Goal: Transaction & Acquisition: Purchase product/service

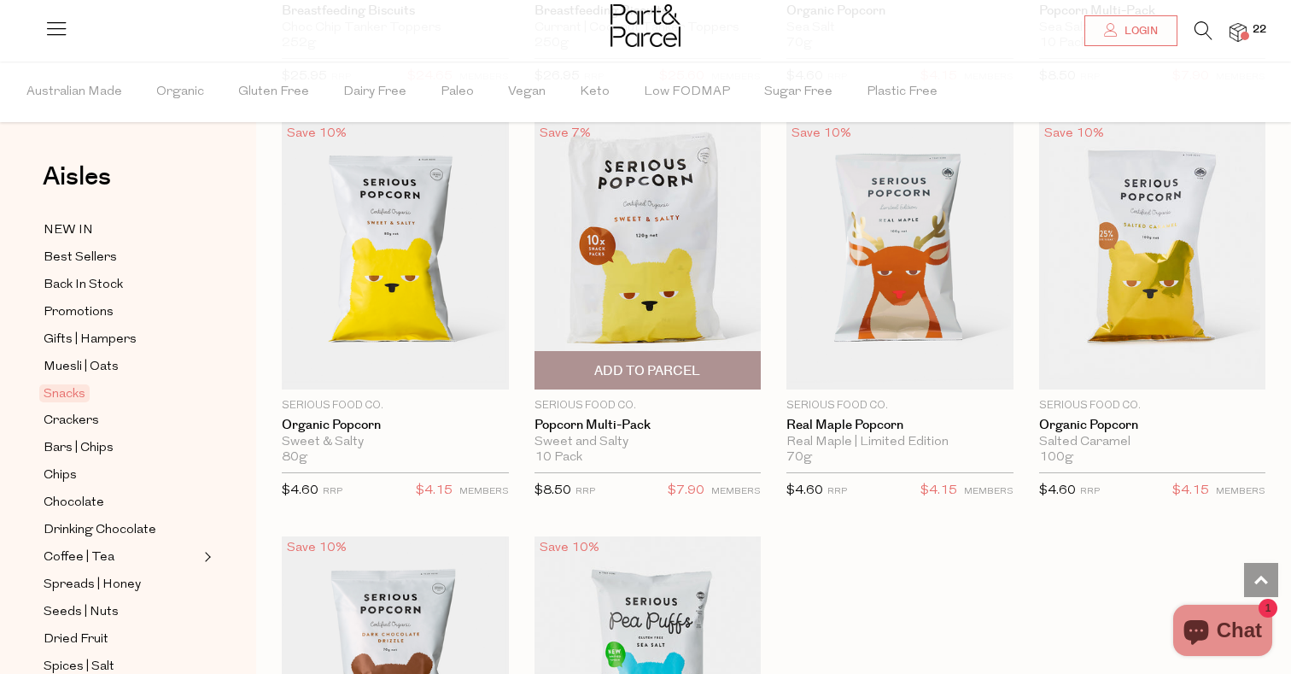
scroll to position [4676, 0]
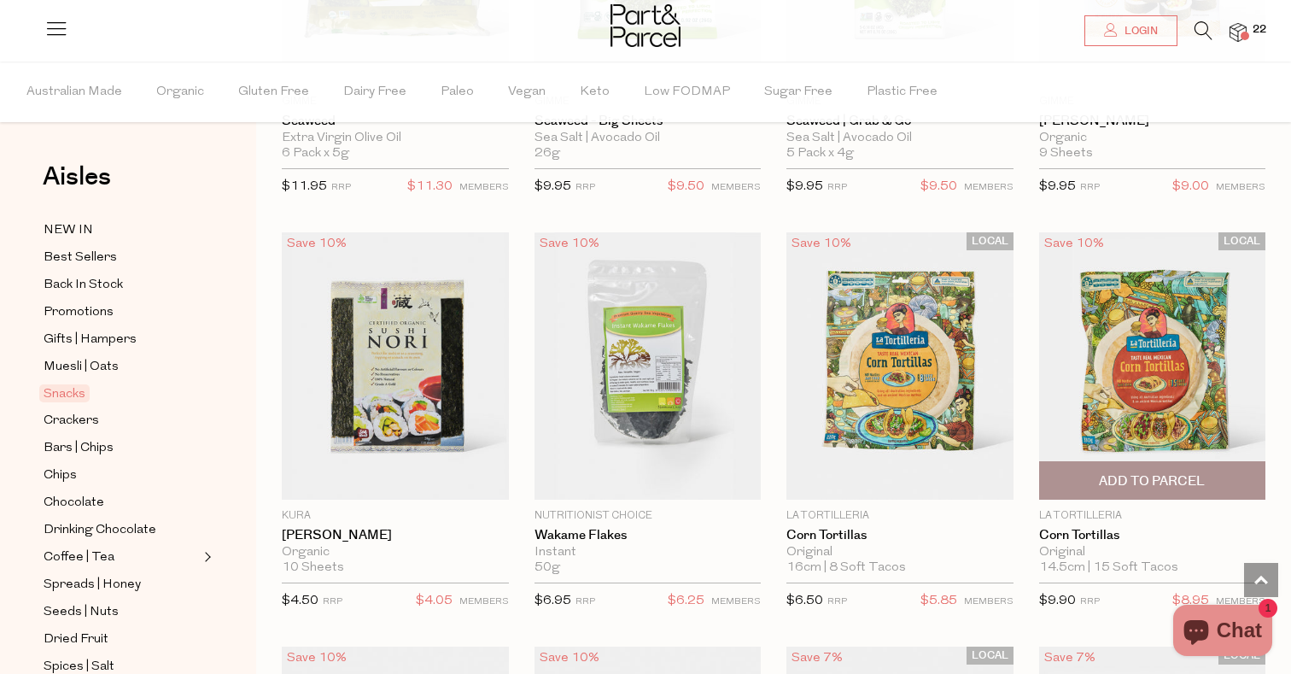
scroll to position [6294, 0]
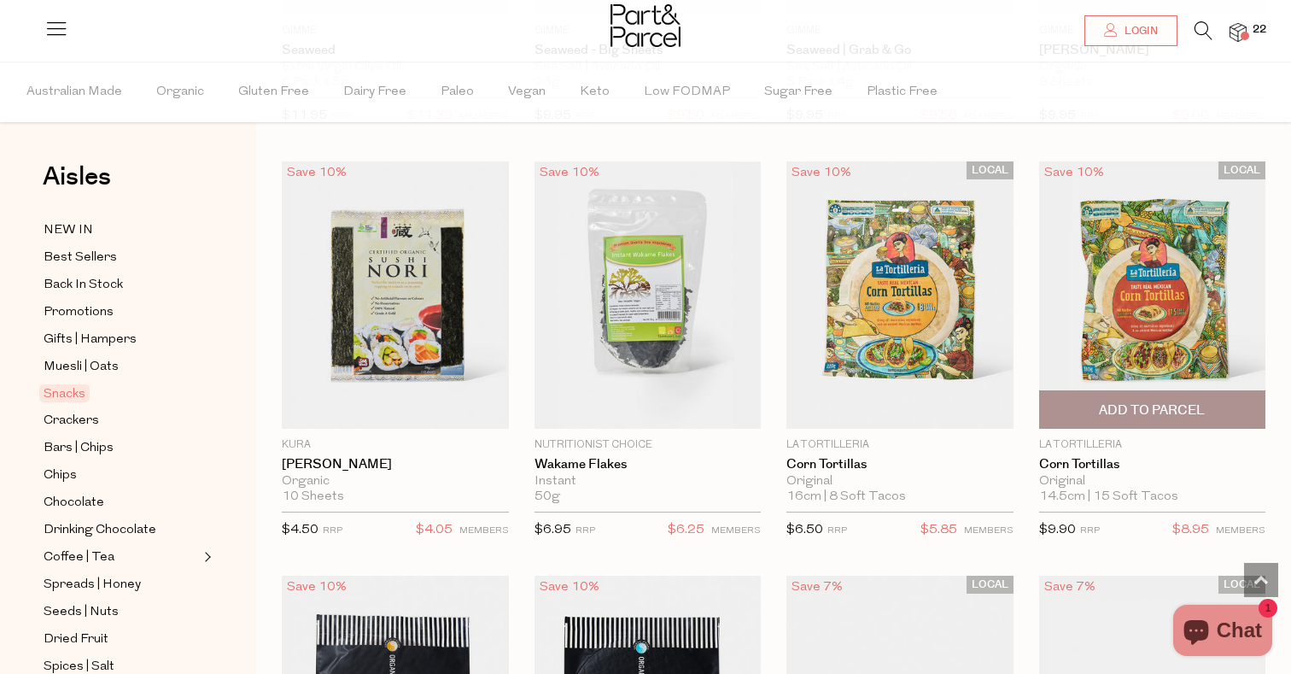
click at [1119, 401] on span "Add To Parcel" at bounding box center [1152, 410] width 106 height 18
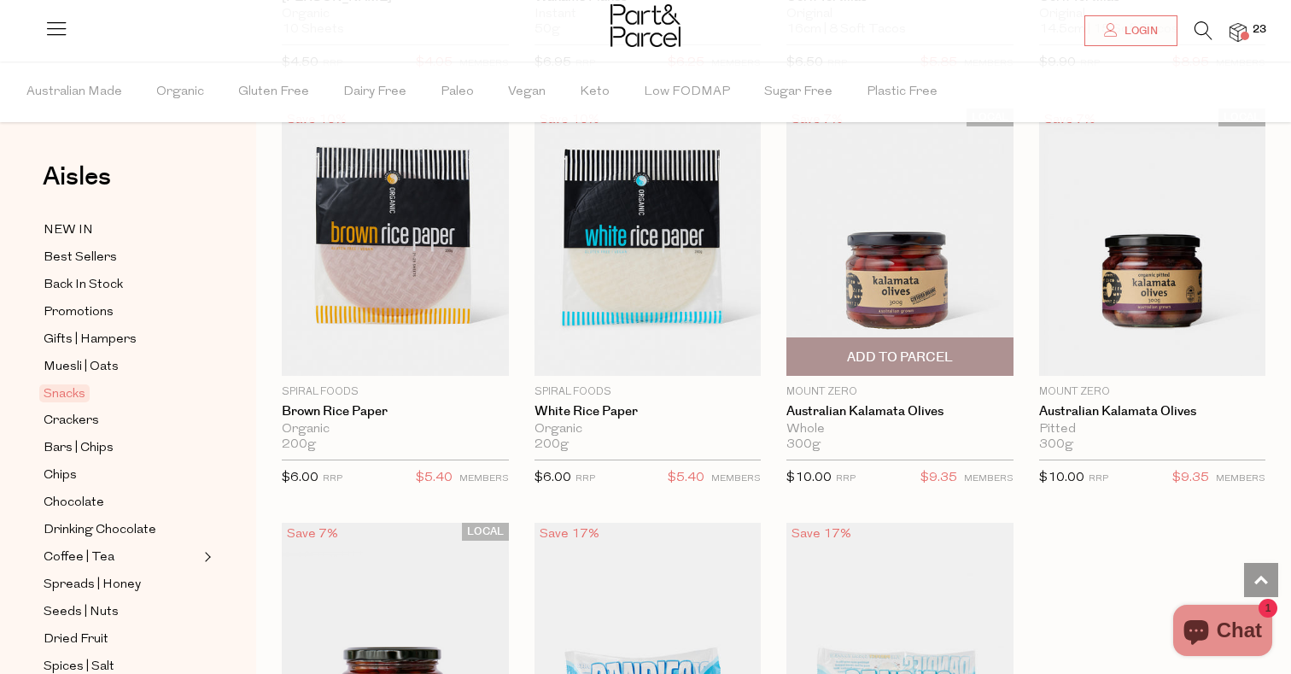
scroll to position [6765, 0]
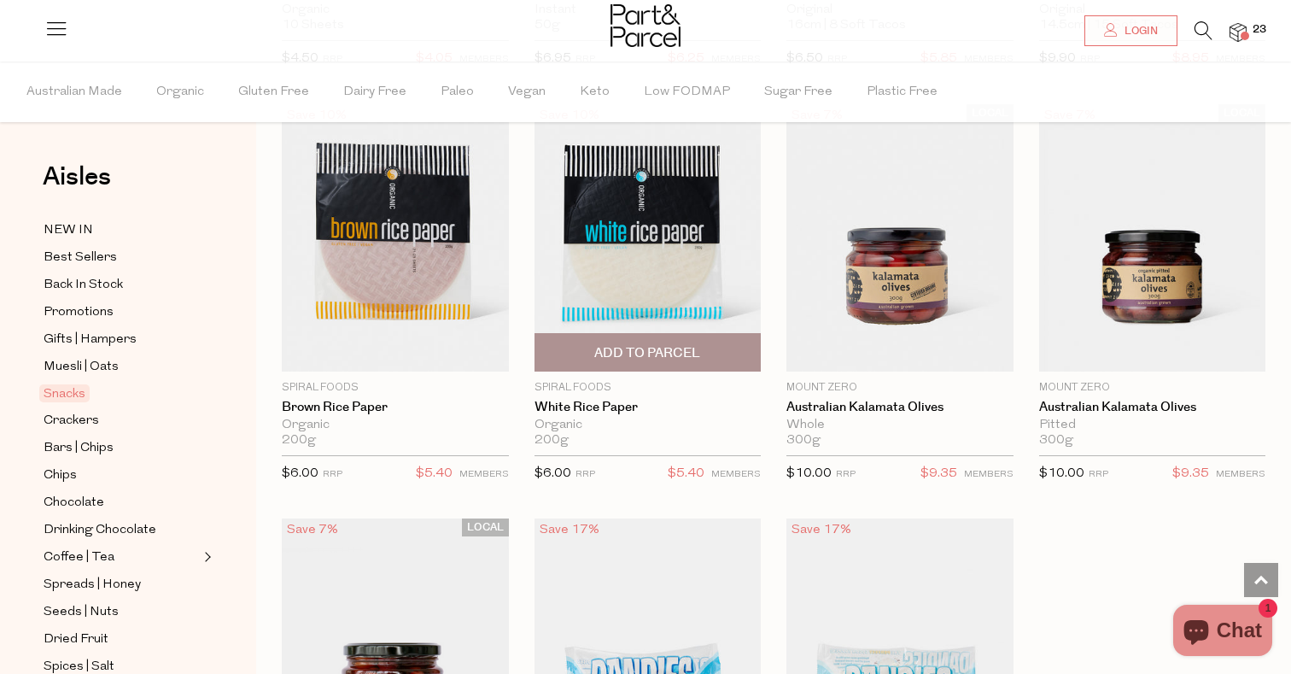
click at [655, 334] on span "Add To Parcel" at bounding box center [648, 352] width 217 height 37
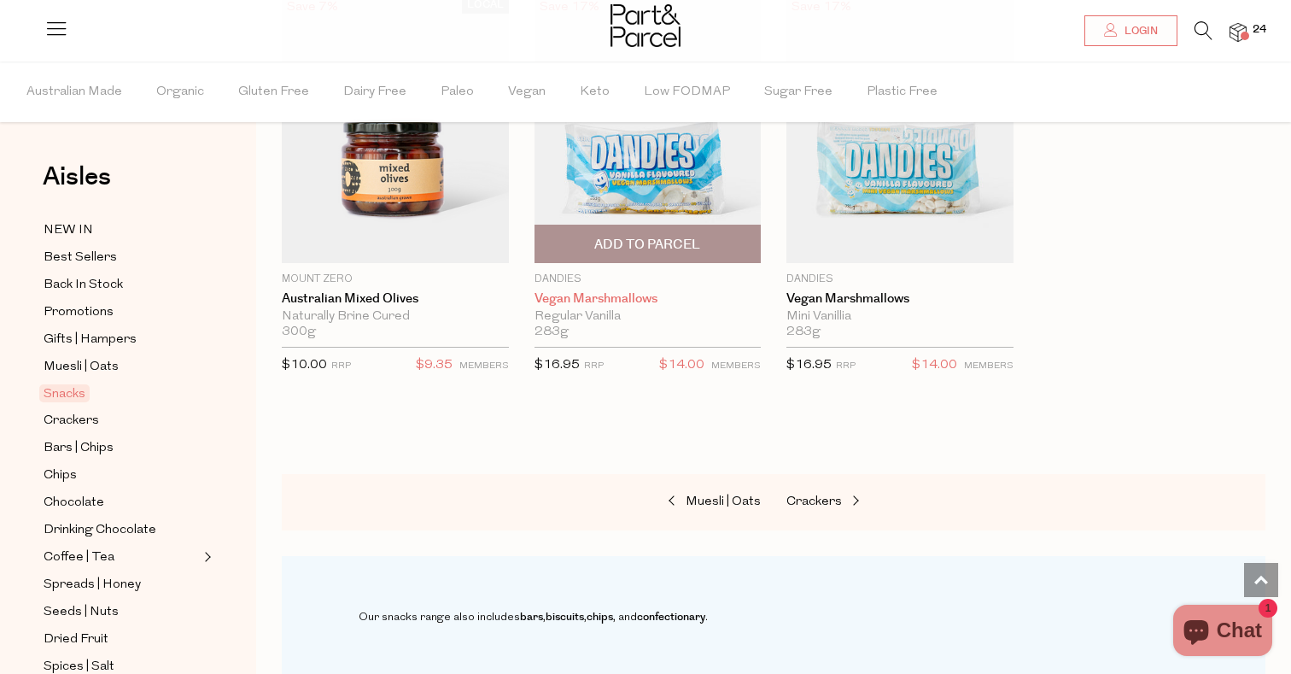
scroll to position [7279, 0]
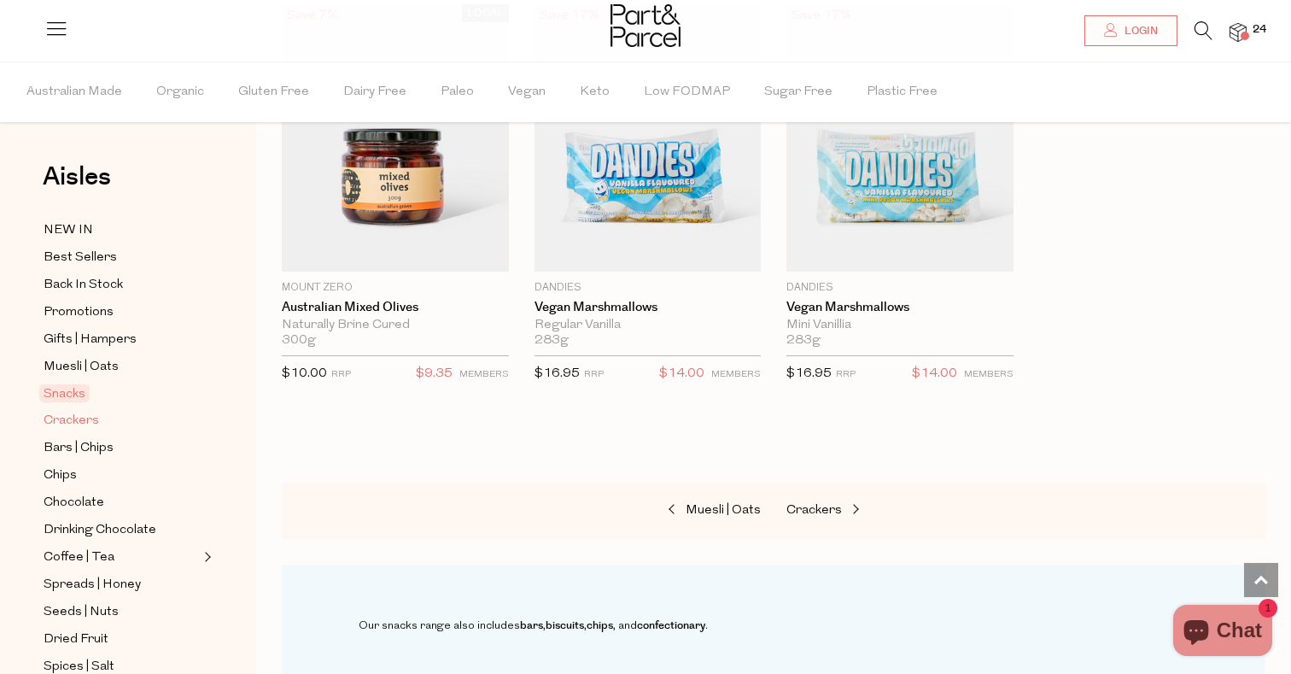
click at [84, 418] on span "Crackers" at bounding box center [72, 421] width 56 height 20
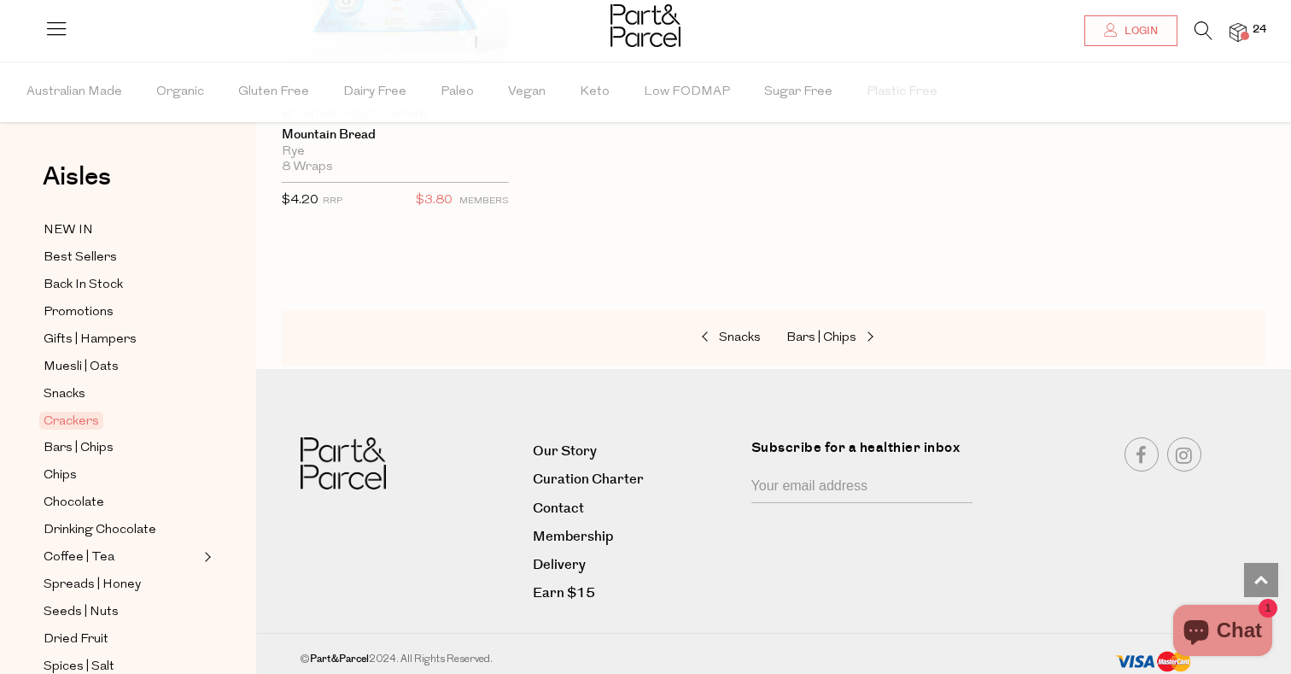
scroll to position [4120, 0]
click at [117, 444] on link "Bars | Chips" at bounding box center [121, 447] width 155 height 21
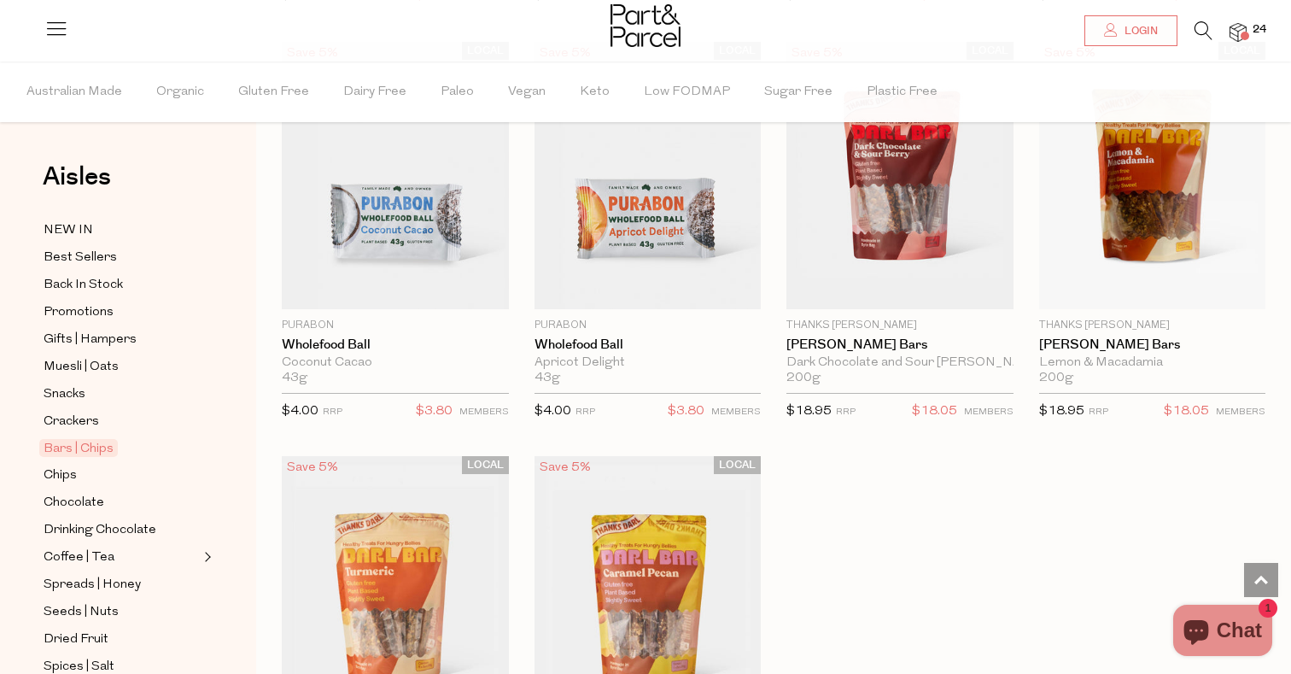
scroll to position [4760, 0]
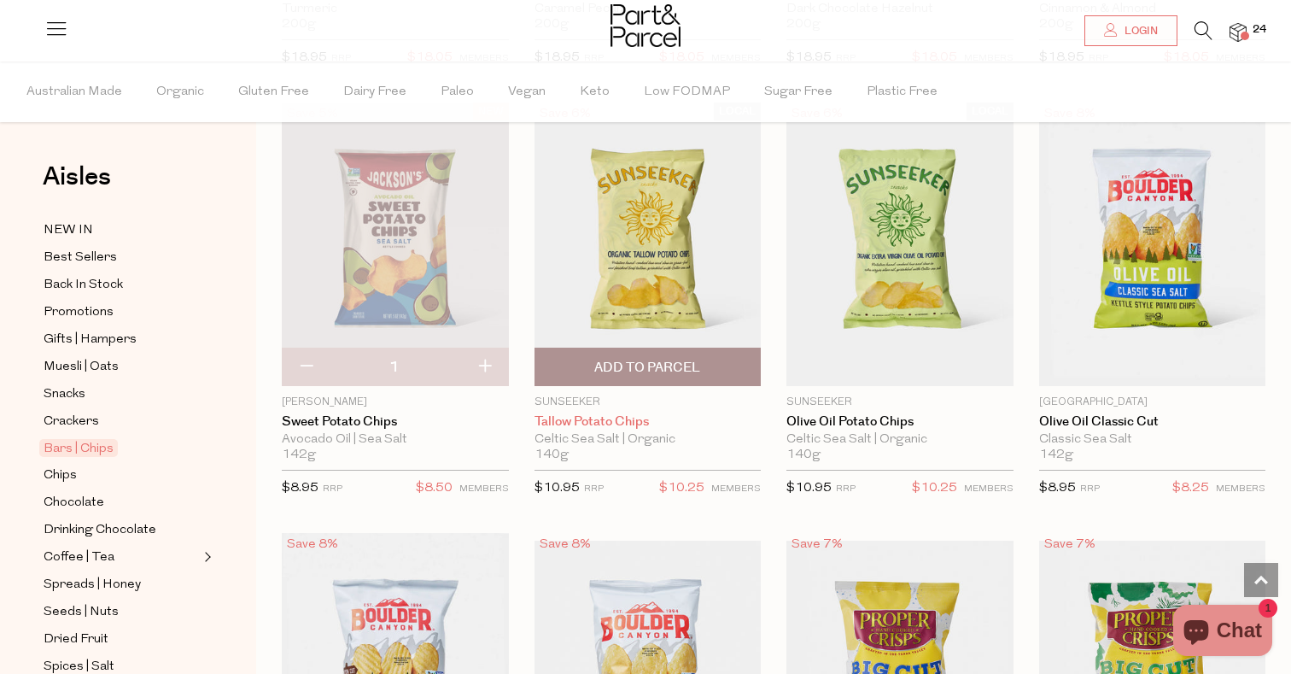
scroll to position [5770, 0]
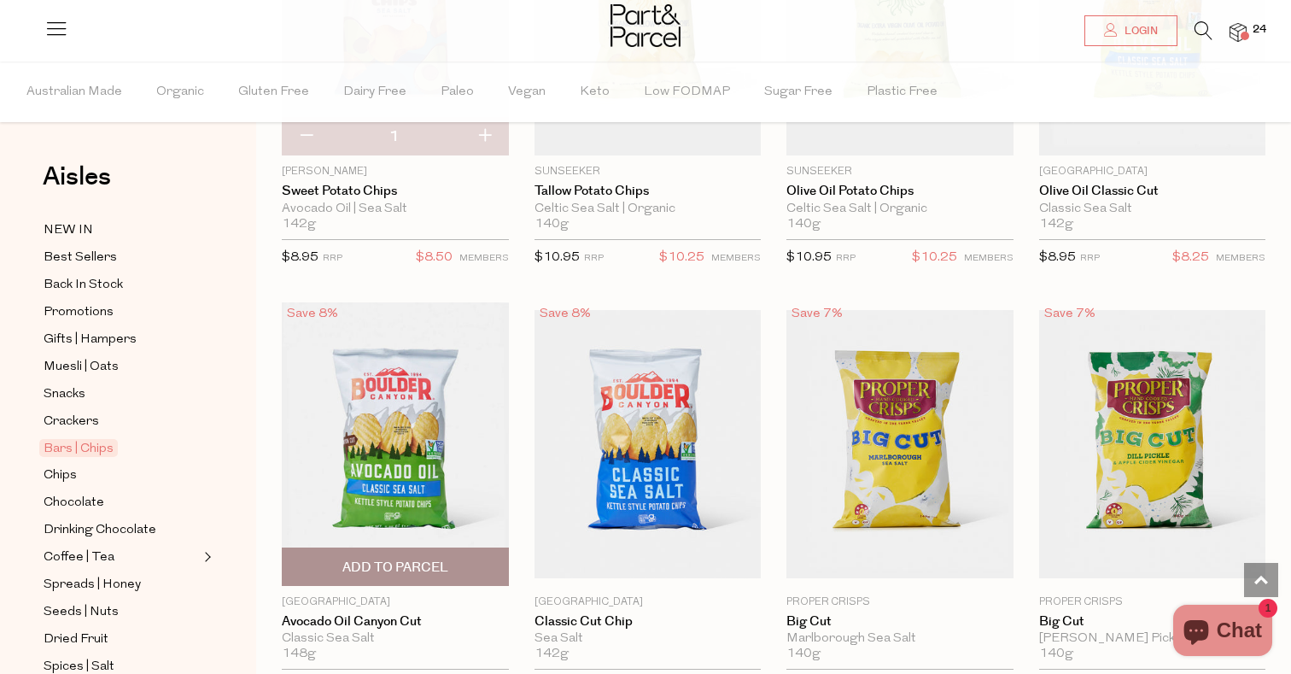
click at [424, 559] on span "Add To Parcel" at bounding box center [395, 568] width 106 height 18
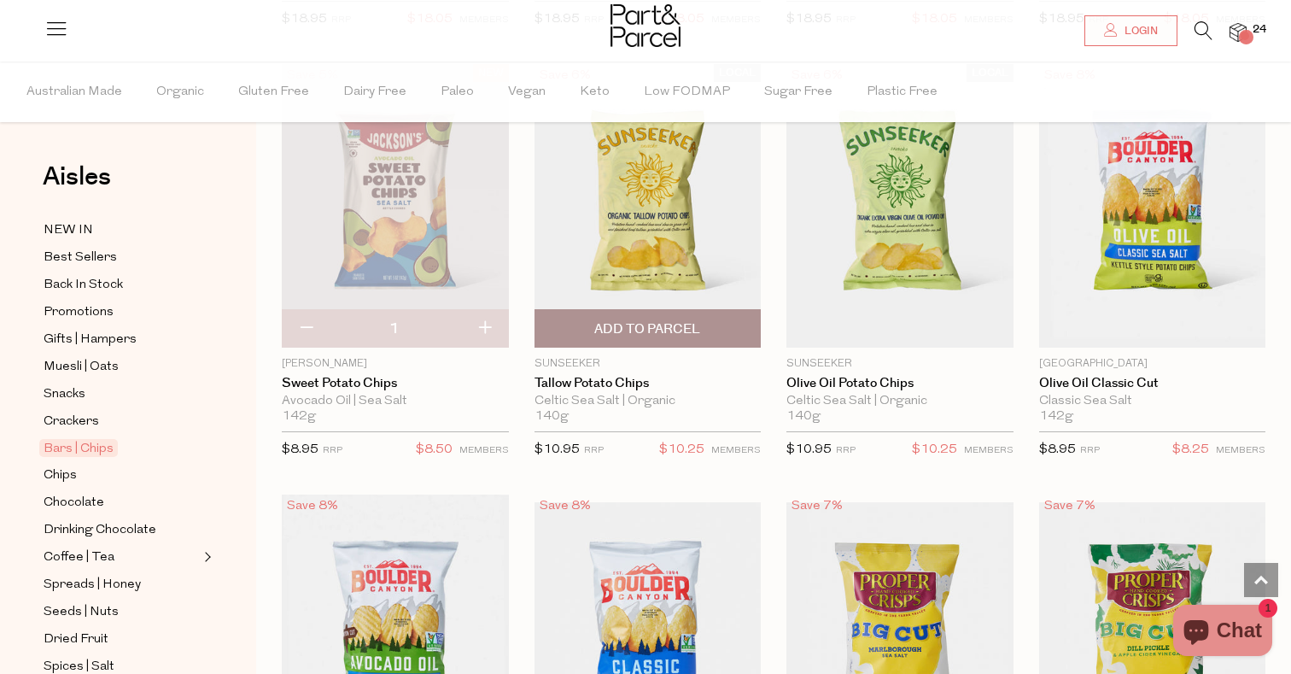
scroll to position [5582, 0]
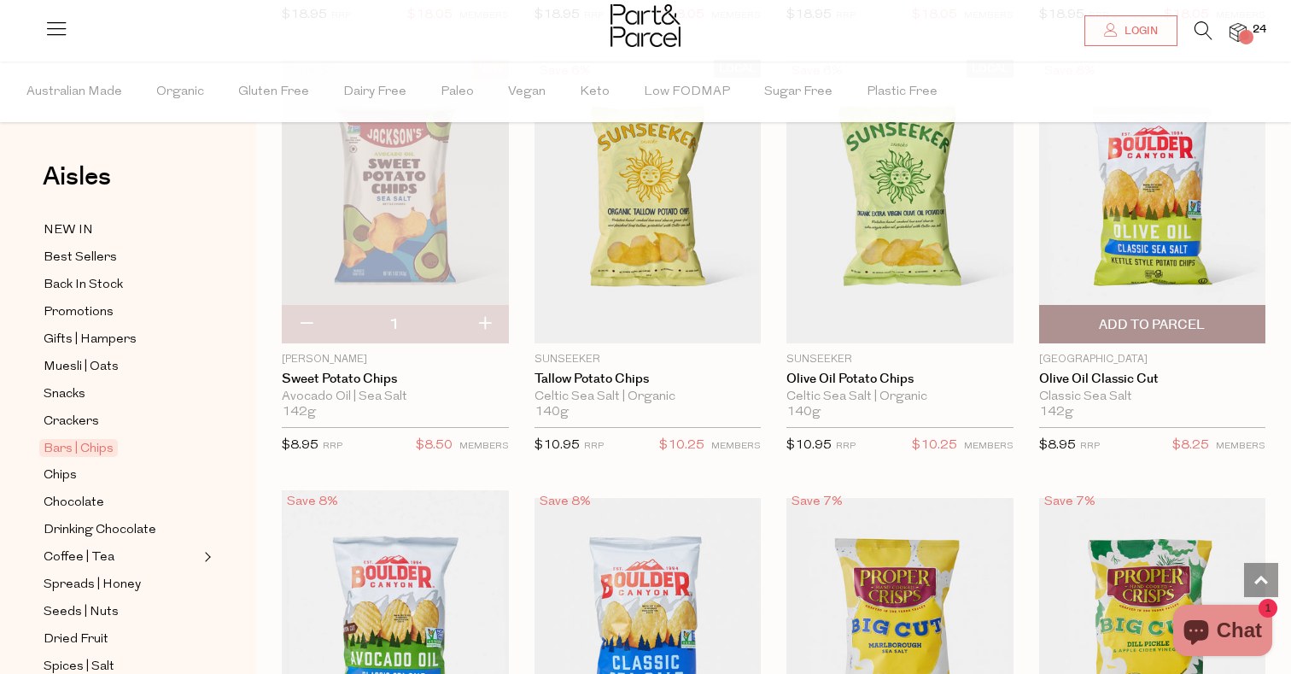
click at [1176, 316] on span "Add To Parcel" at bounding box center [1152, 325] width 106 height 18
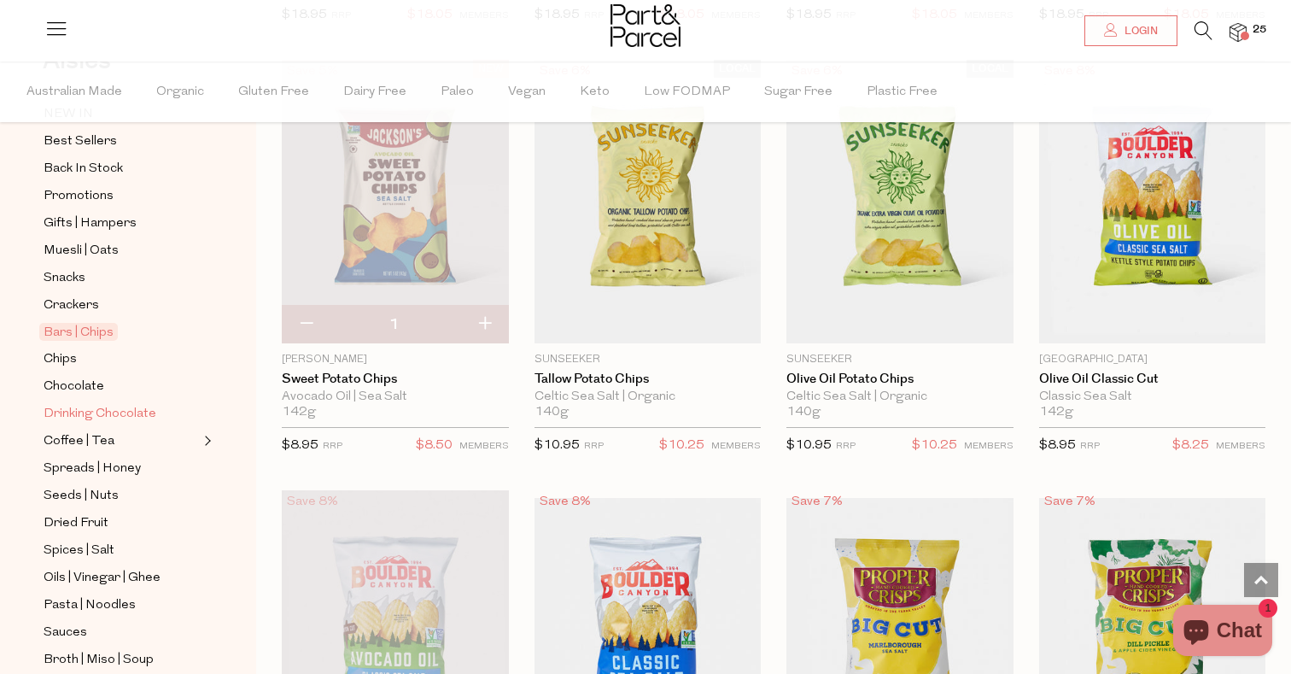
scroll to position [132, 0]
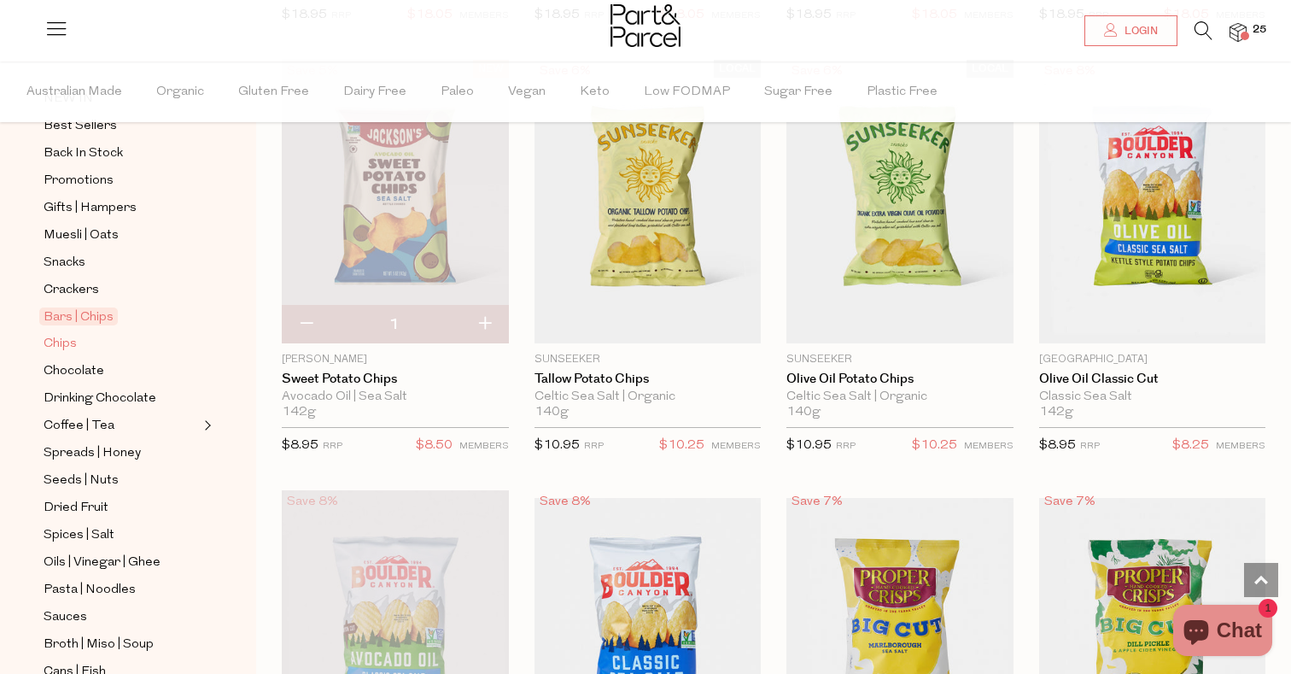
click at [73, 341] on span "Chips" at bounding box center [60, 344] width 33 height 20
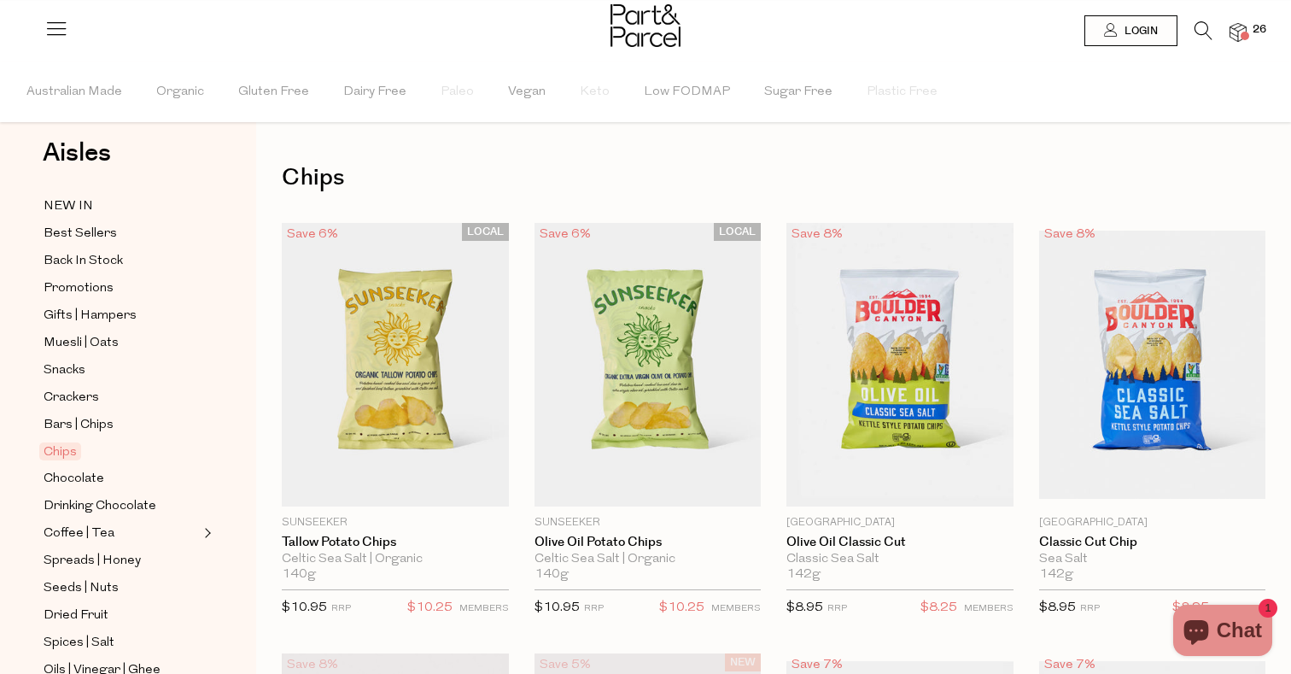
scroll to position [30, 0]
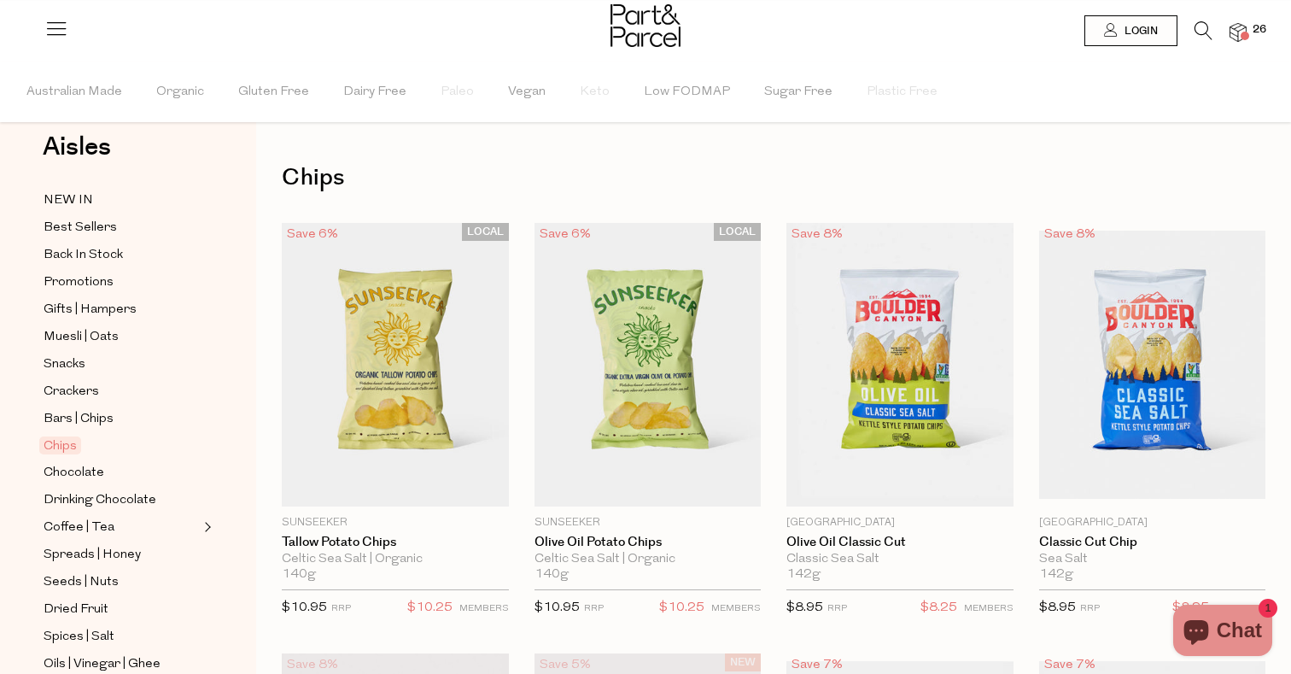
click at [102, 459] on ul "NEW IN Best Sellers Back In Stock Promotions Gifts | Hampers Muesli | Oats Snac…" at bounding box center [128, 651] width 183 height 922
click at [102, 466] on span "Chocolate" at bounding box center [74, 473] width 61 height 20
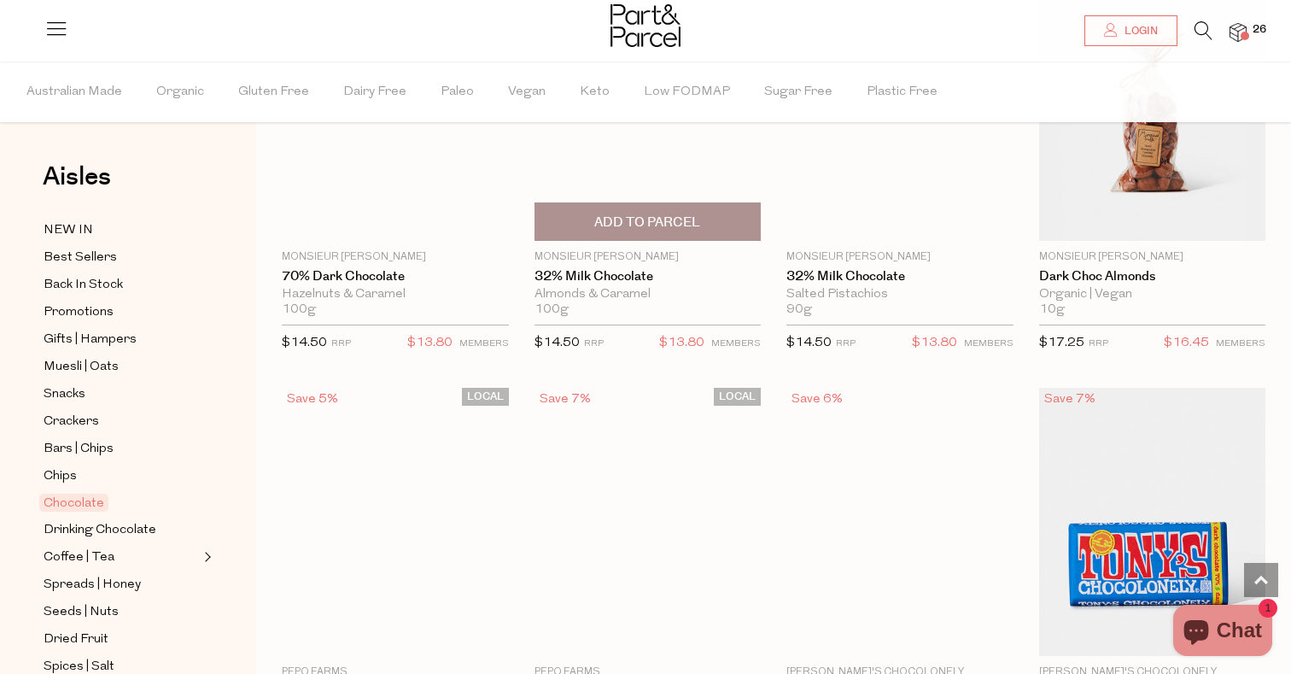
scroll to position [3754, 0]
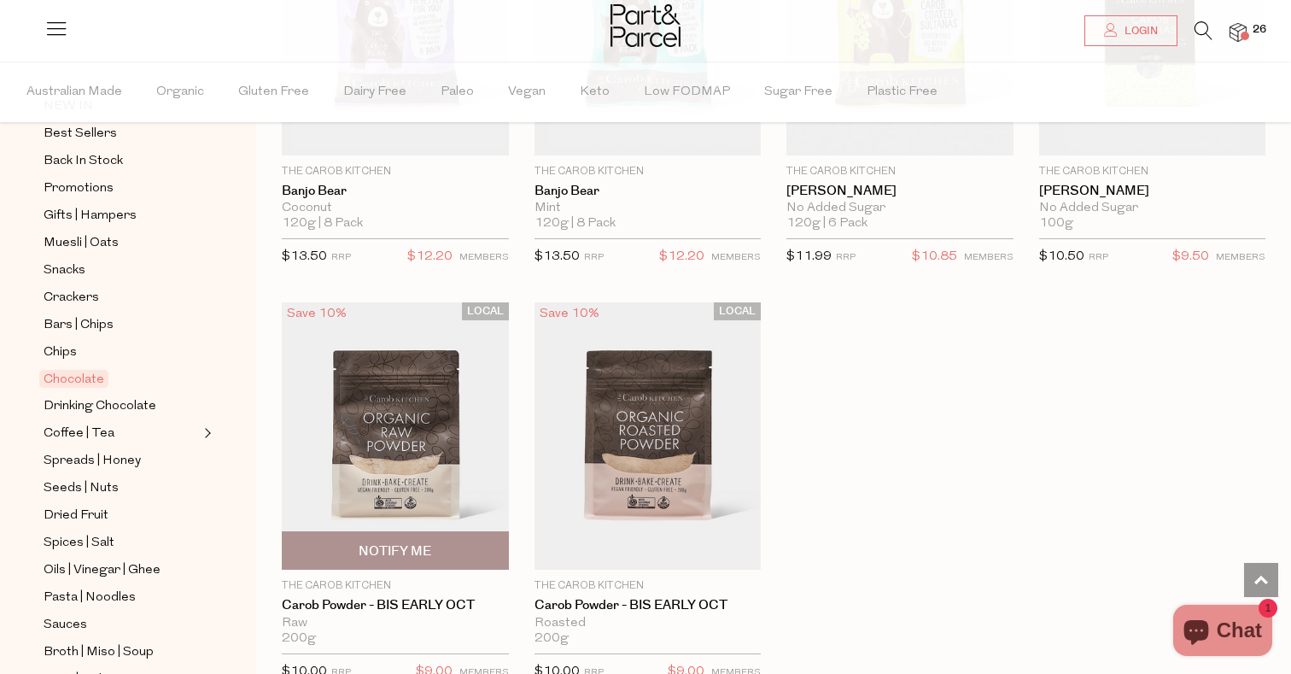
scroll to position [5771, 0]
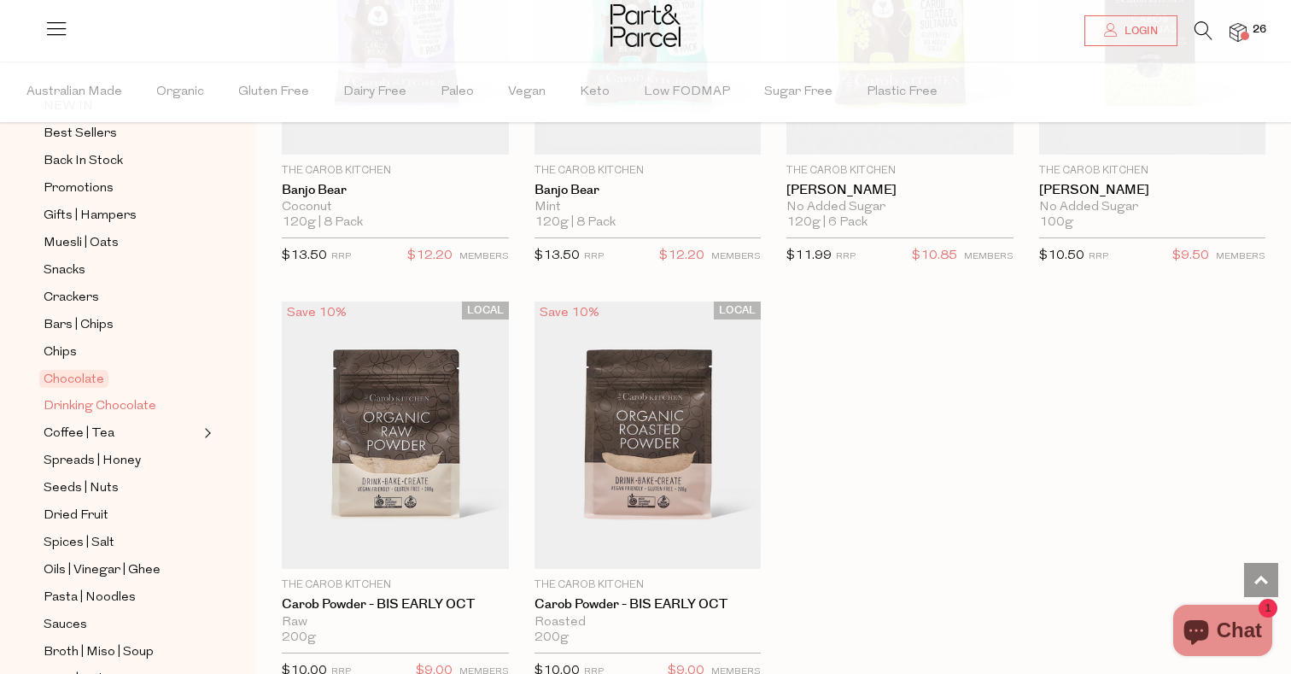
click at [106, 400] on span "Drinking Chocolate" at bounding box center [100, 406] width 113 height 20
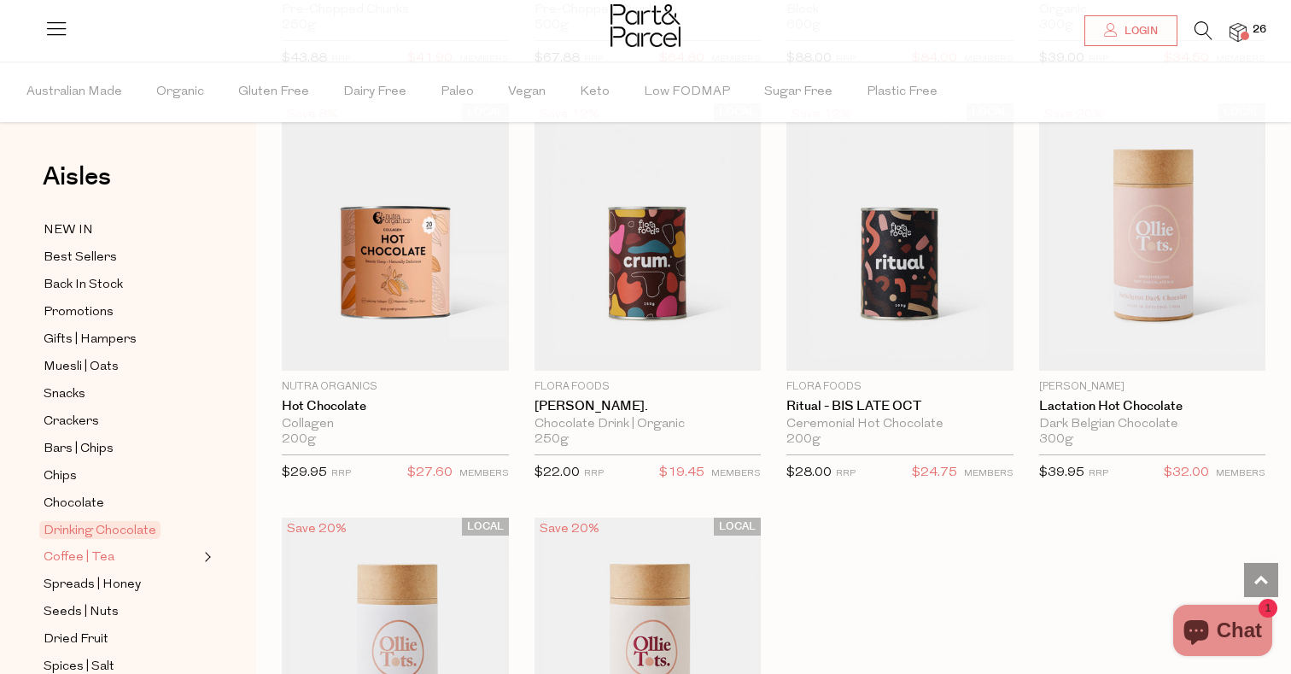
scroll to position [83, 0]
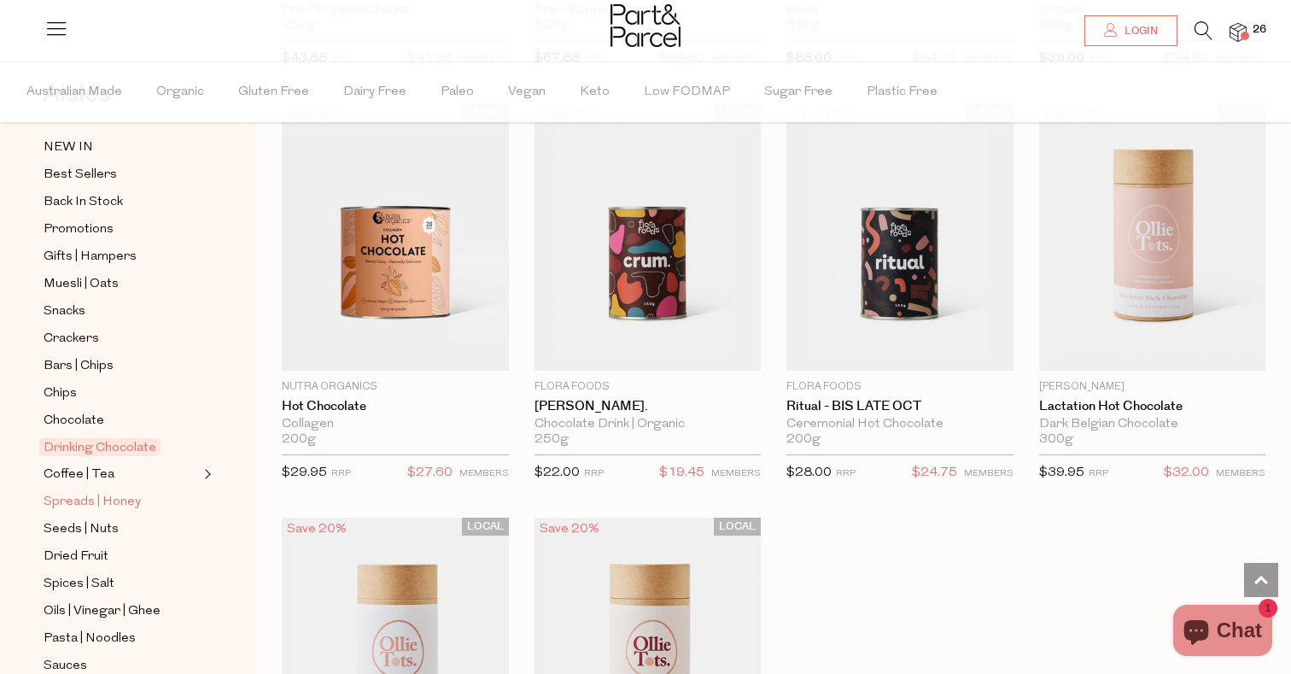
click at [100, 501] on span "Spreads | Honey" at bounding box center [92, 502] width 97 height 20
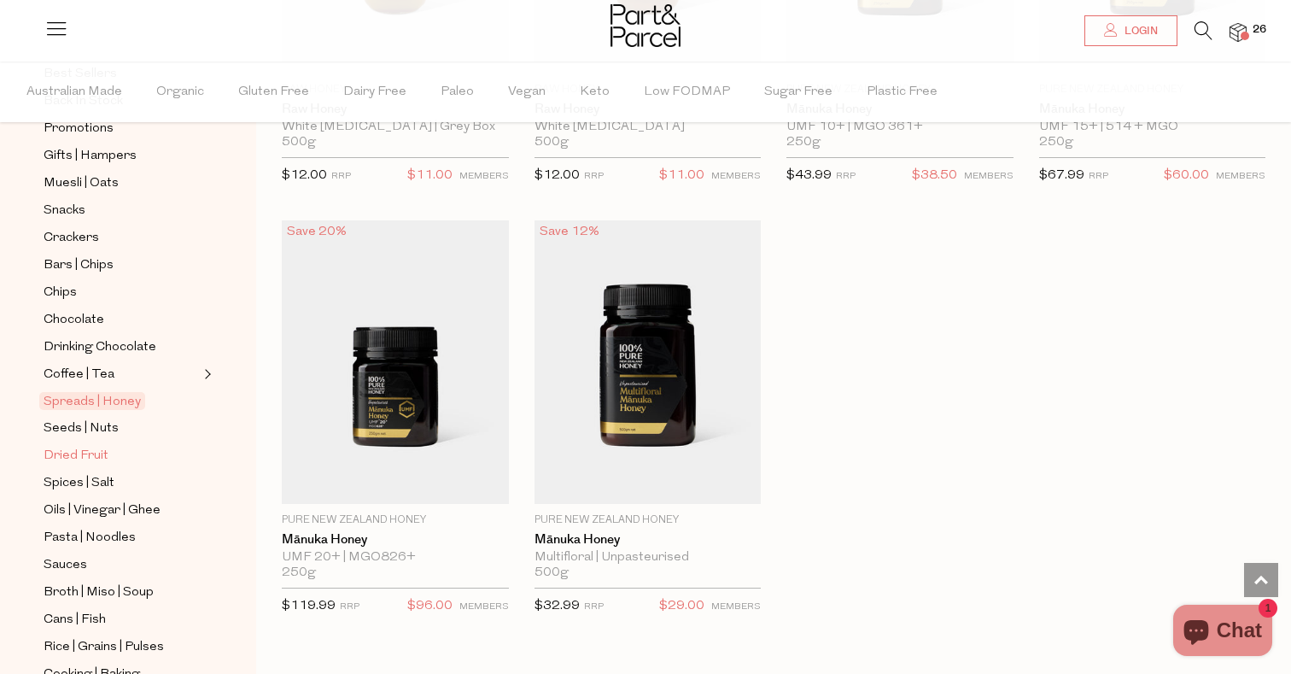
scroll to position [199, 0]
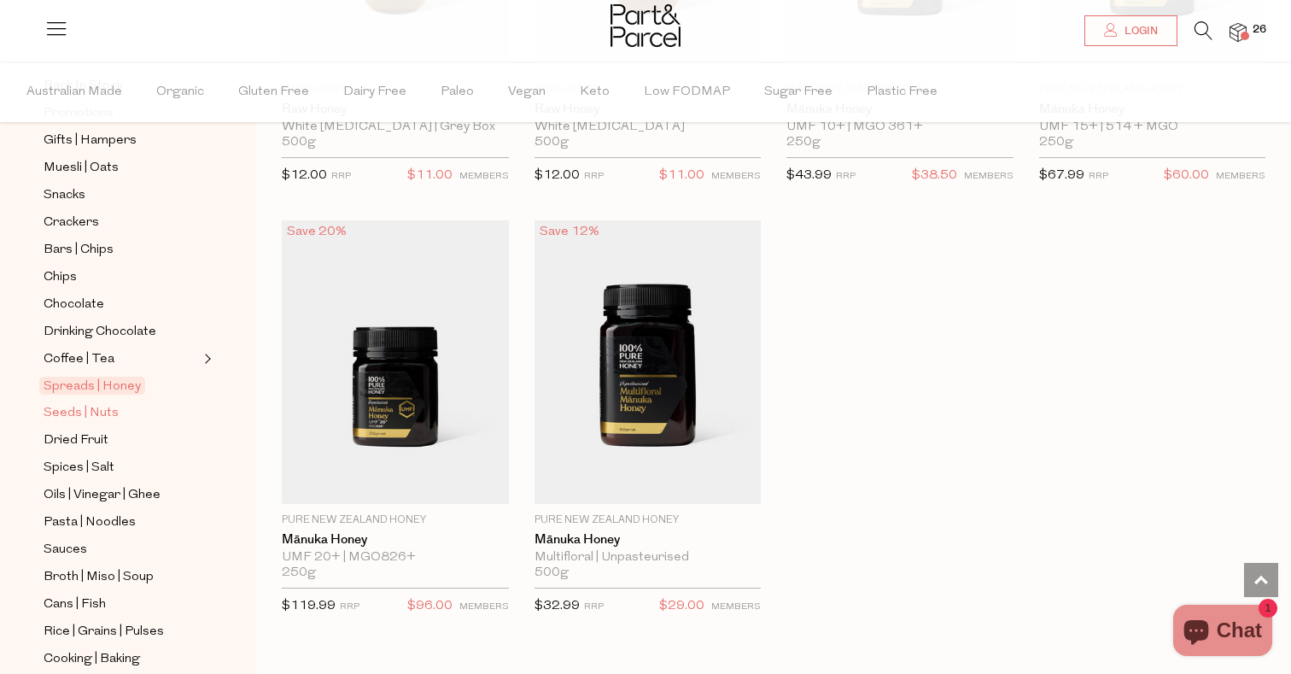
click at [82, 414] on span "Seeds | Nuts" at bounding box center [81, 413] width 75 height 20
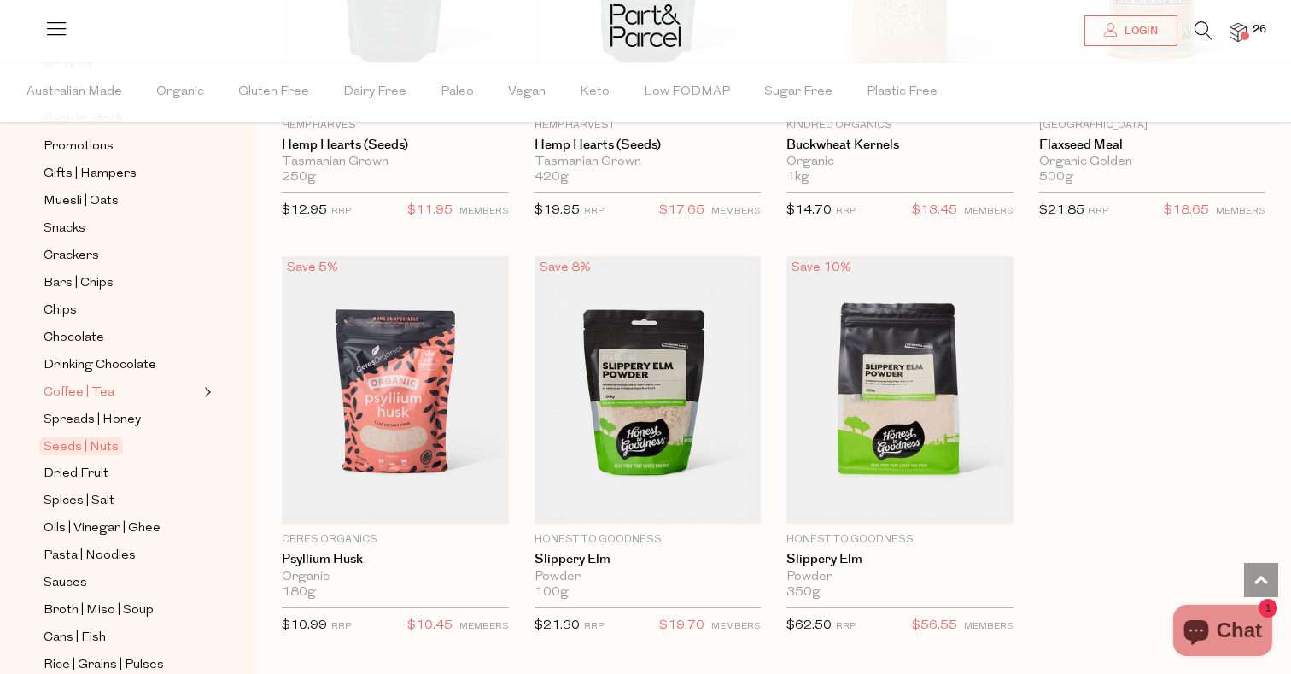
scroll to position [185, 0]
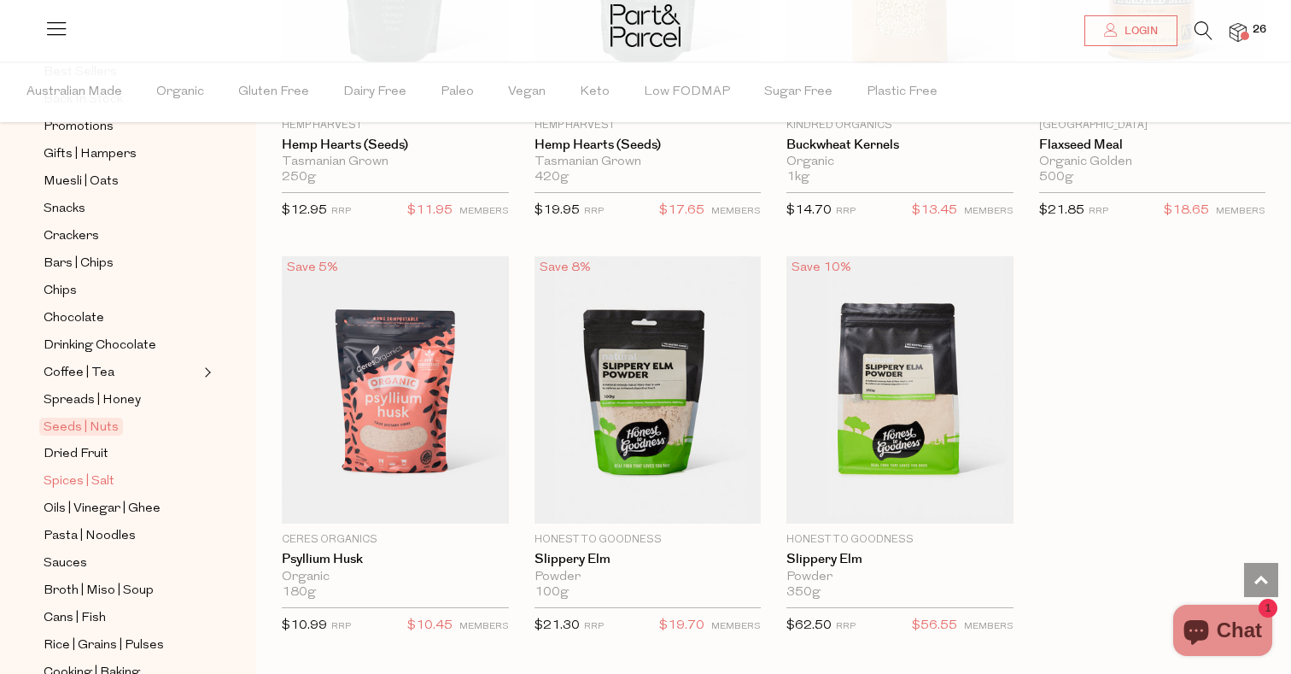
click at [87, 491] on span "Spices | Salt" at bounding box center [79, 481] width 71 height 20
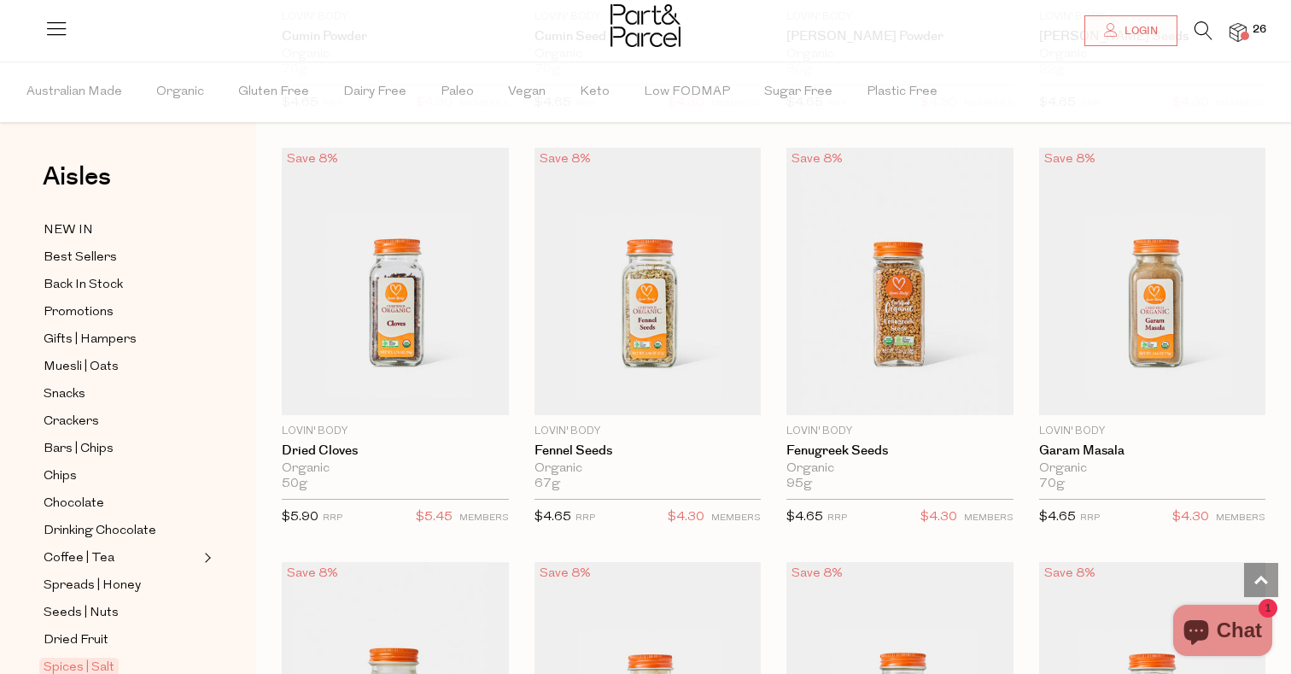
scroll to position [5030, 0]
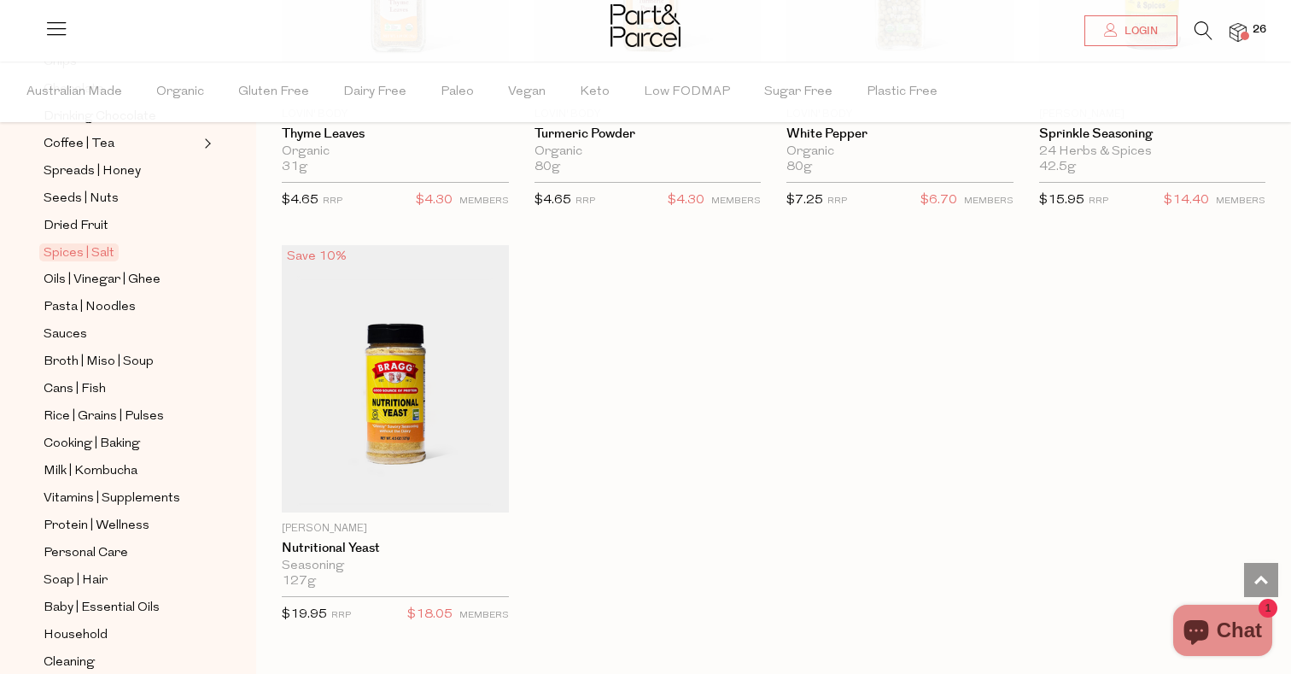
scroll to position [407, 0]
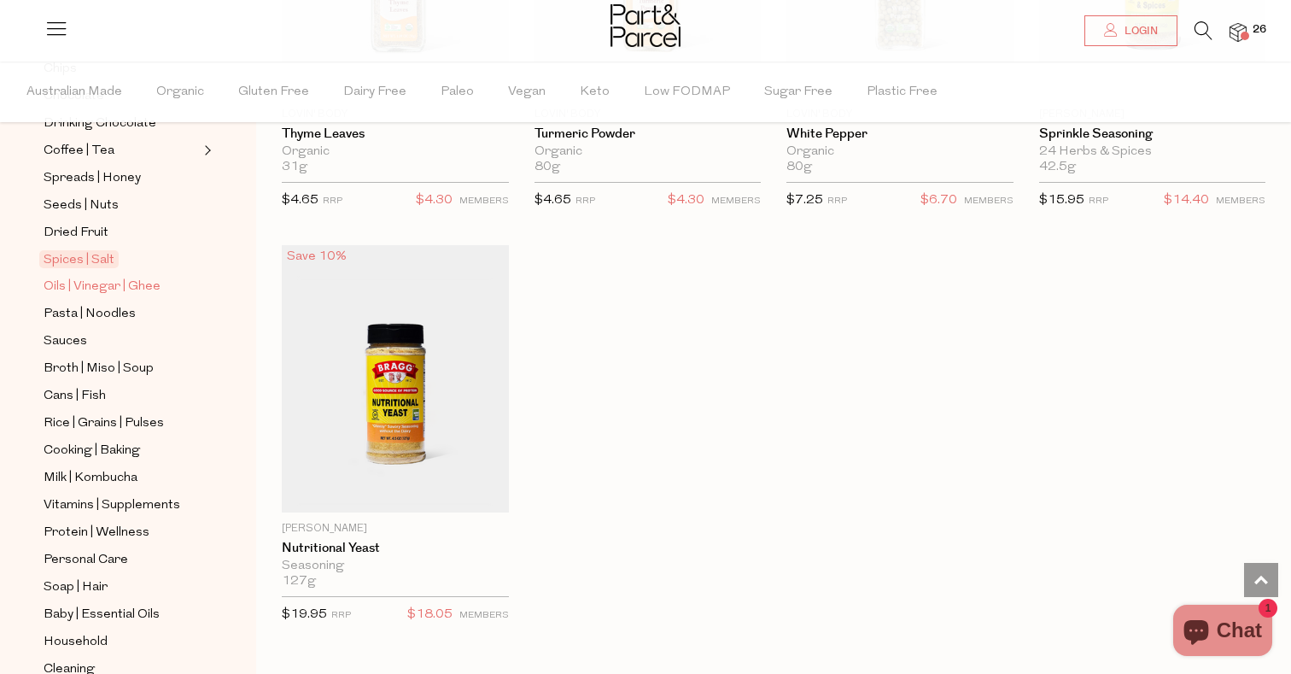
click at [137, 282] on span "Oils | Vinegar | Ghee" at bounding box center [102, 287] width 117 height 20
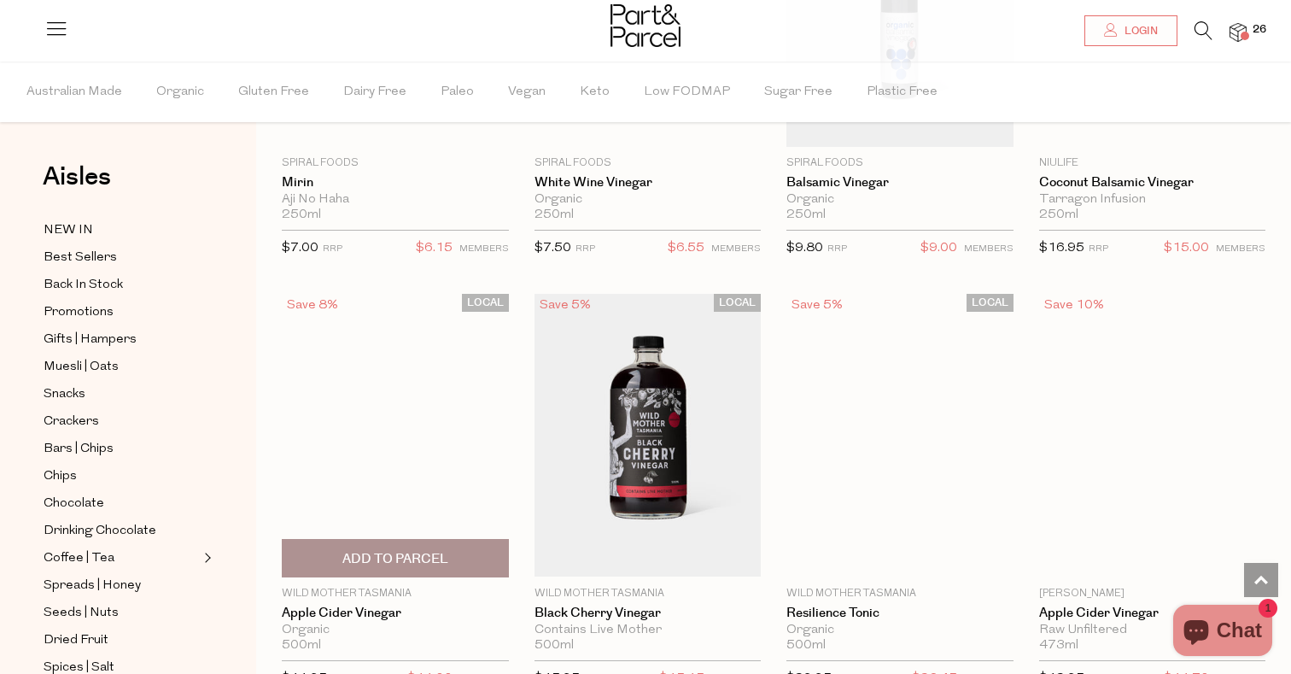
scroll to position [4530, 1]
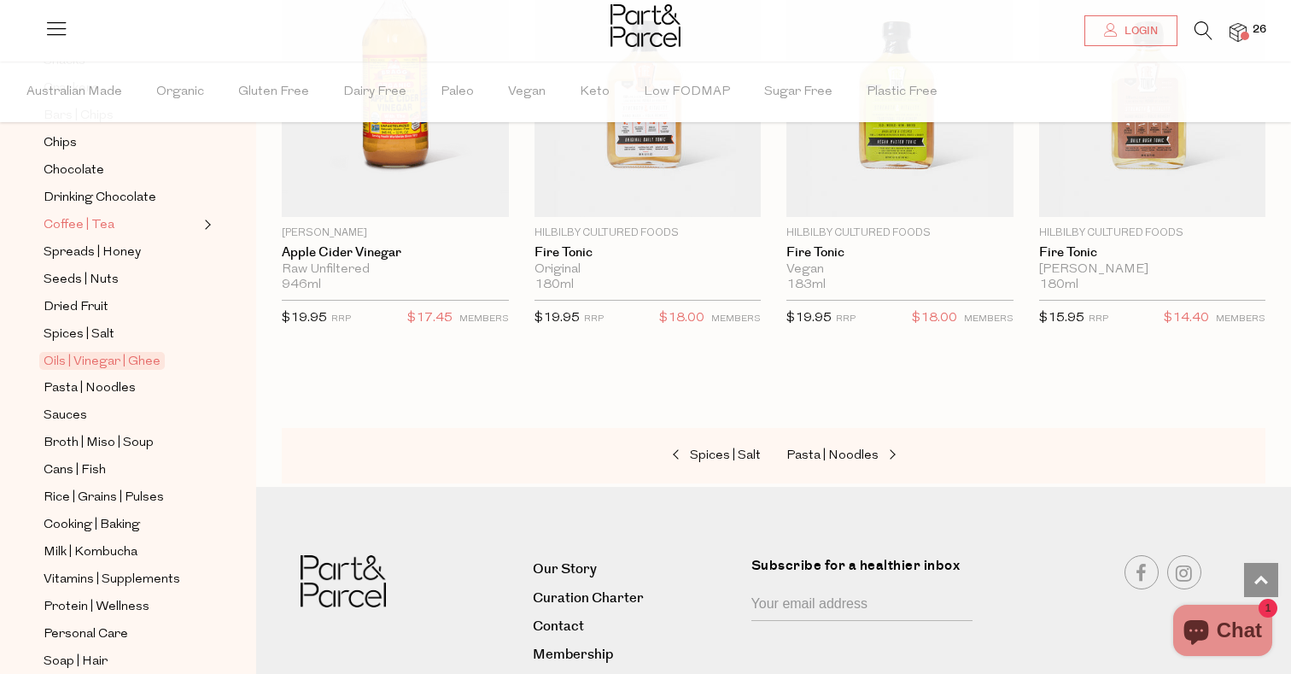
scroll to position [354, 0]
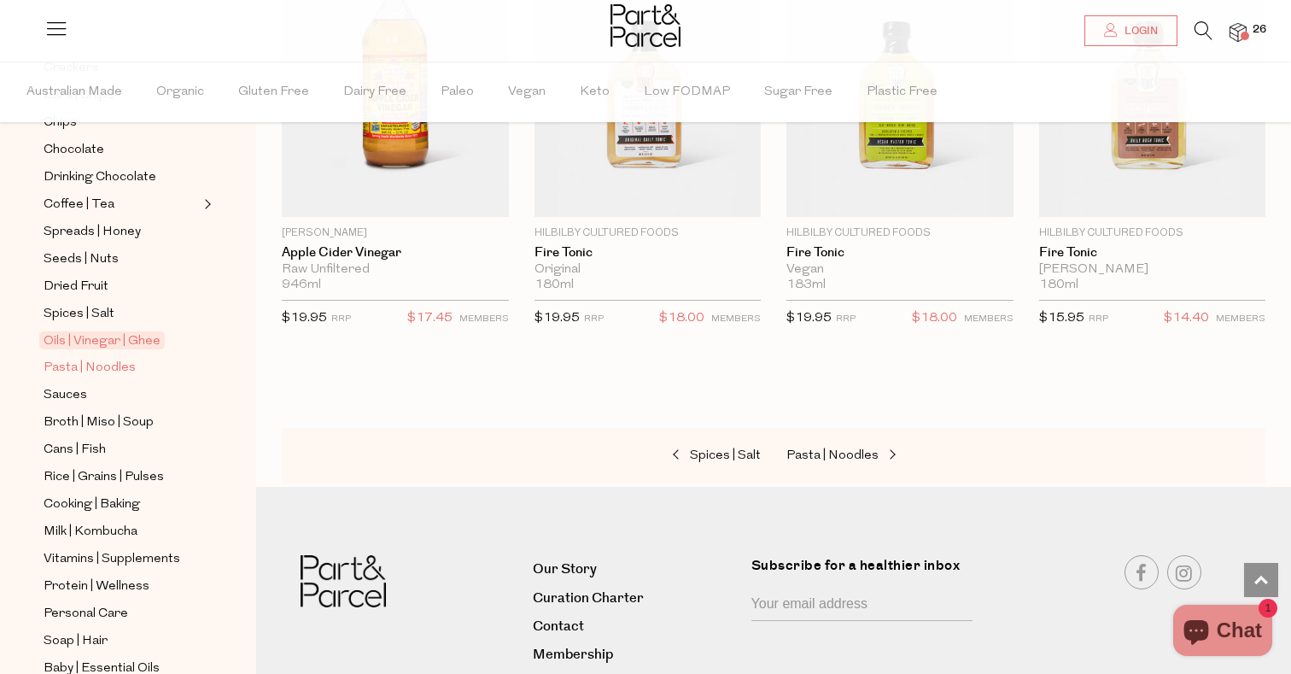
click at [90, 370] on span "Pasta | Noodles" at bounding box center [90, 368] width 92 height 20
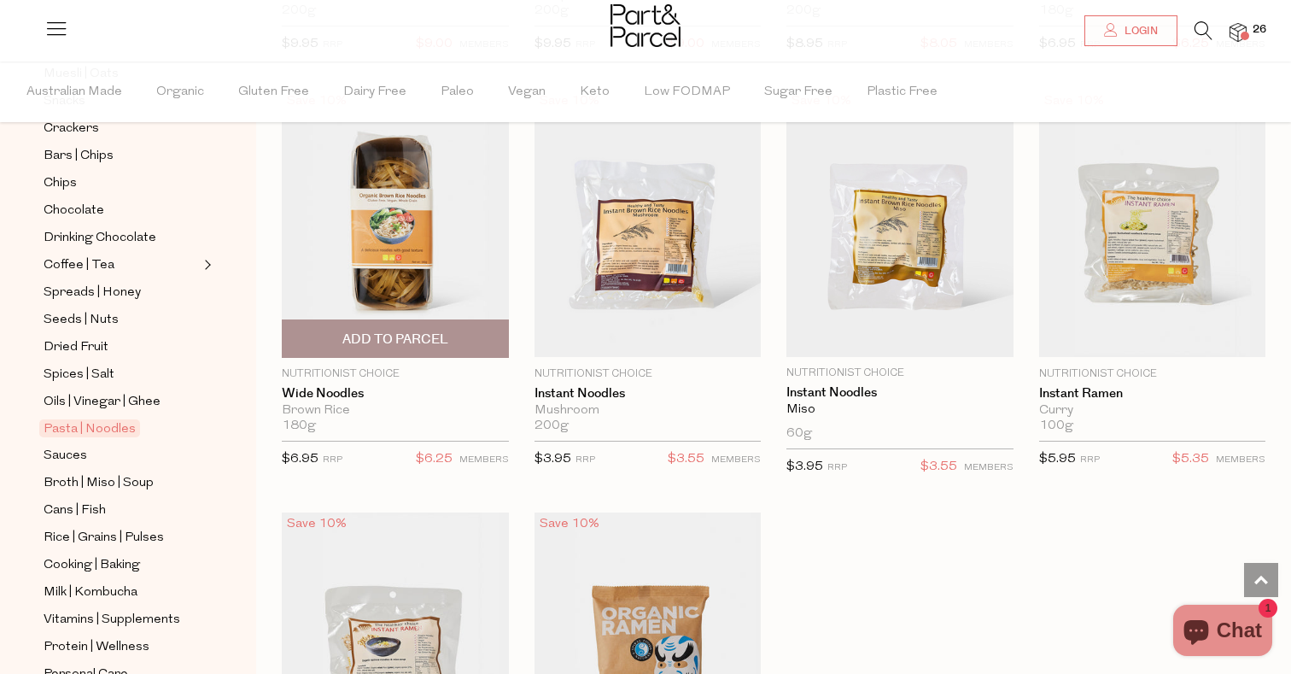
scroll to position [4708, 0]
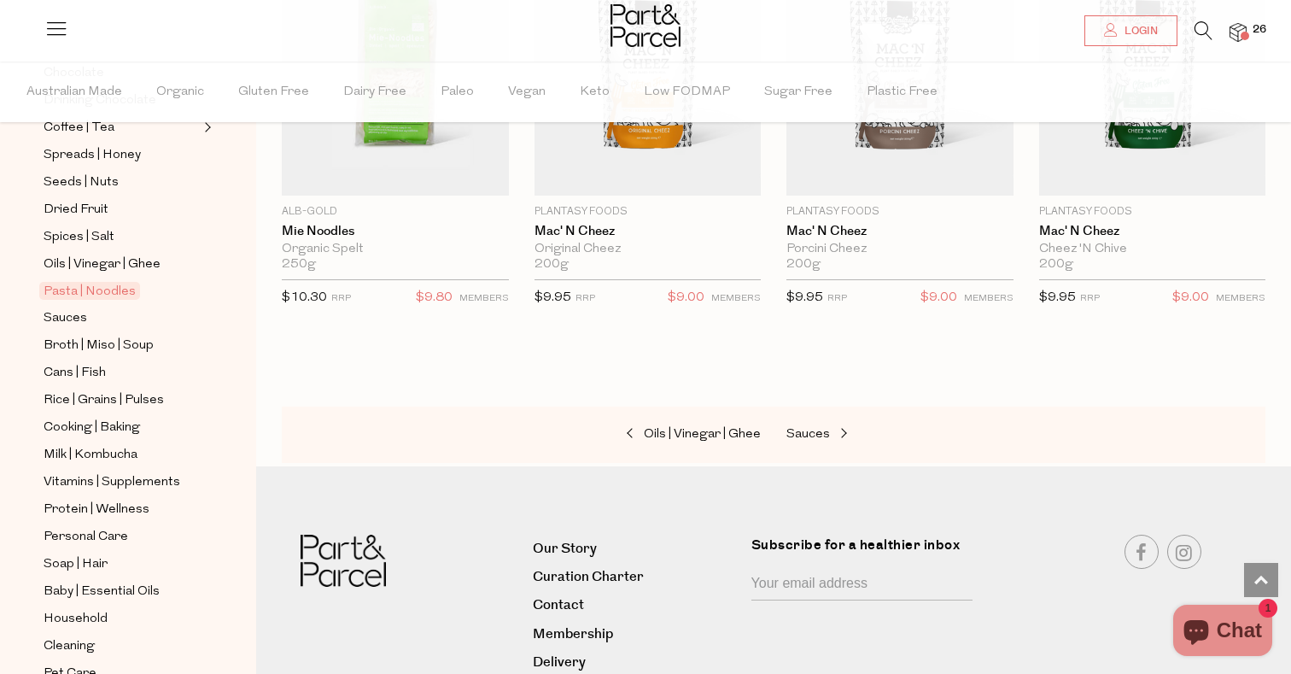
scroll to position [443, 0]
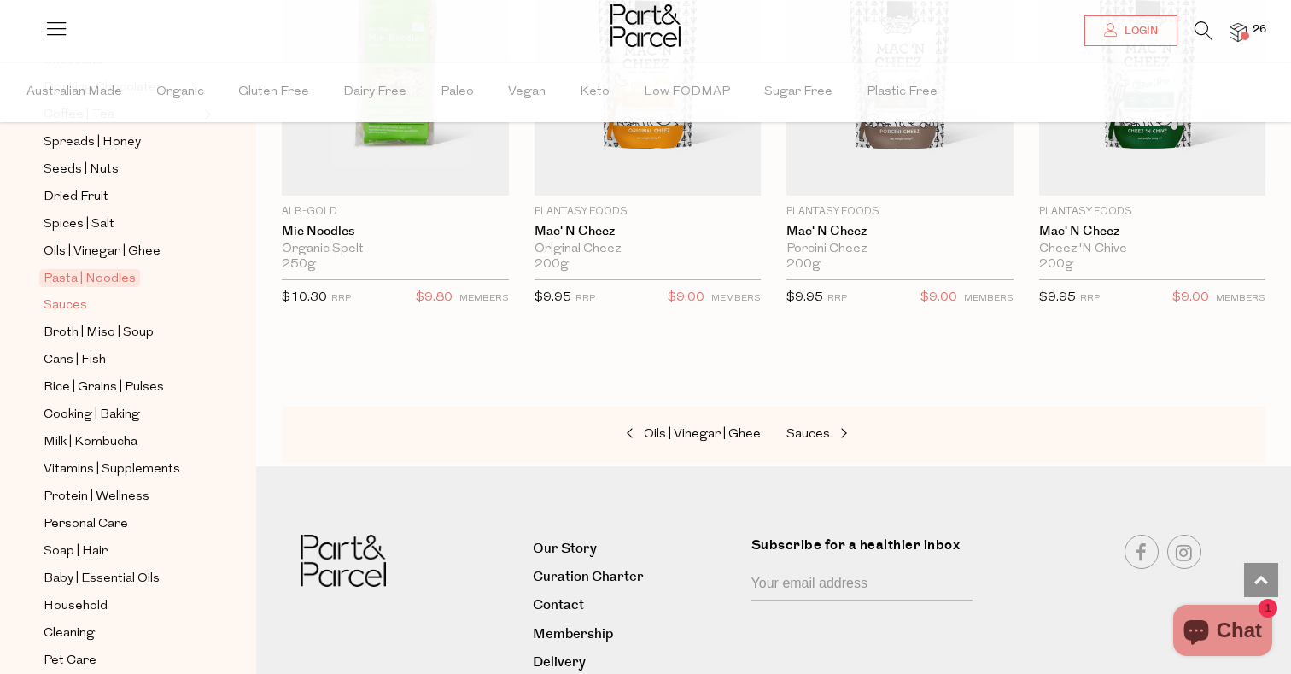
click at [66, 302] on span "Sauces" at bounding box center [66, 305] width 44 height 20
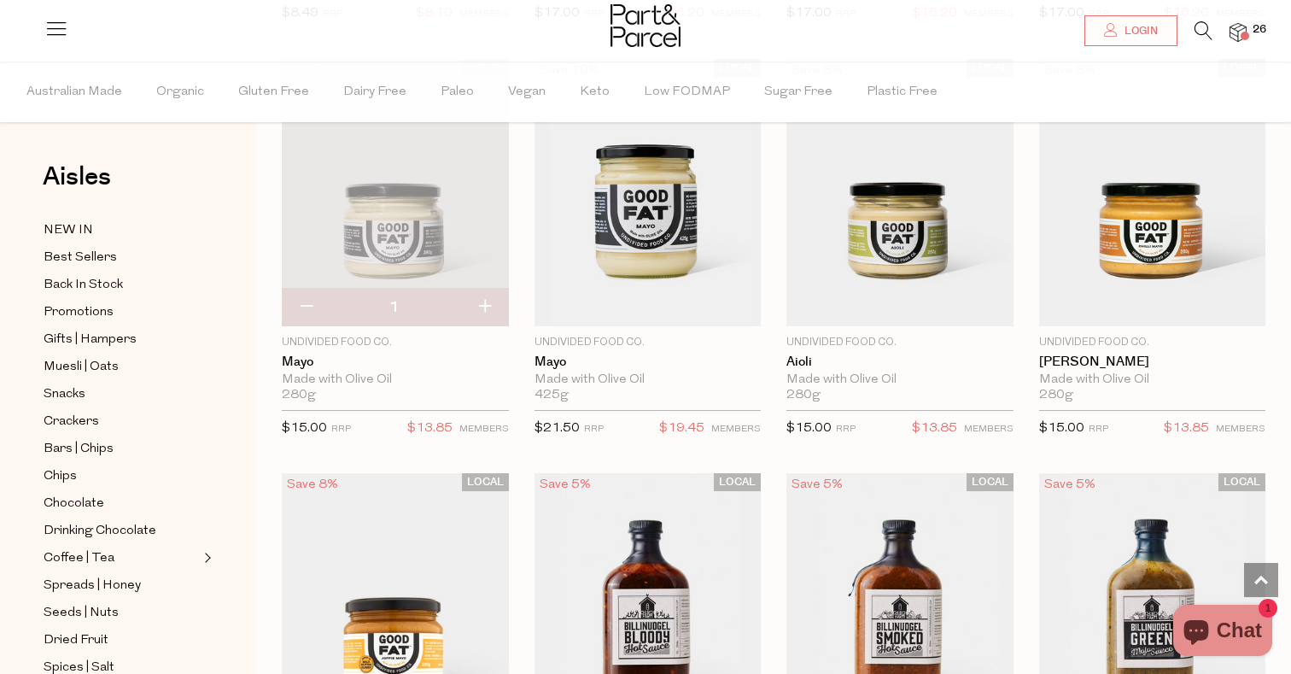
scroll to position [1912, 0]
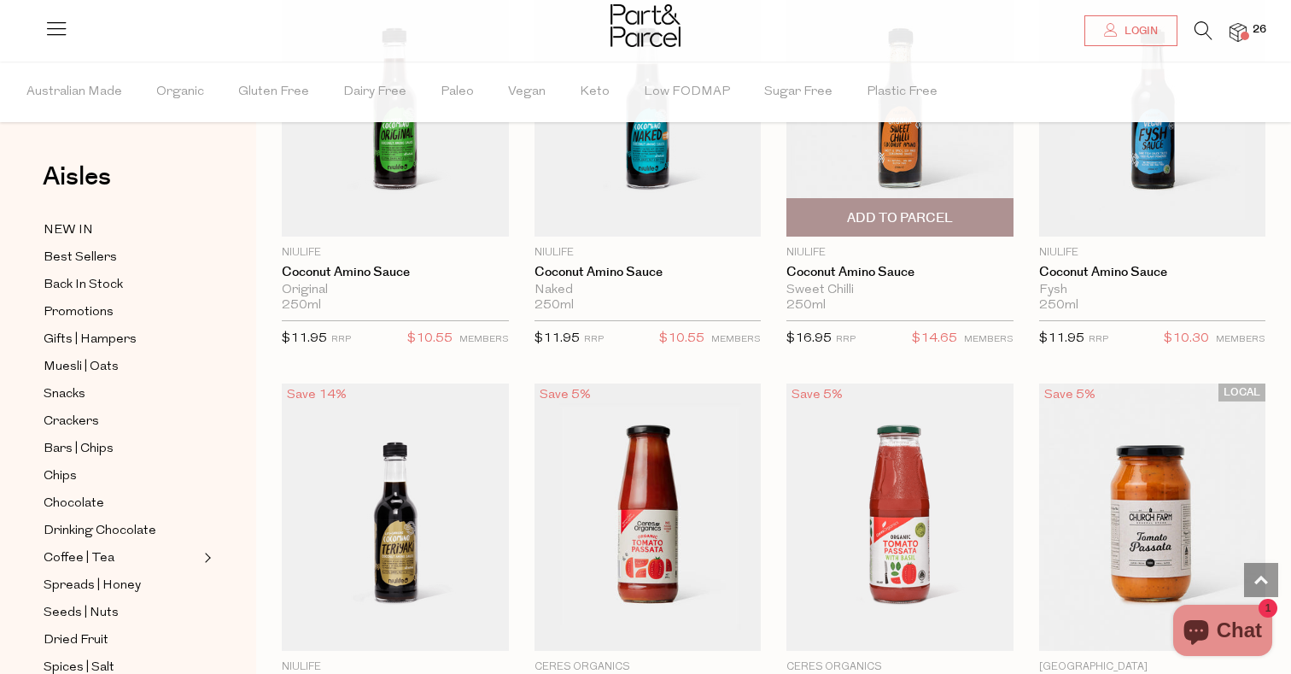
scroll to position [5570, 0]
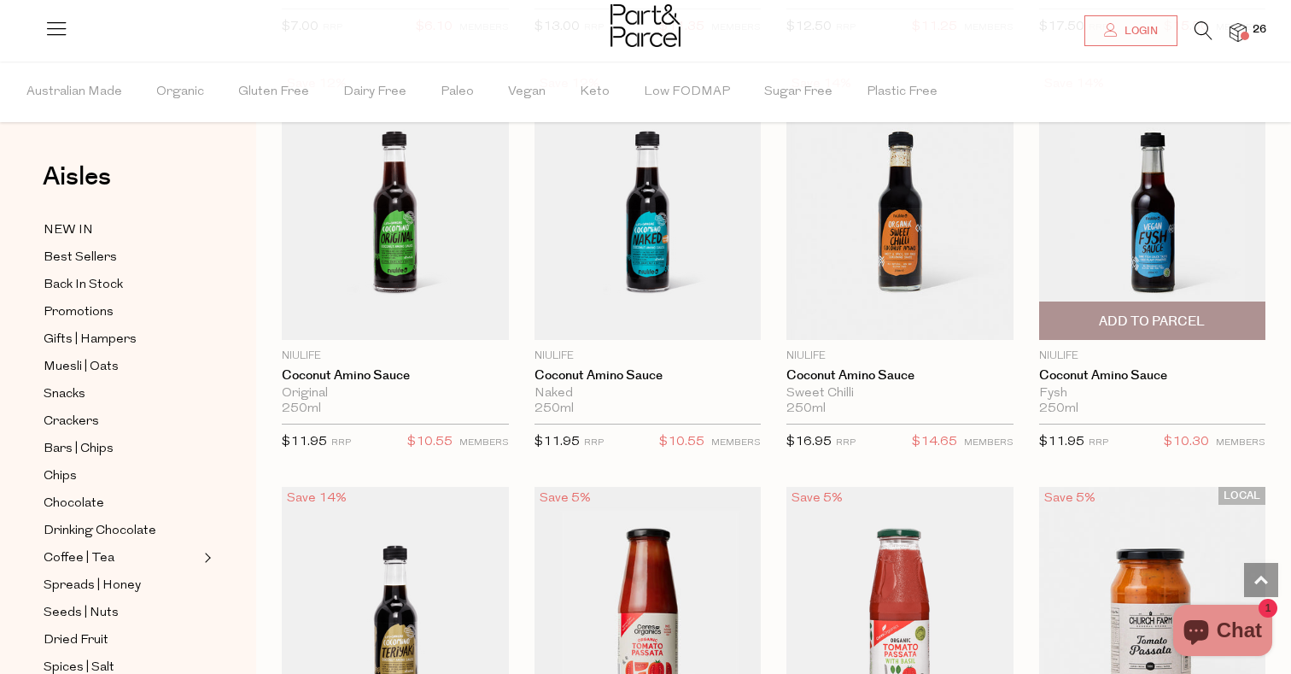
click at [1134, 249] on img at bounding box center [1152, 206] width 227 height 267
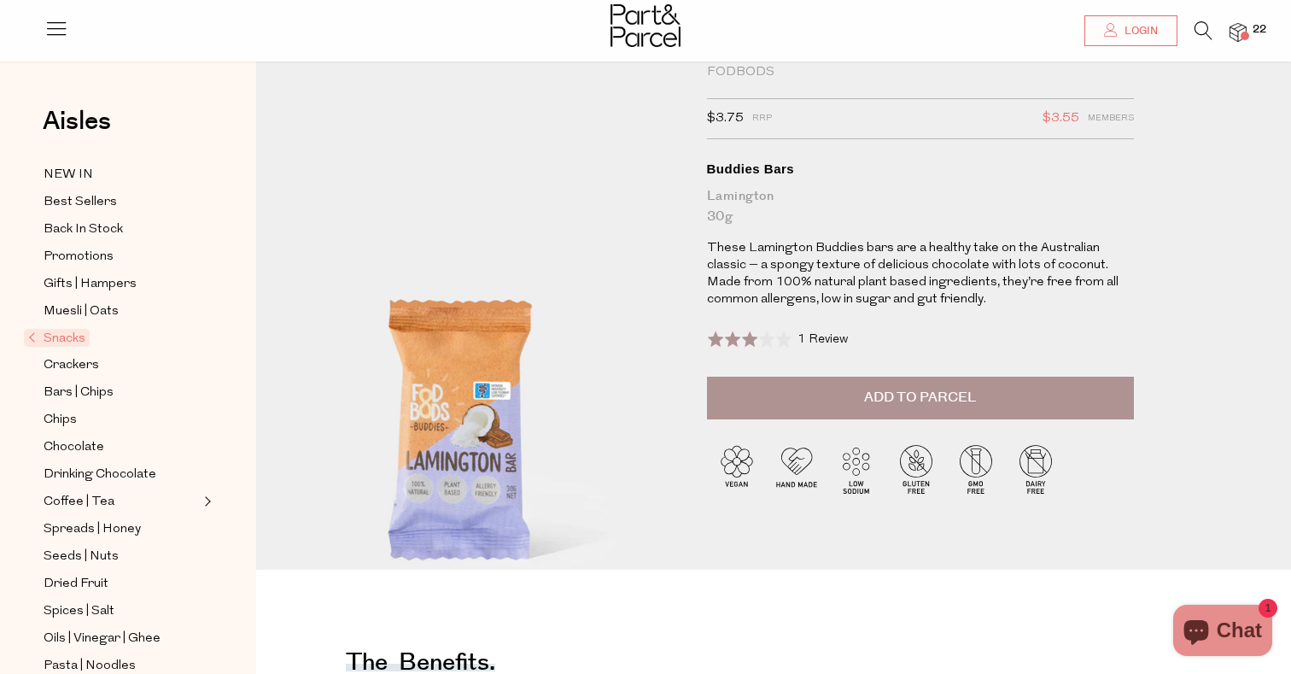
scroll to position [49, 0]
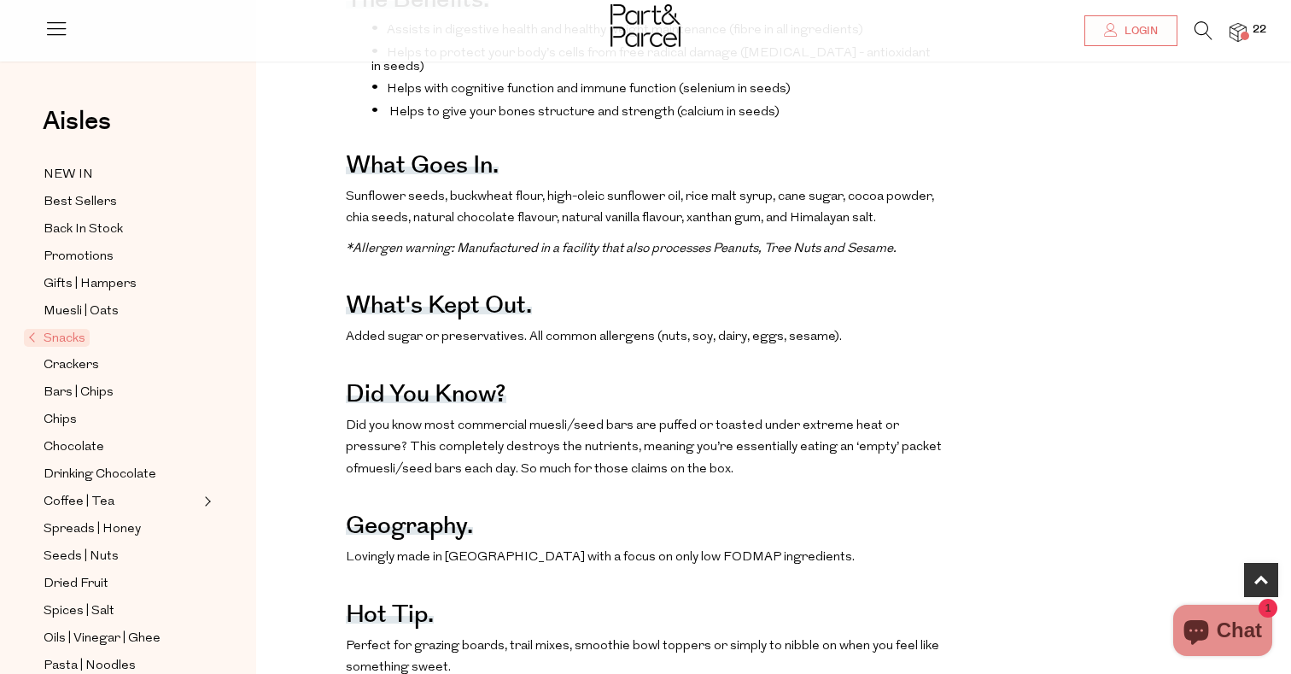
scroll to position [715, 0]
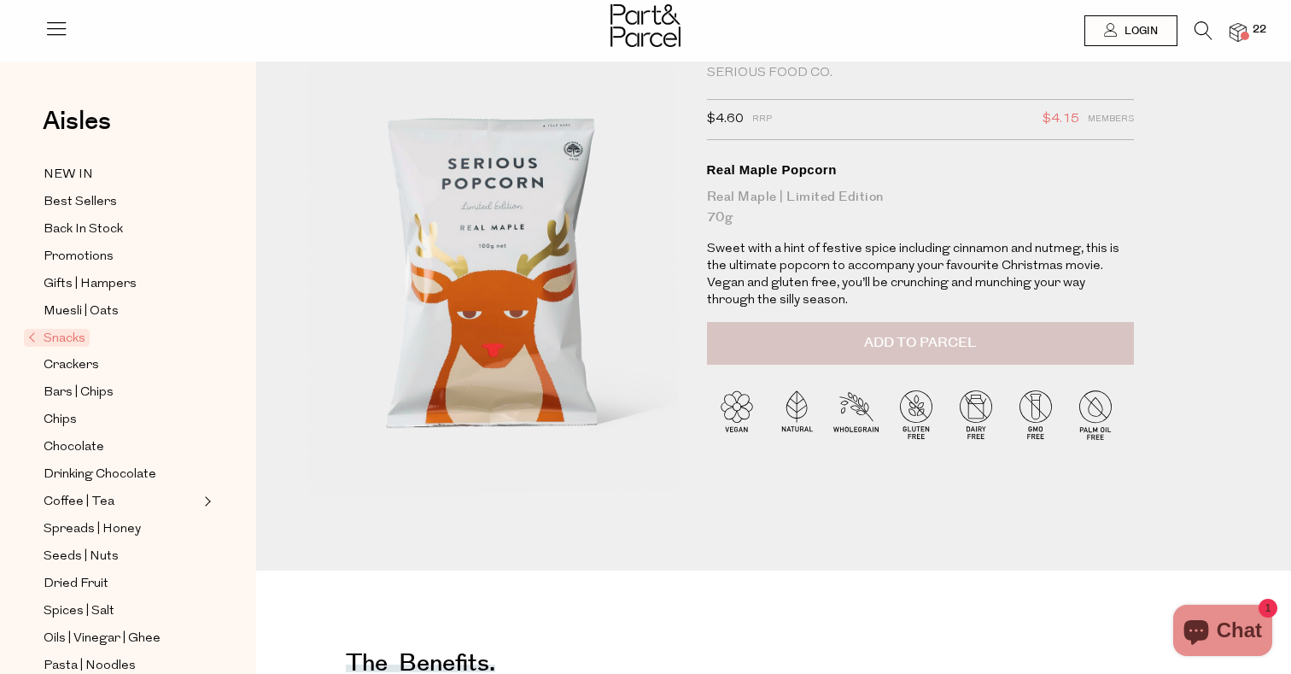
scroll to position [607, 0]
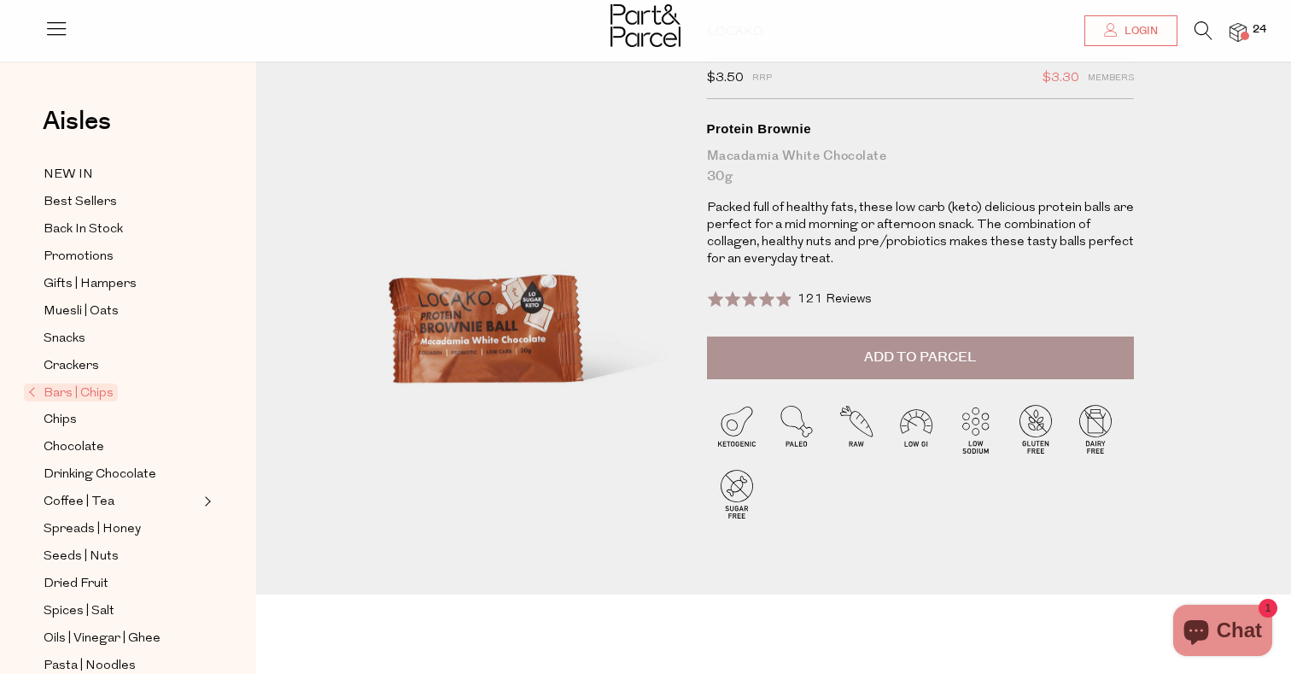
scroll to position [26, 0]
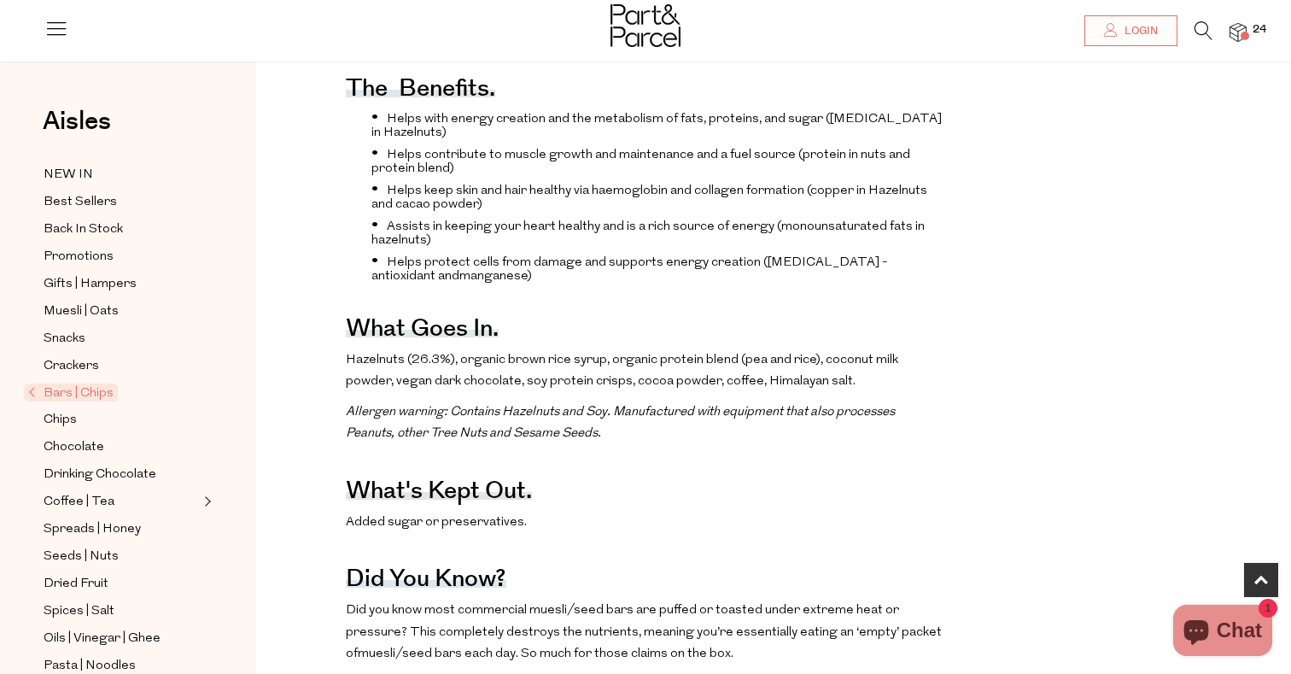
scroll to position [791, 0]
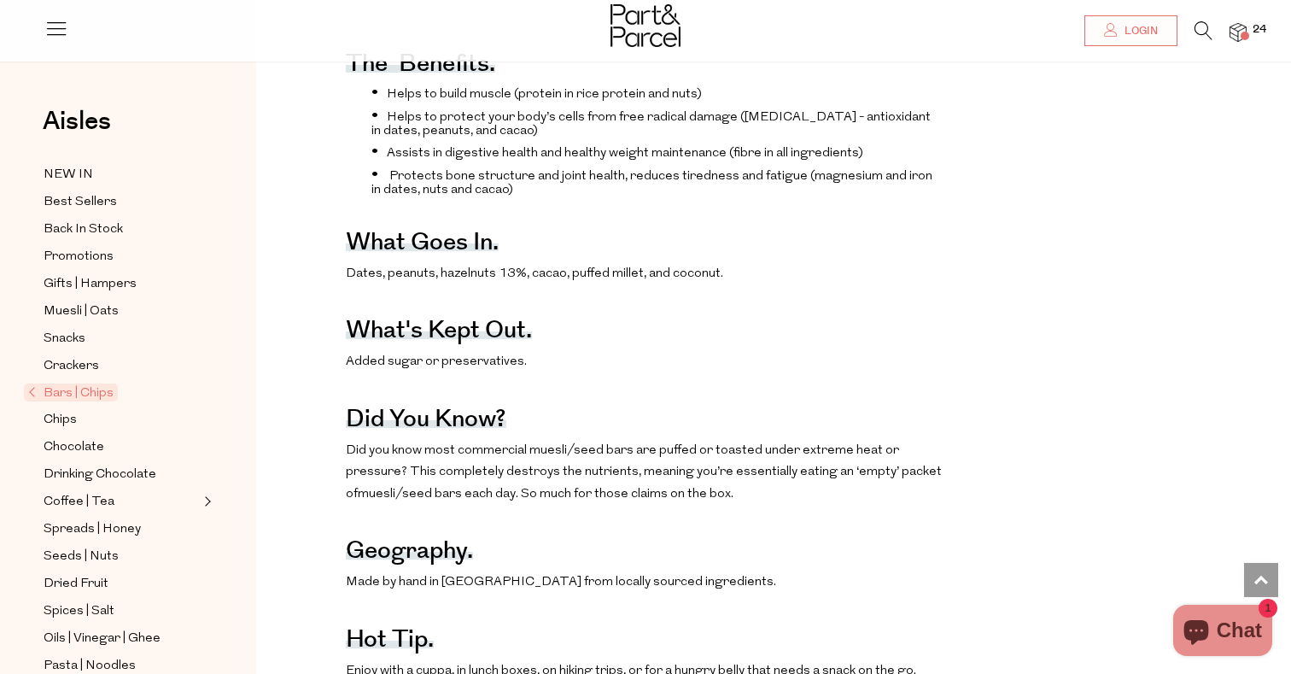
scroll to position [642, 0]
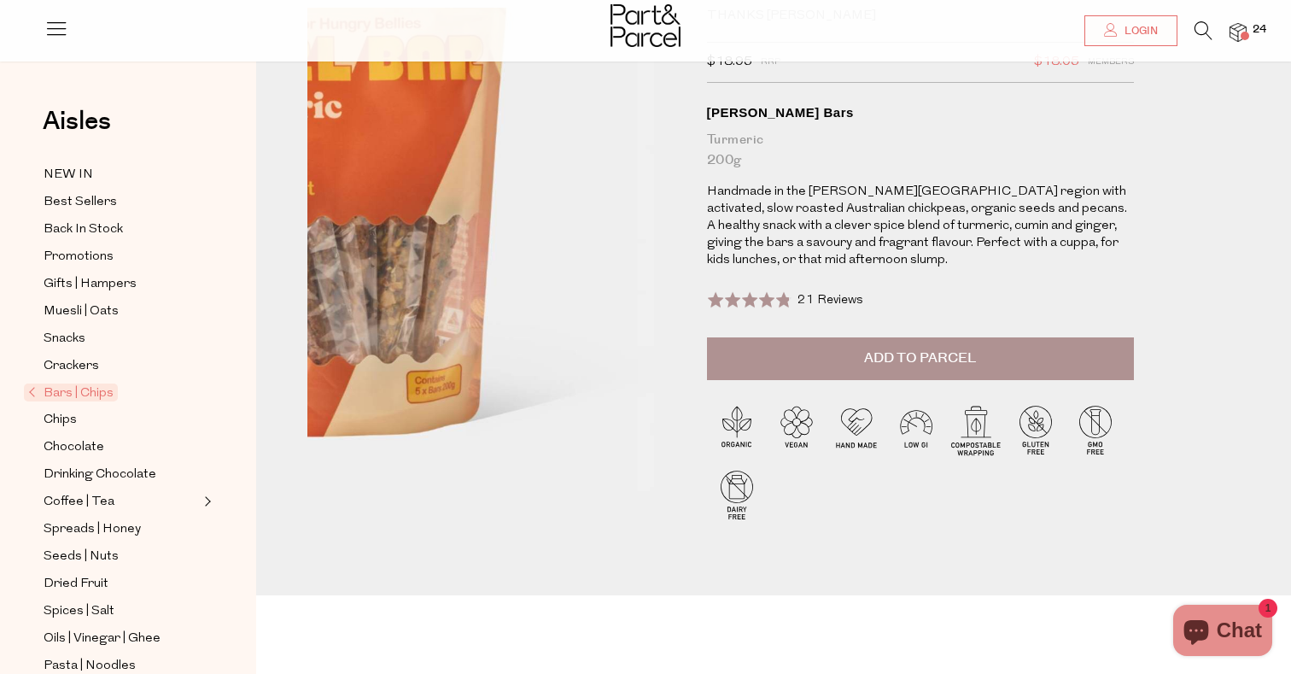
scroll to position [121, 0]
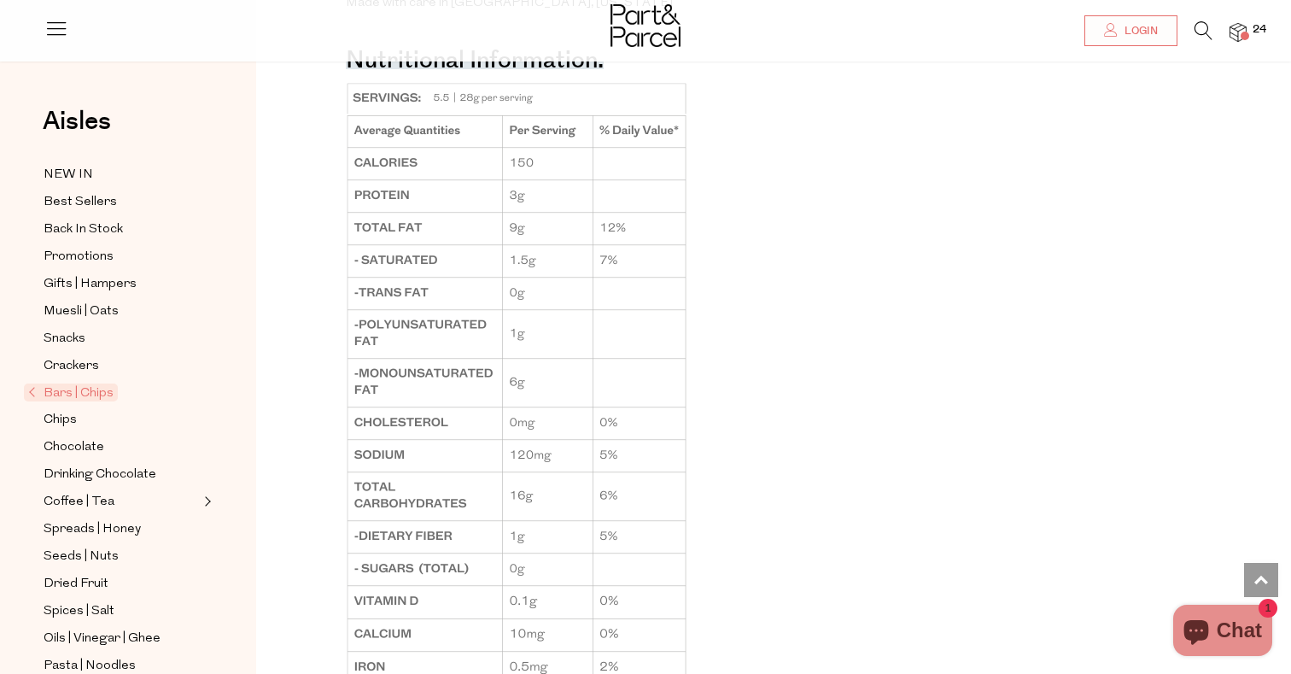
scroll to position [1186, 0]
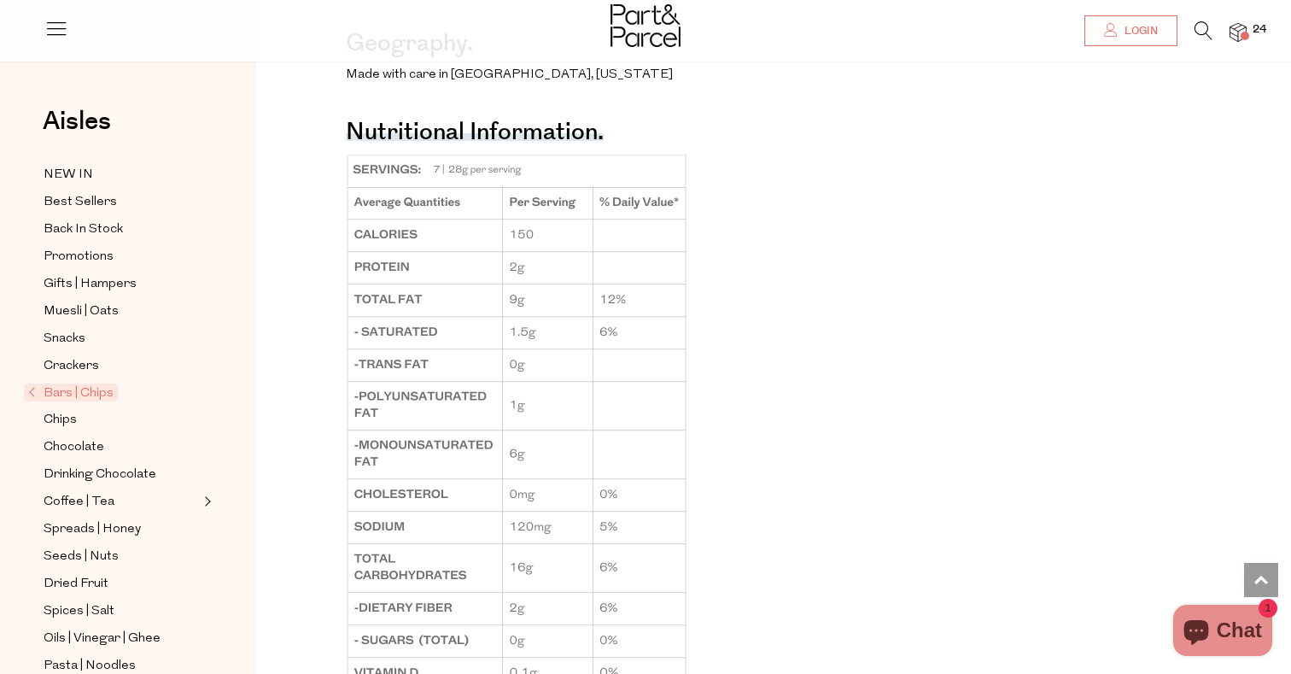
scroll to position [1120, 0]
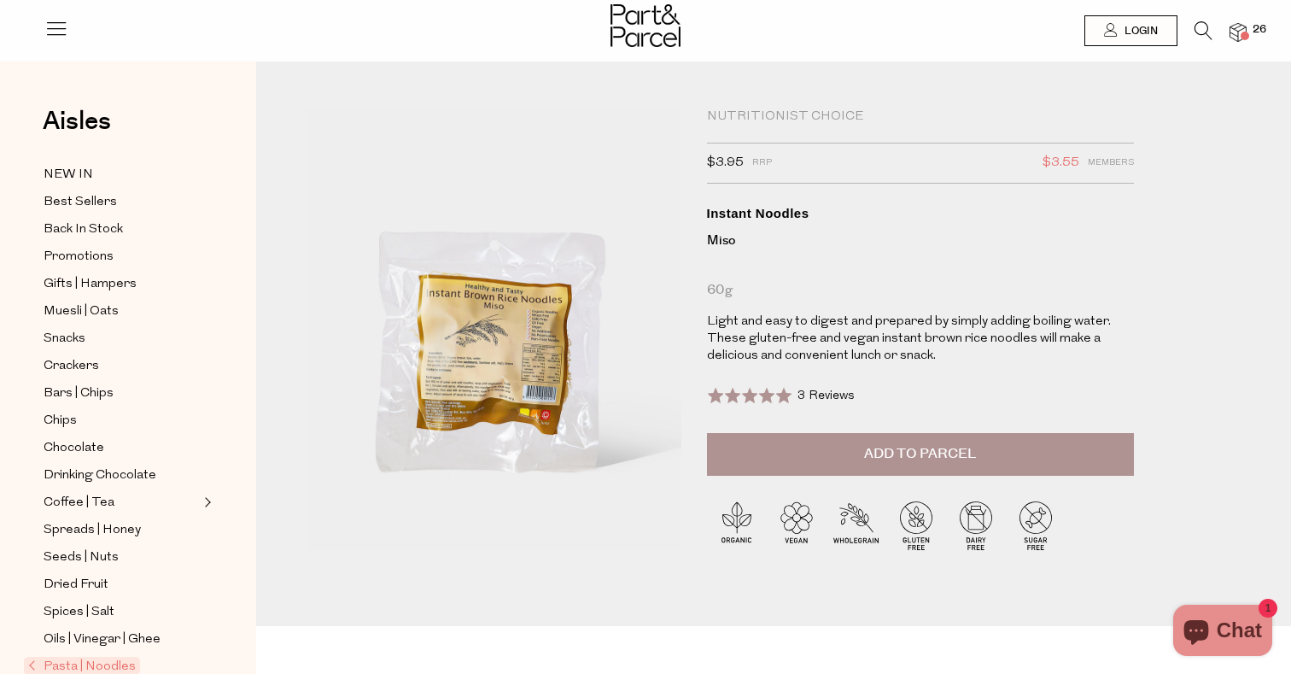
scroll to position [10, 0]
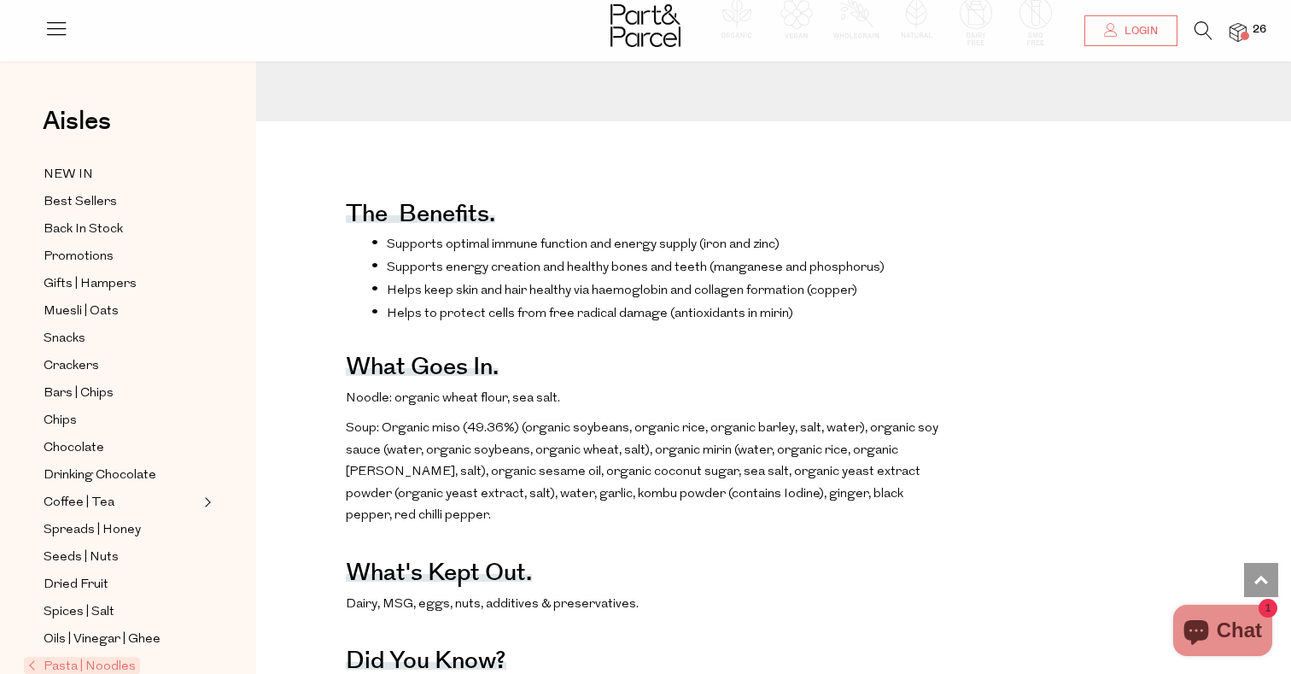
scroll to position [303, 0]
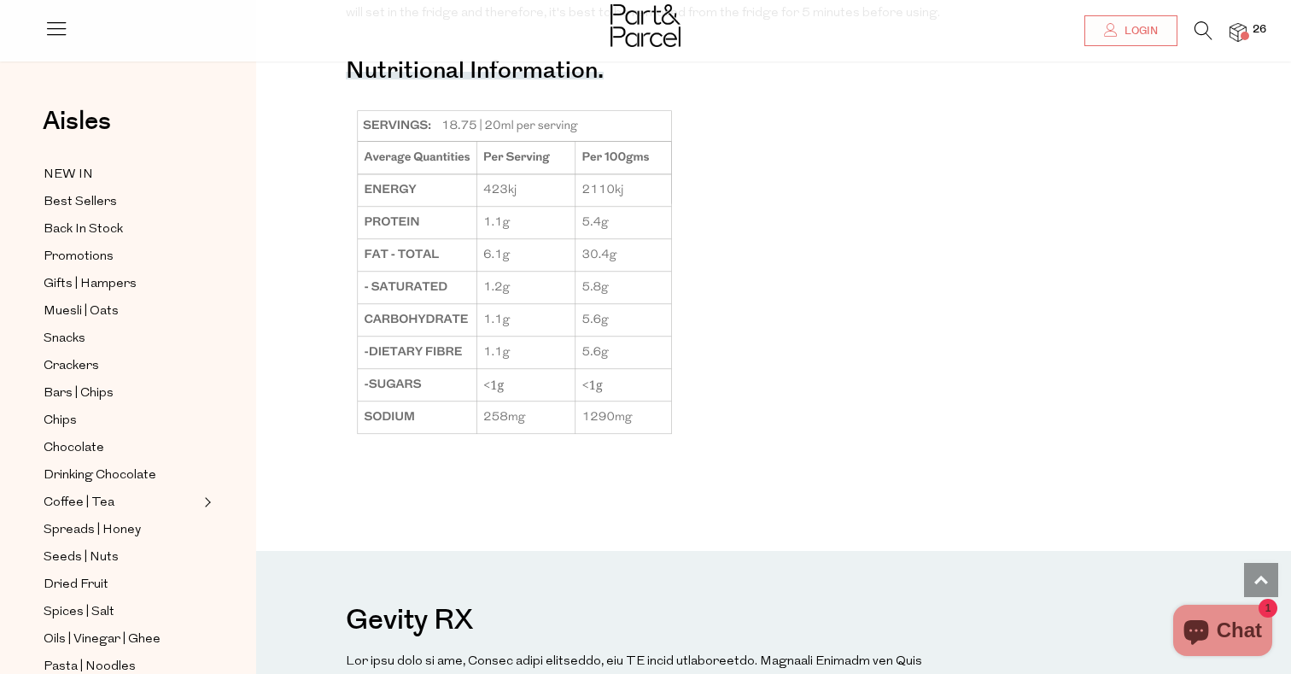
scroll to position [1556, 0]
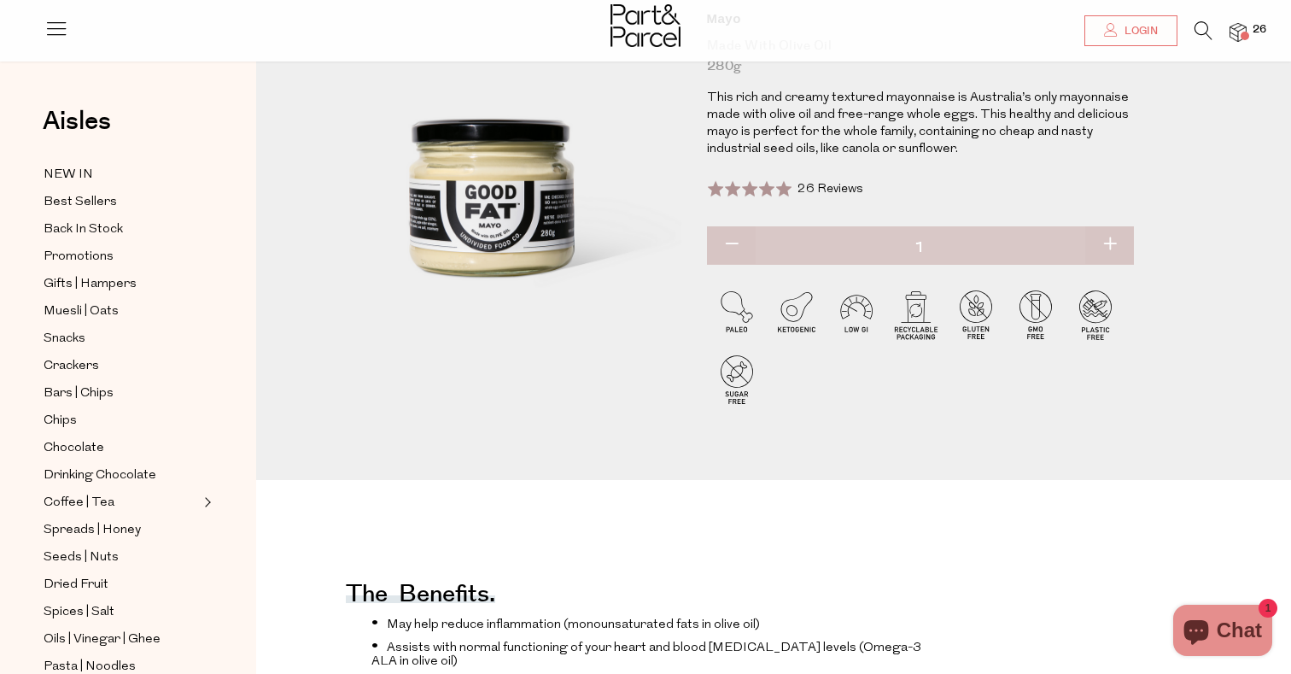
scroll to position [200, 0]
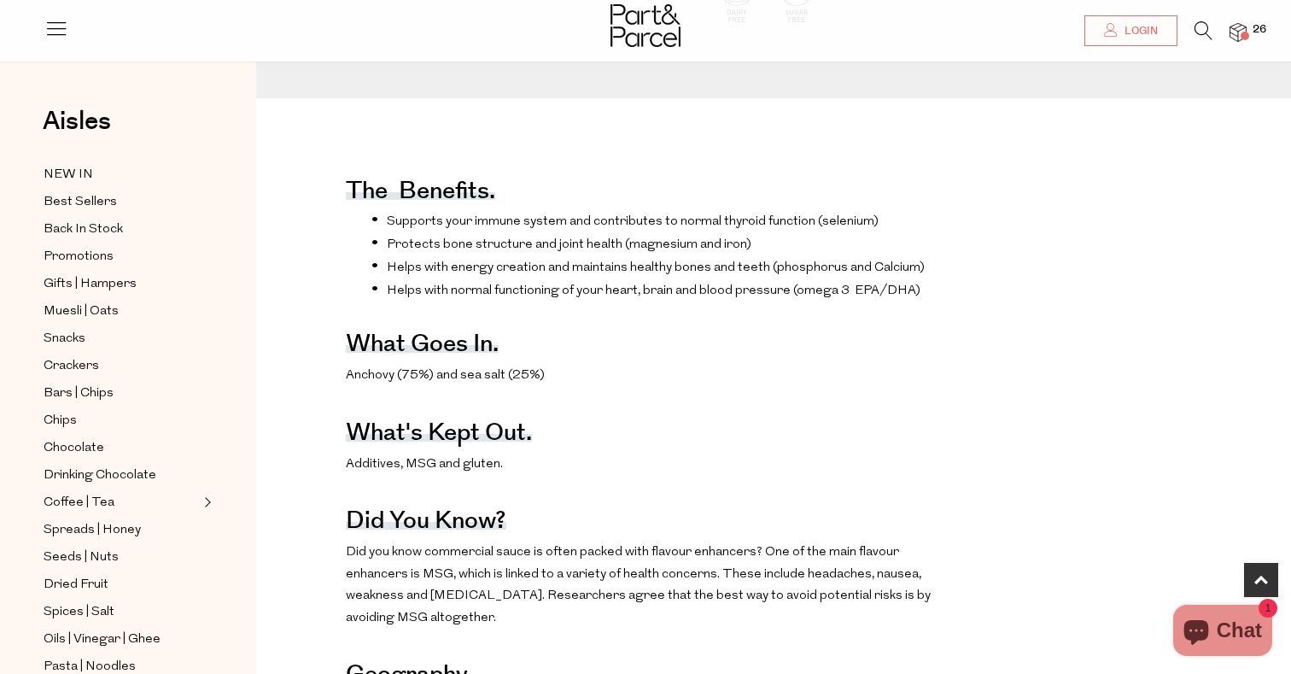
scroll to position [705, 0]
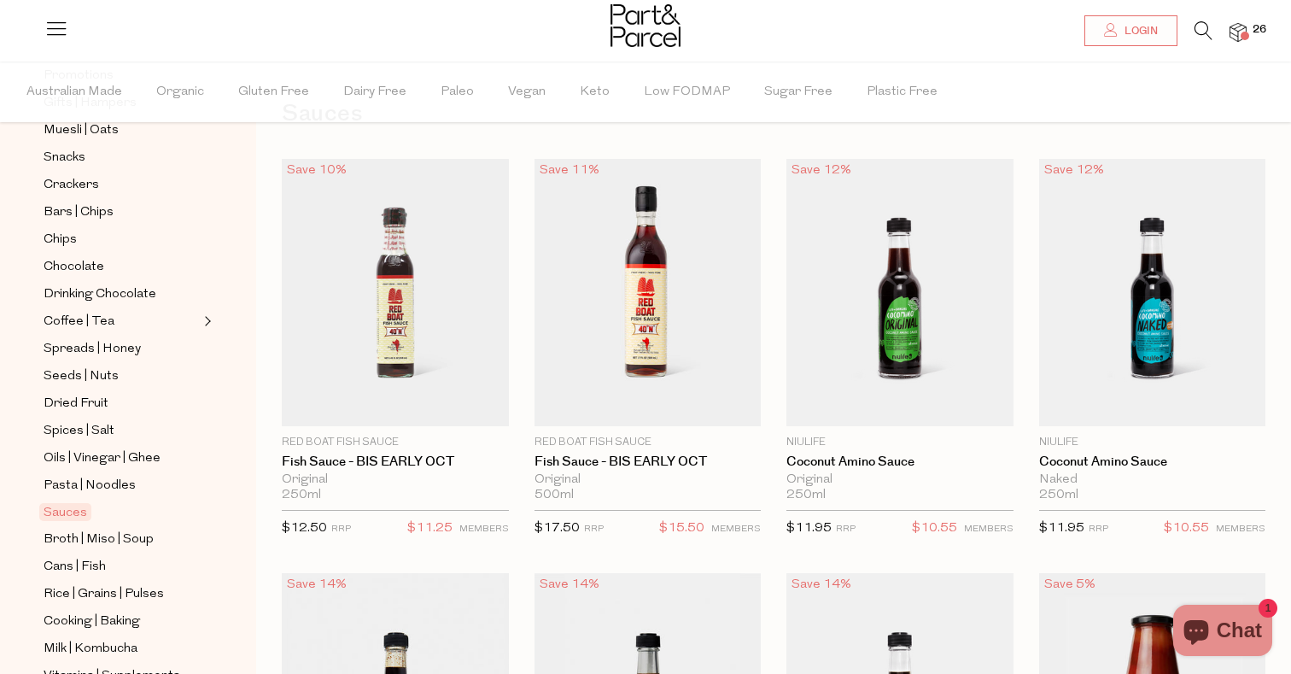
scroll to position [363, 0]
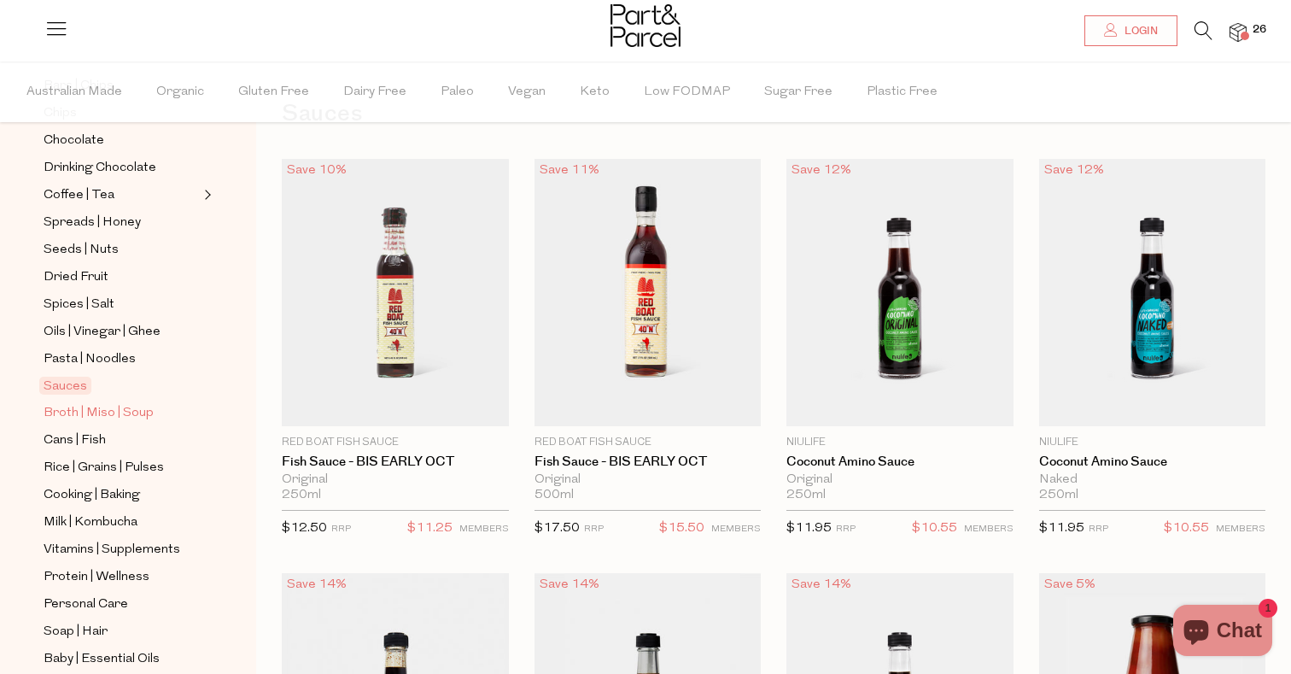
click at [125, 414] on span "Broth | Miso | Soup" at bounding box center [99, 413] width 110 height 20
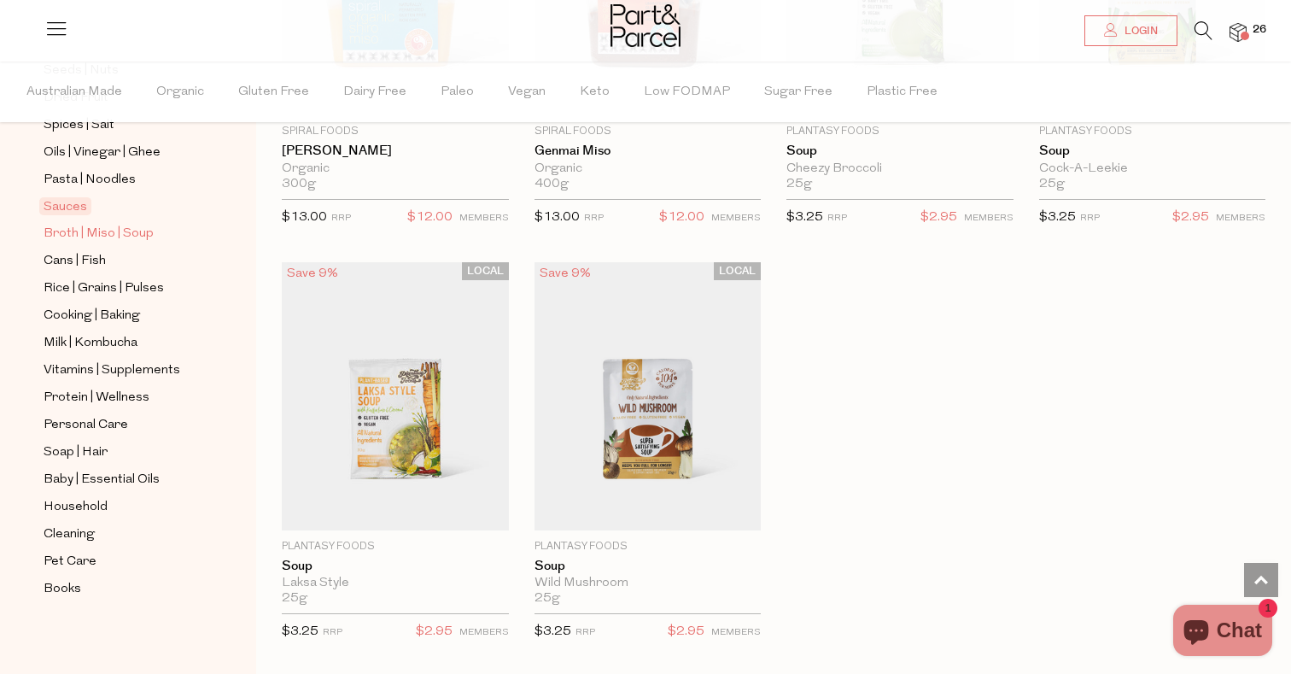
scroll to position [542, 0]
click at [126, 230] on span "Broth | Miso | Soup" at bounding box center [99, 234] width 110 height 20
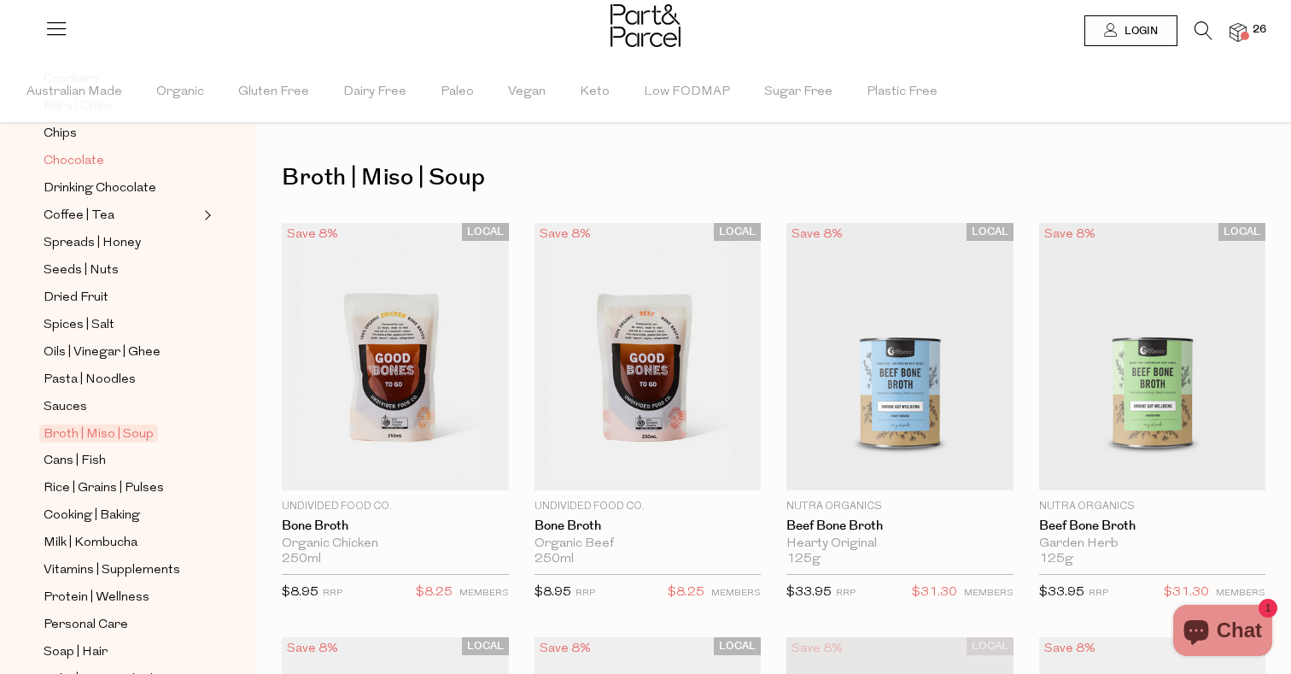
scroll to position [438, 0]
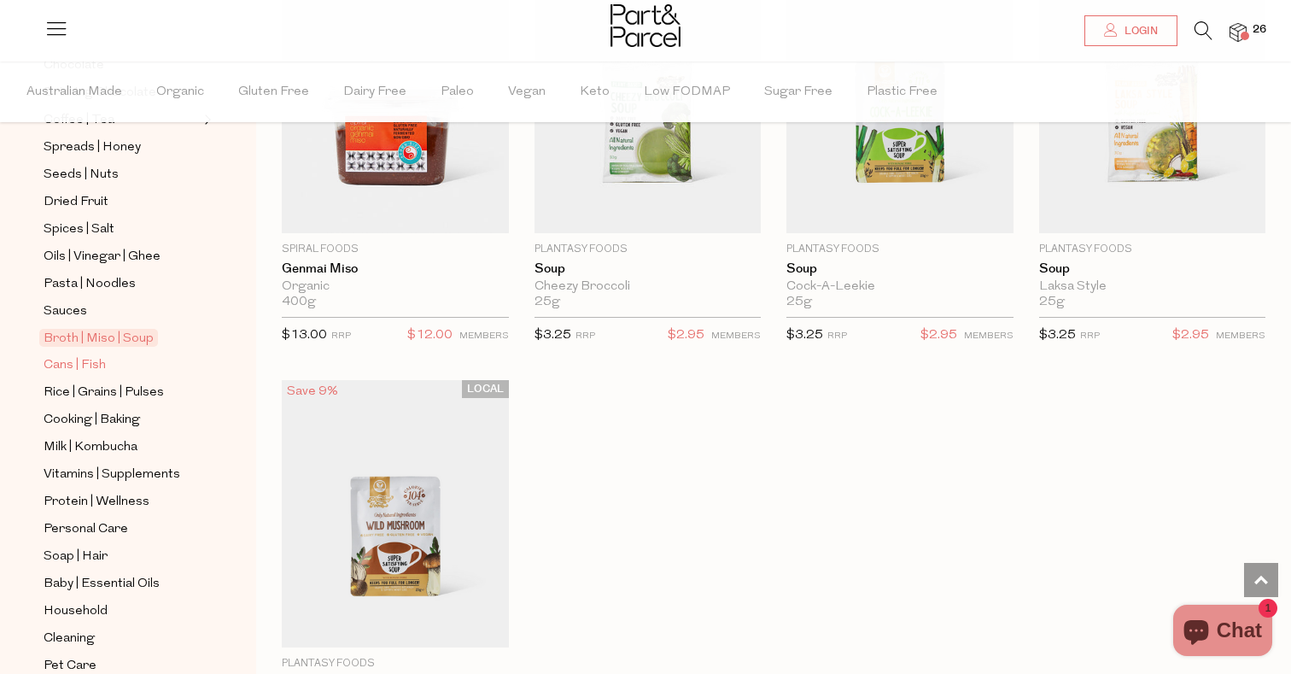
click at [69, 362] on span "Cans | Fish" at bounding box center [75, 365] width 62 height 20
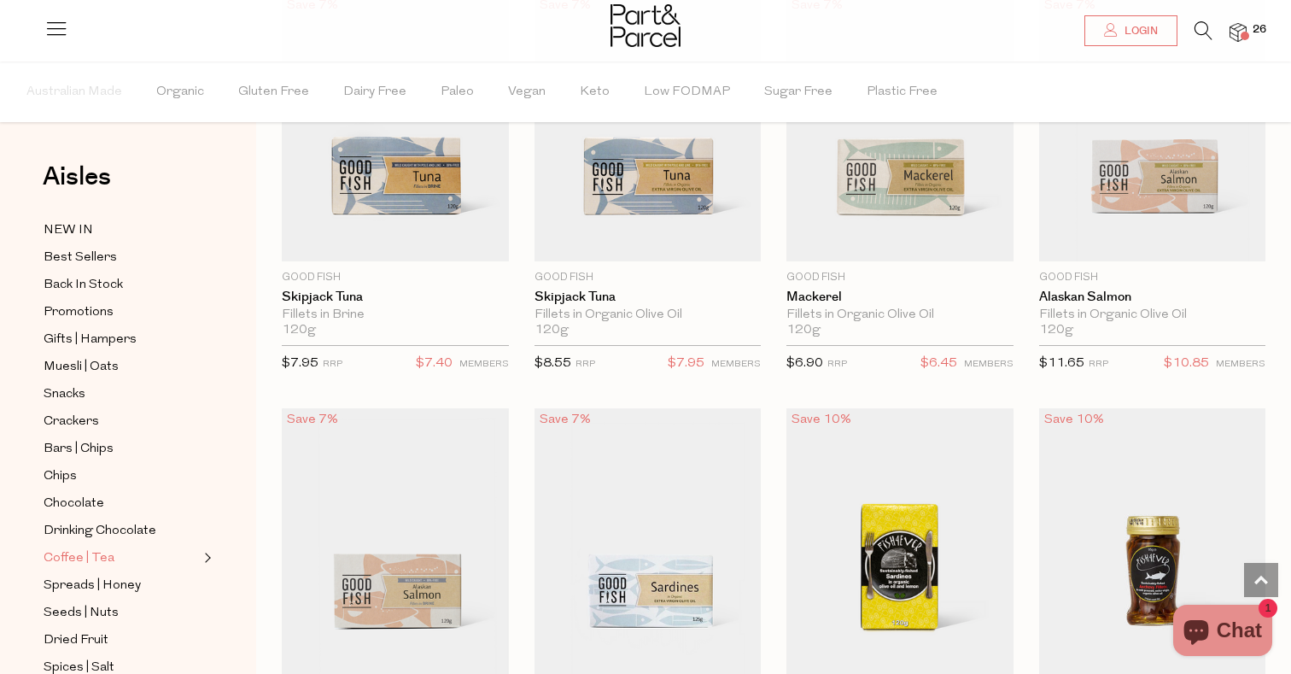
scroll to position [479, 0]
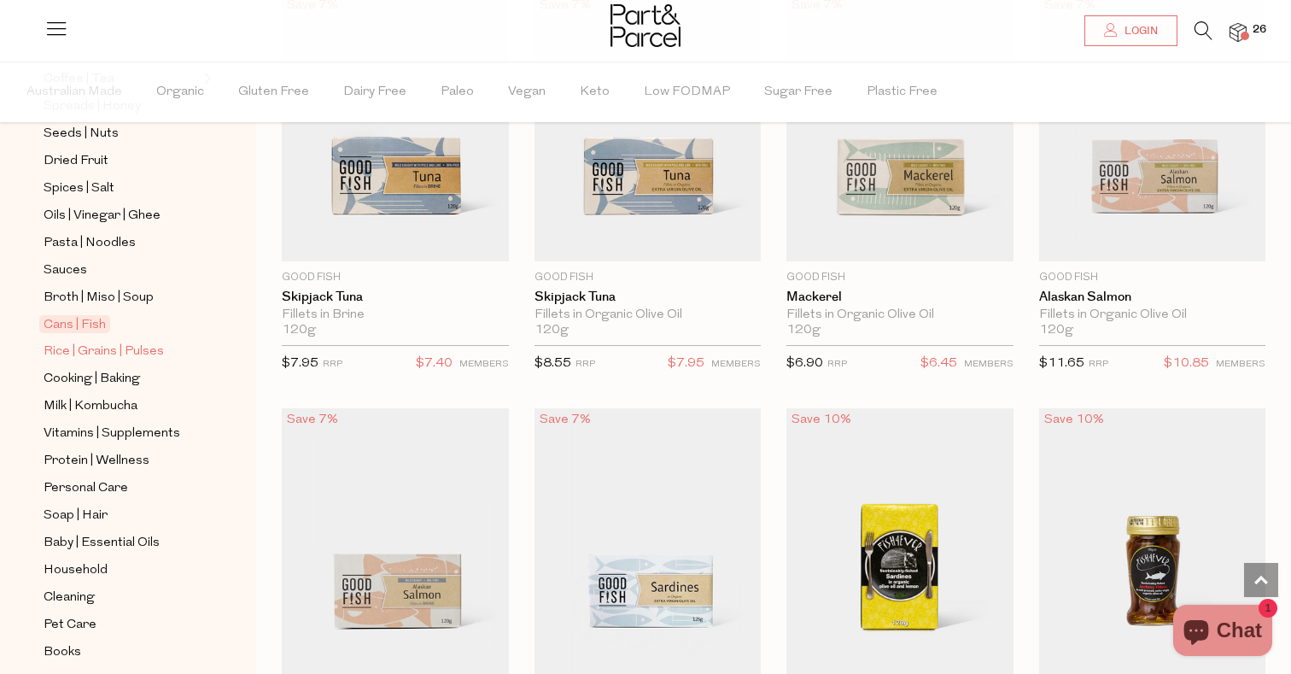
click at [142, 347] on span "Rice | Grains | Pulses" at bounding box center [104, 352] width 120 height 20
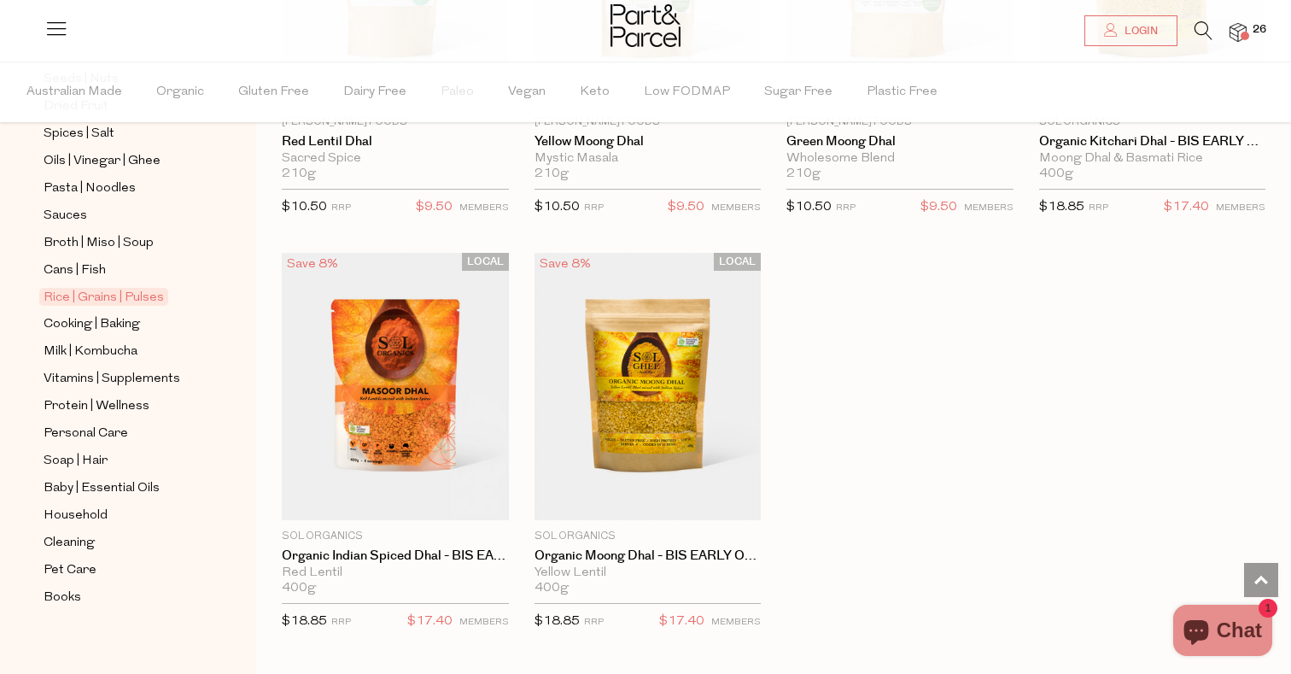
scroll to position [535, 0]
click at [124, 320] on span "Cooking | Baking" at bounding box center [92, 323] width 96 height 20
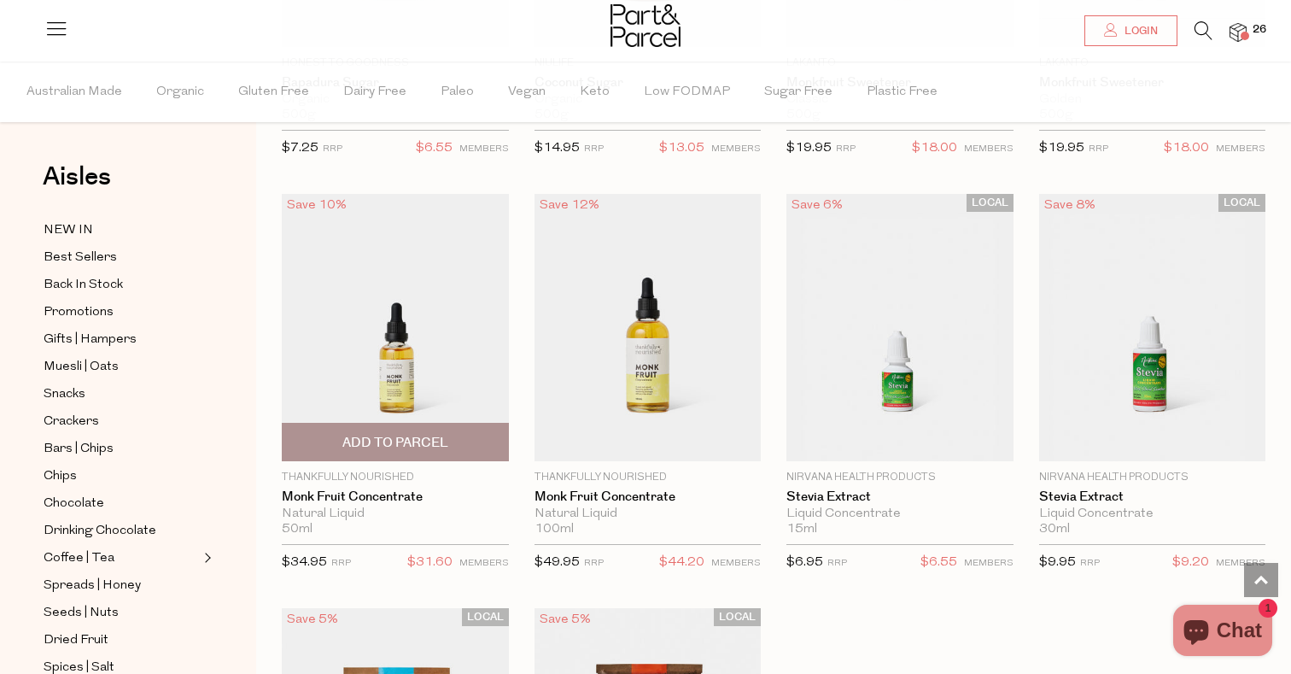
scroll to position [4635, 0]
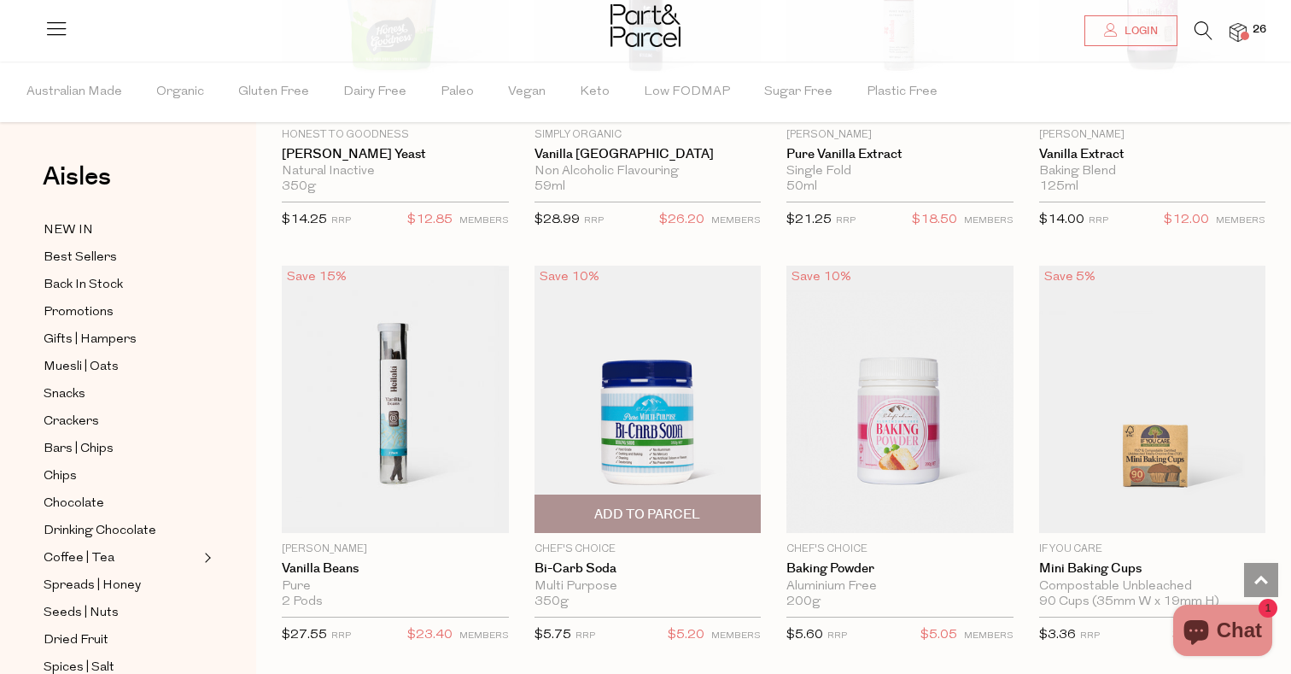
scroll to position [8257, 0]
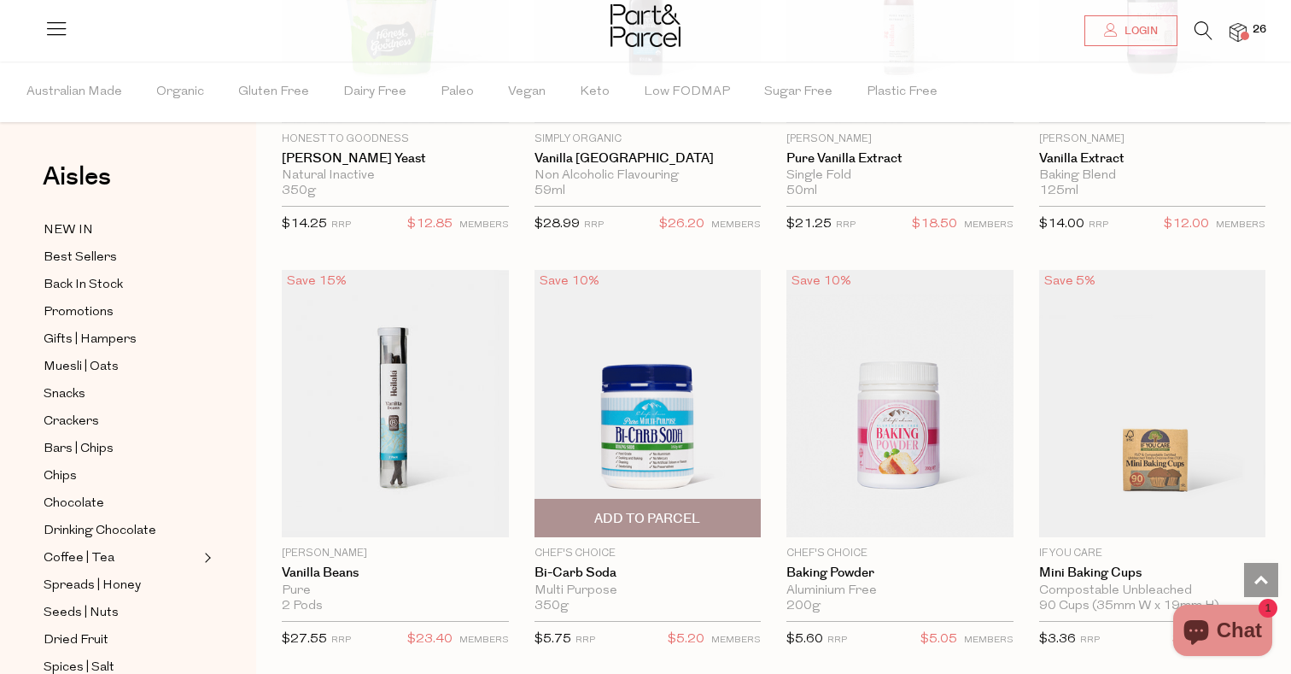
click at [676, 510] on span "Add To Parcel" at bounding box center [647, 519] width 106 height 18
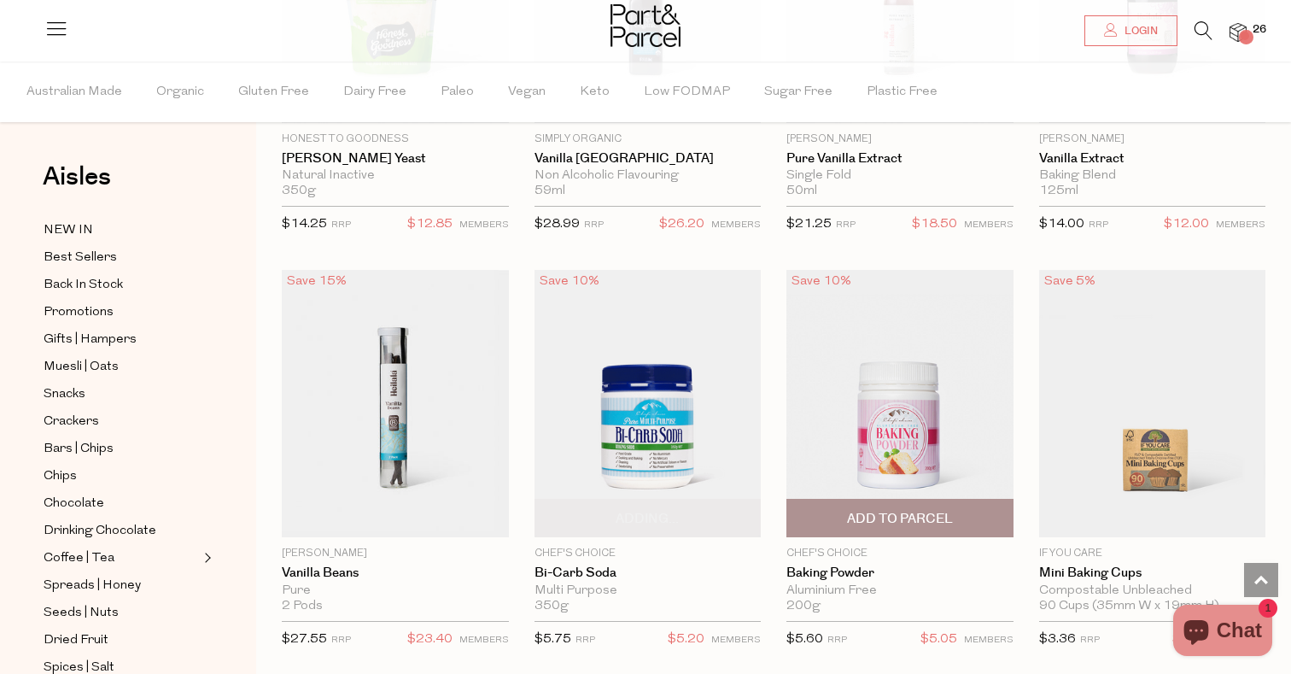
click at [876, 510] on span "Add To Parcel" at bounding box center [900, 519] width 106 height 18
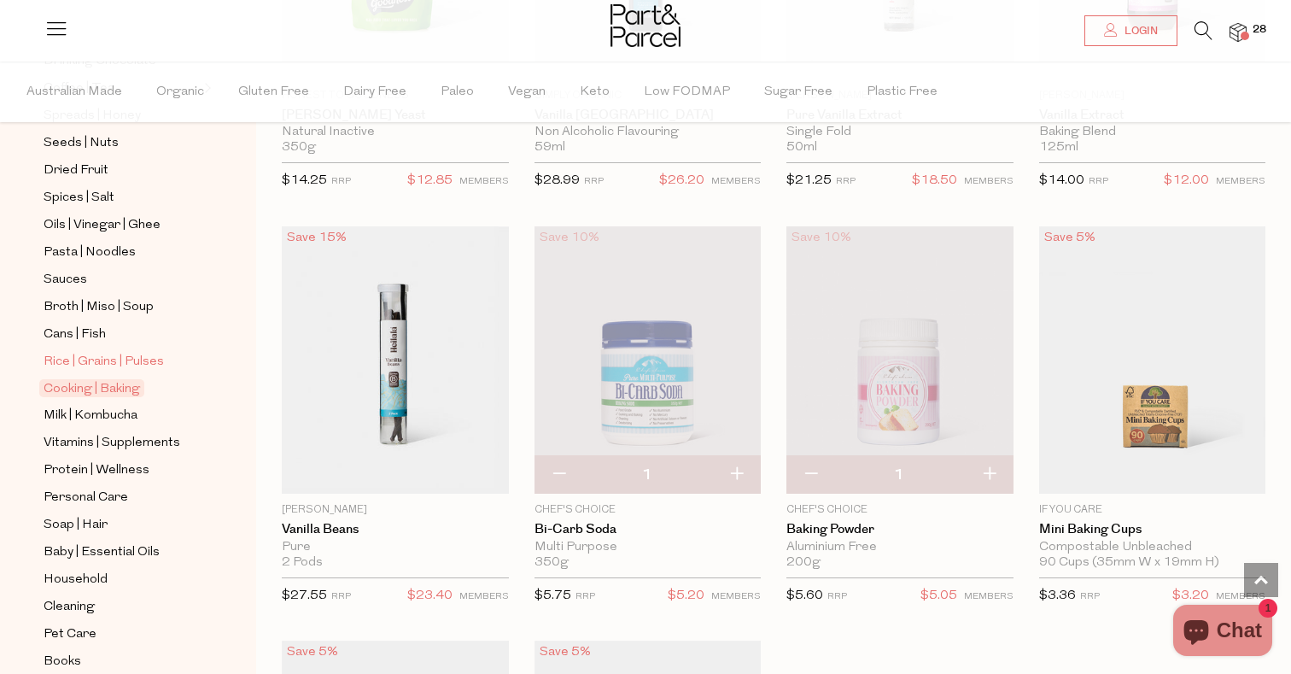
scroll to position [482, 0]
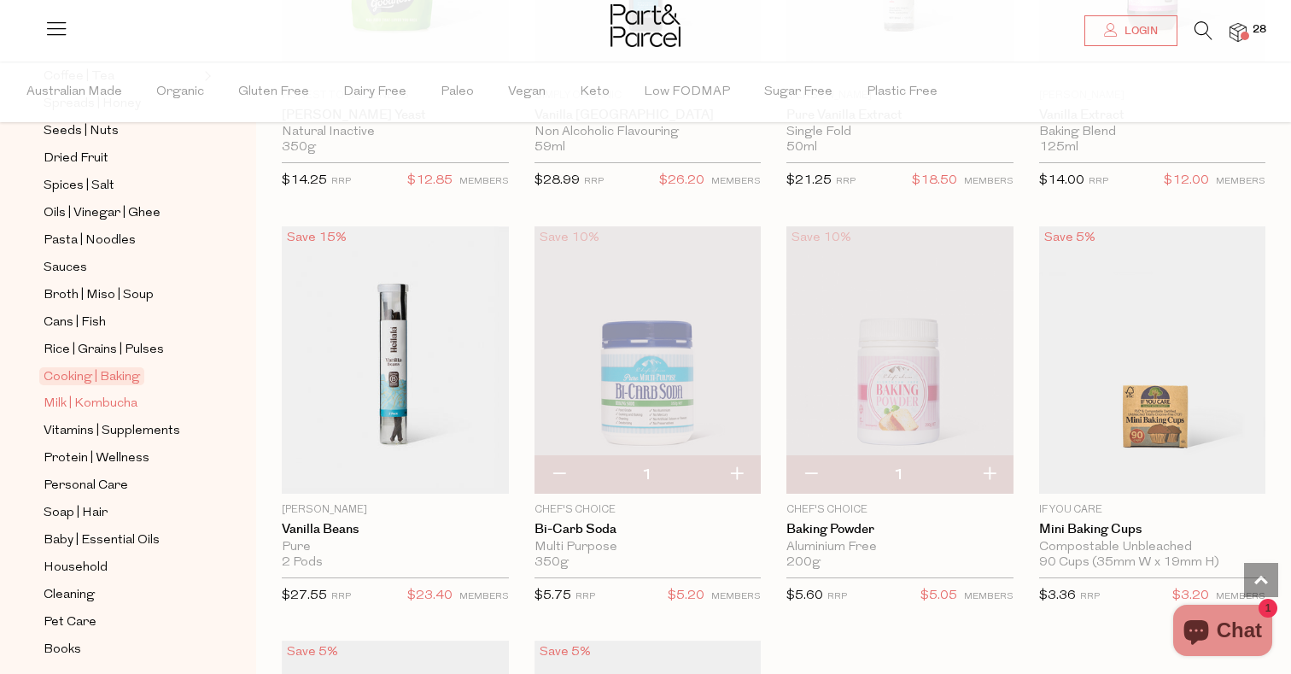
click at [102, 410] on span "Milk | Kombucha" at bounding box center [91, 404] width 94 height 20
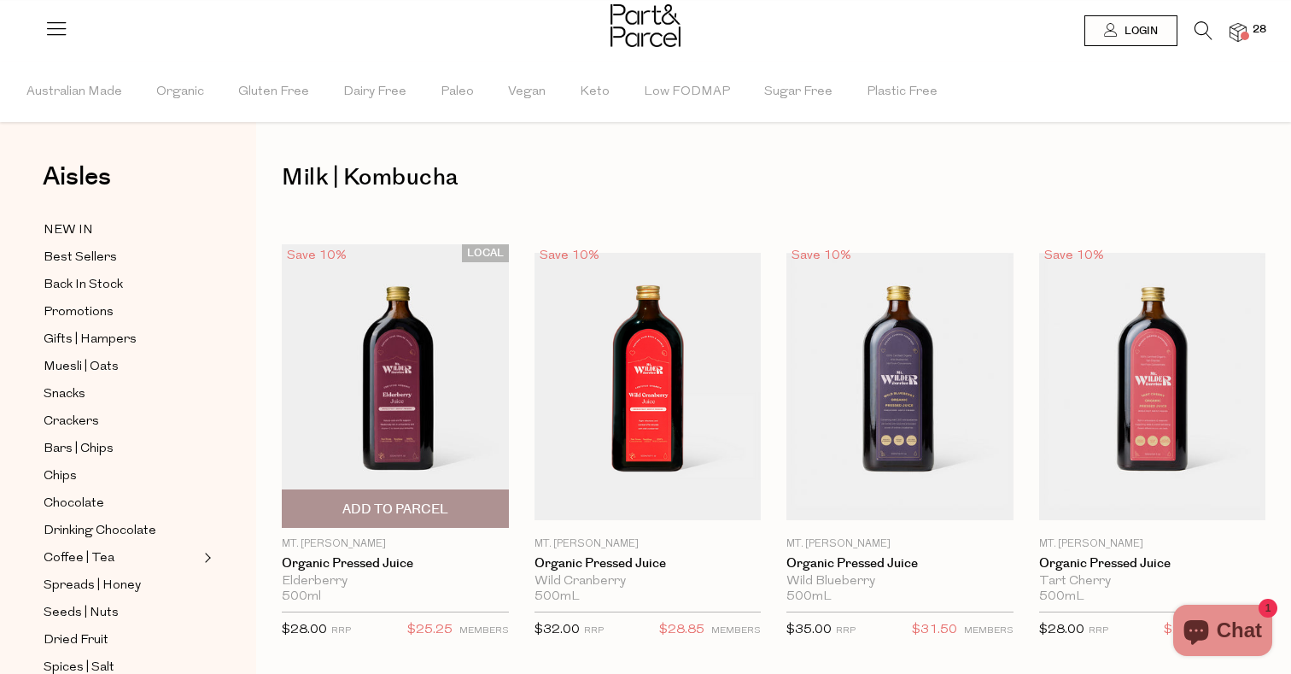
type input "6"
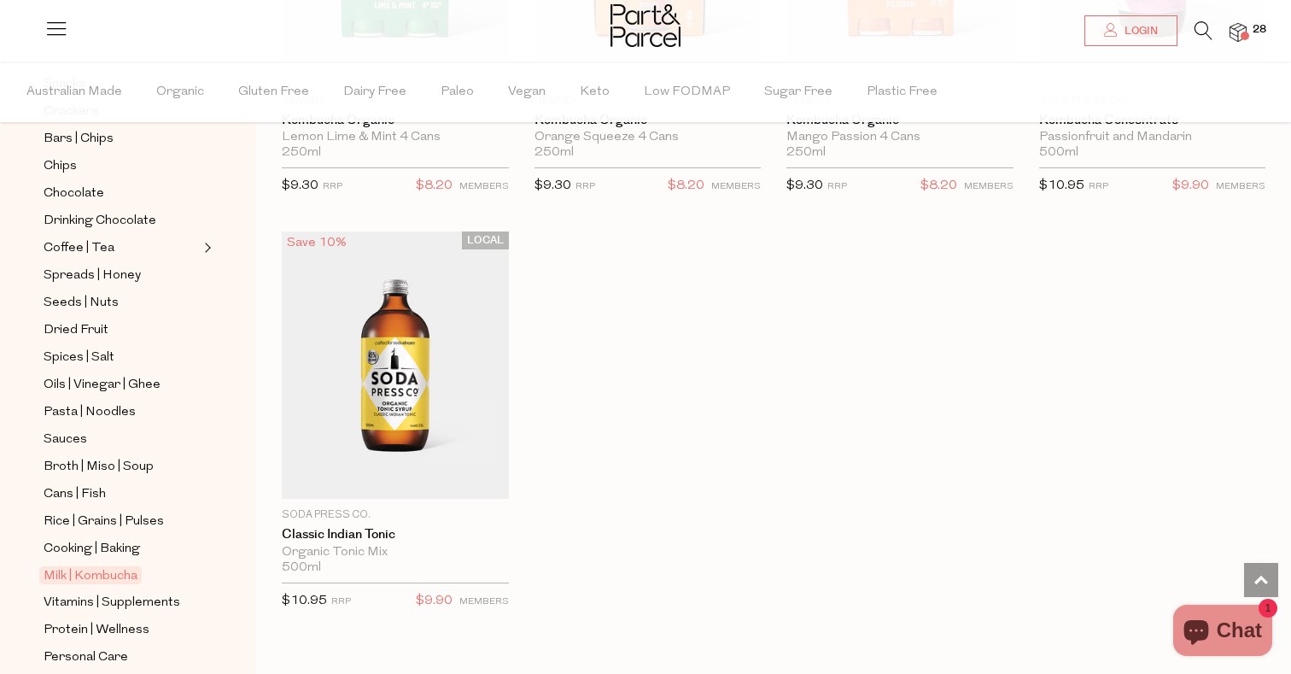
scroll to position [501, 0]
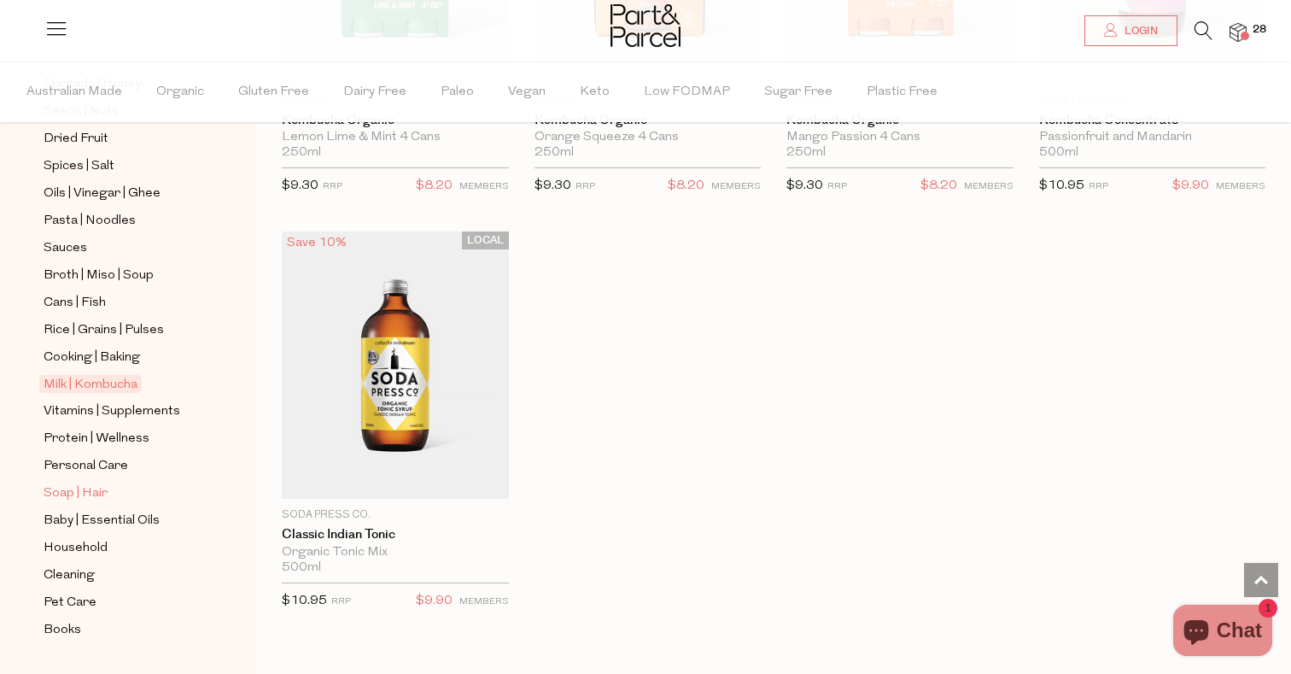
click at [98, 491] on span "Soap | Hair" at bounding box center [76, 493] width 64 height 20
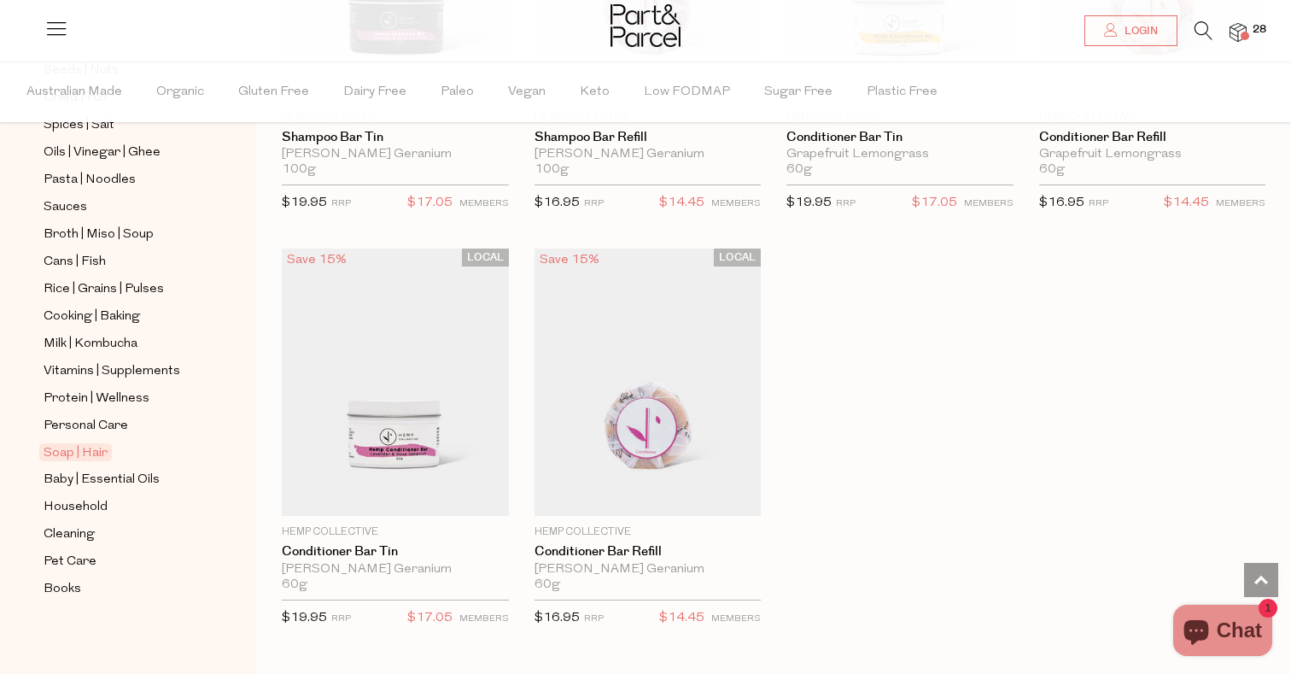
scroll to position [542, 0]
click at [91, 507] on span "Household" at bounding box center [76, 507] width 64 height 20
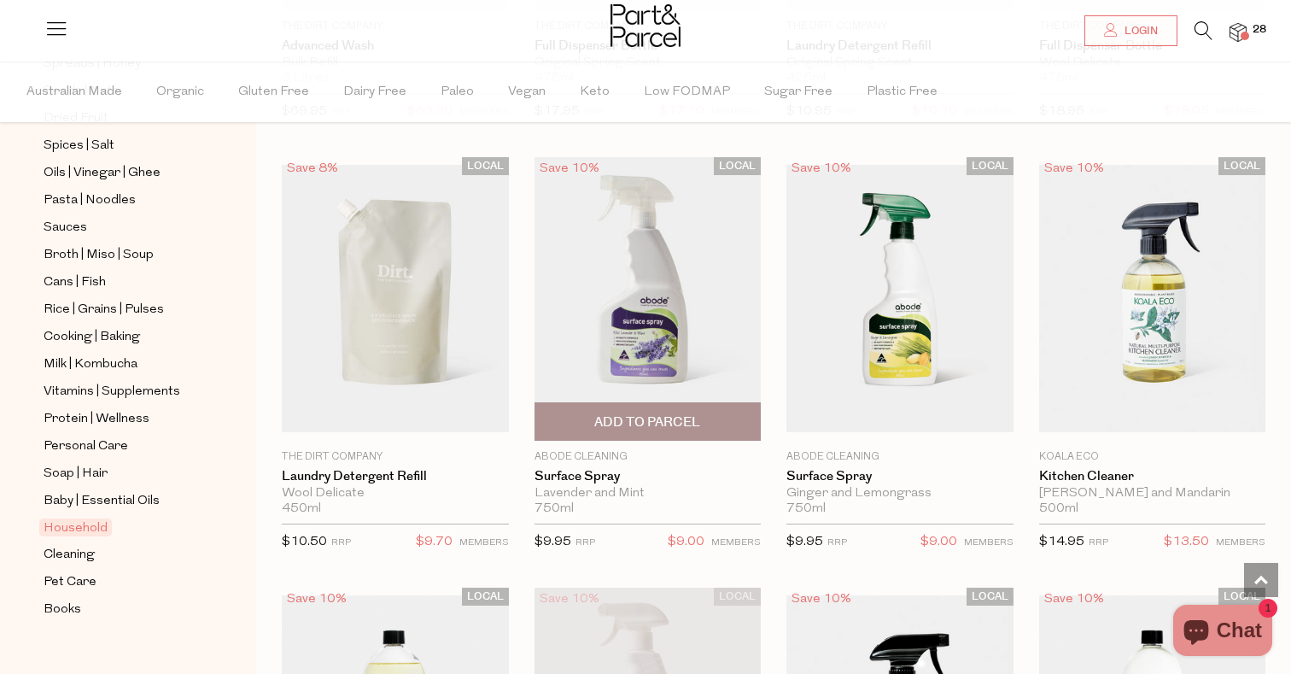
click at [633, 413] on span "Add To Parcel" at bounding box center [647, 422] width 106 height 18
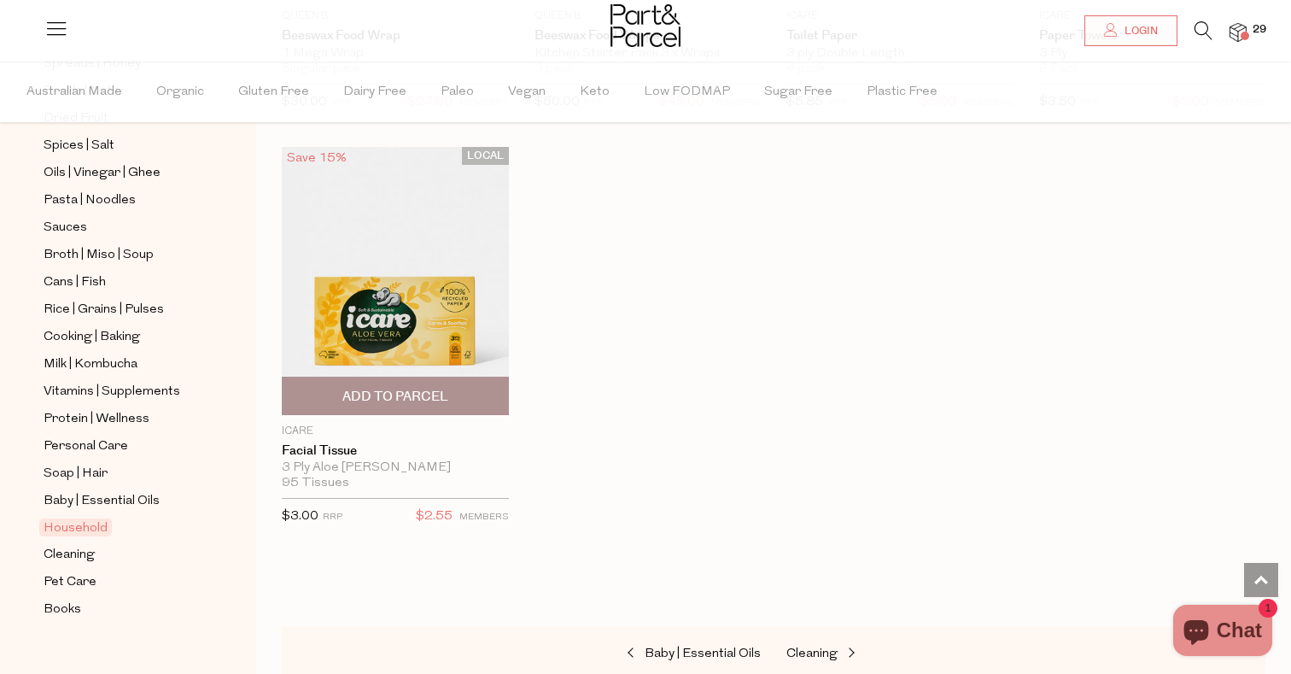
scroll to position [8478, 0]
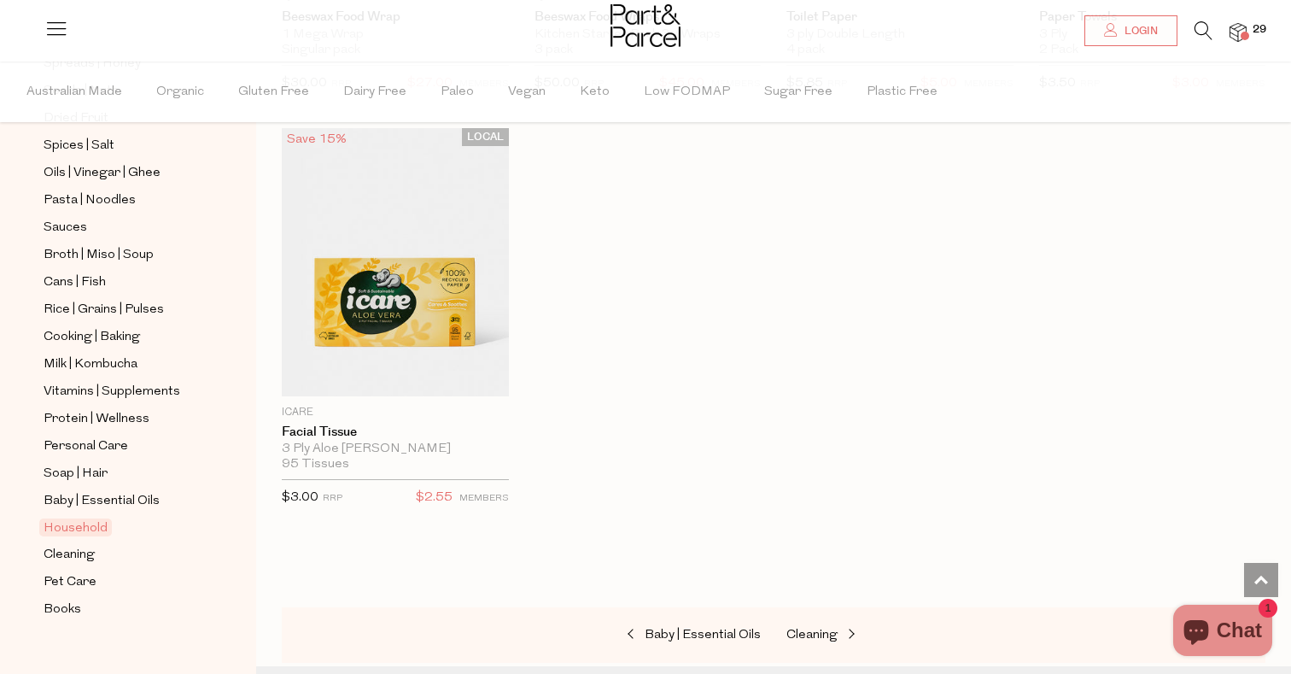
click at [89, 541] on ul "NEW IN Best Sellers Back In Stock Promotions Gifts | Hampers Muesli | Oats Snac…" at bounding box center [128, 159] width 183 height 922
click at [89, 550] on span "Cleaning" at bounding box center [69, 555] width 51 height 20
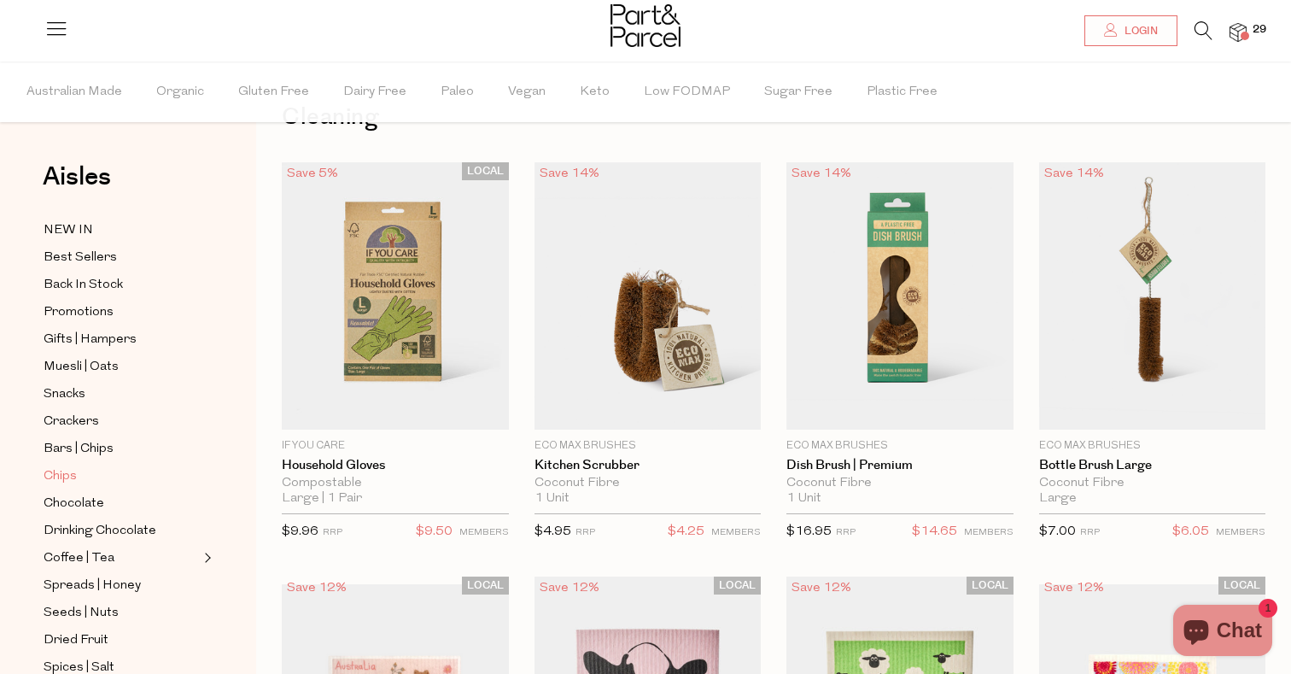
scroll to position [542, 0]
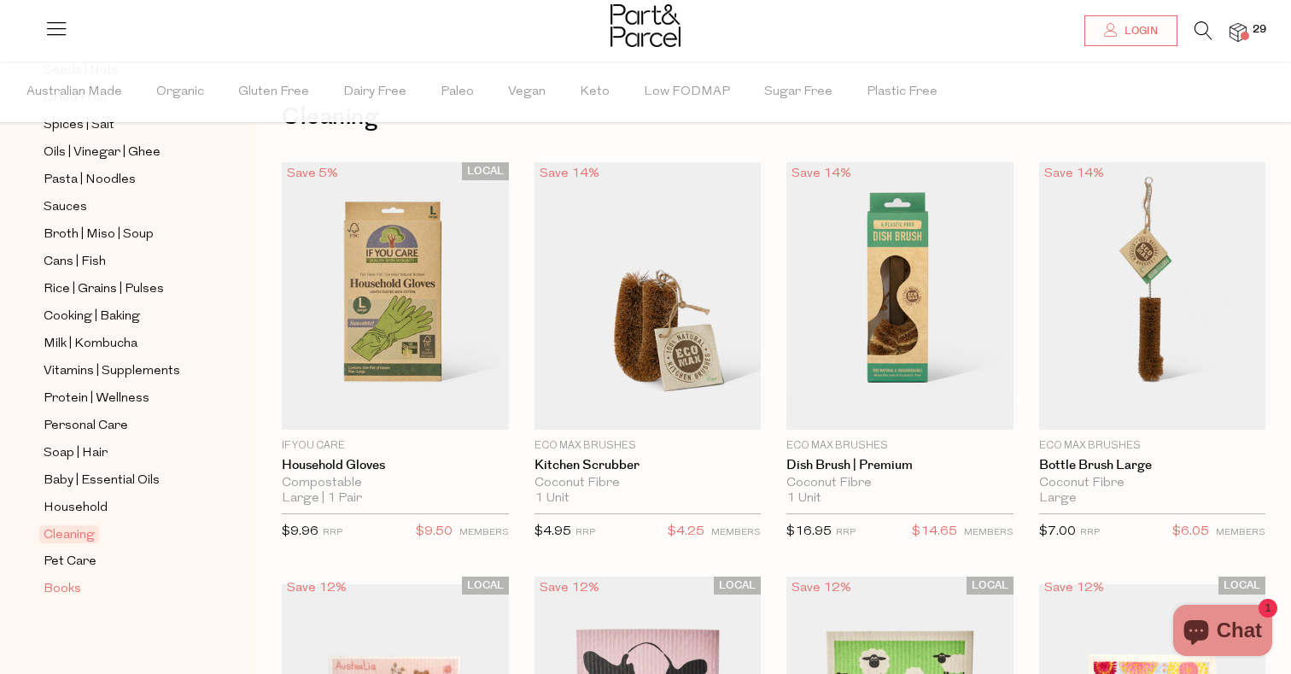
click at [76, 588] on span "Books" at bounding box center [63, 589] width 38 height 20
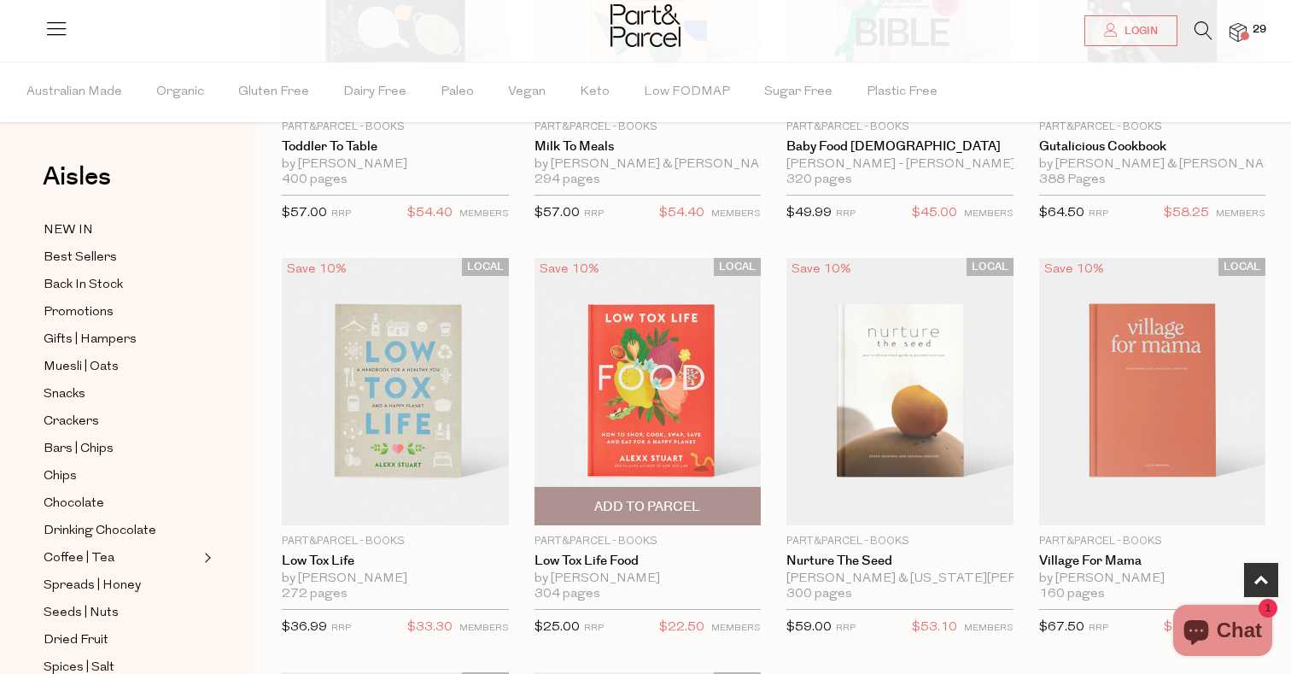
scroll to position [740, 0]
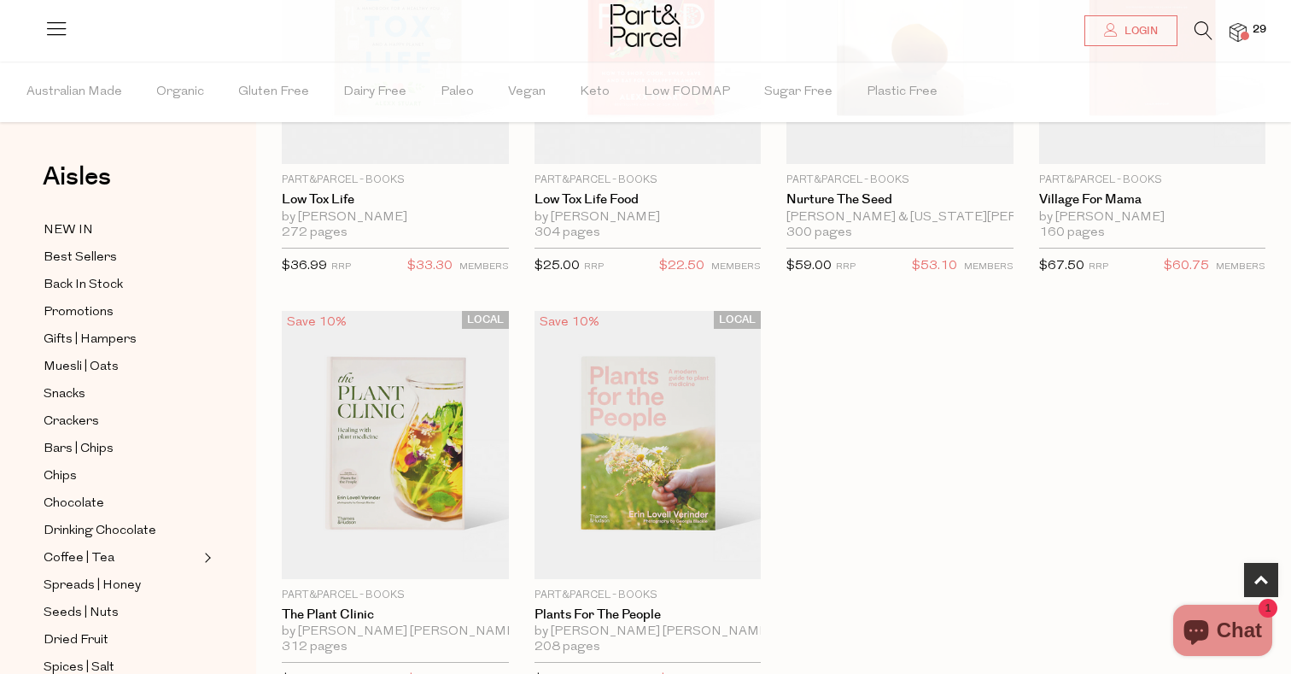
click at [1252, 32] on span "29" at bounding box center [1260, 29] width 22 height 15
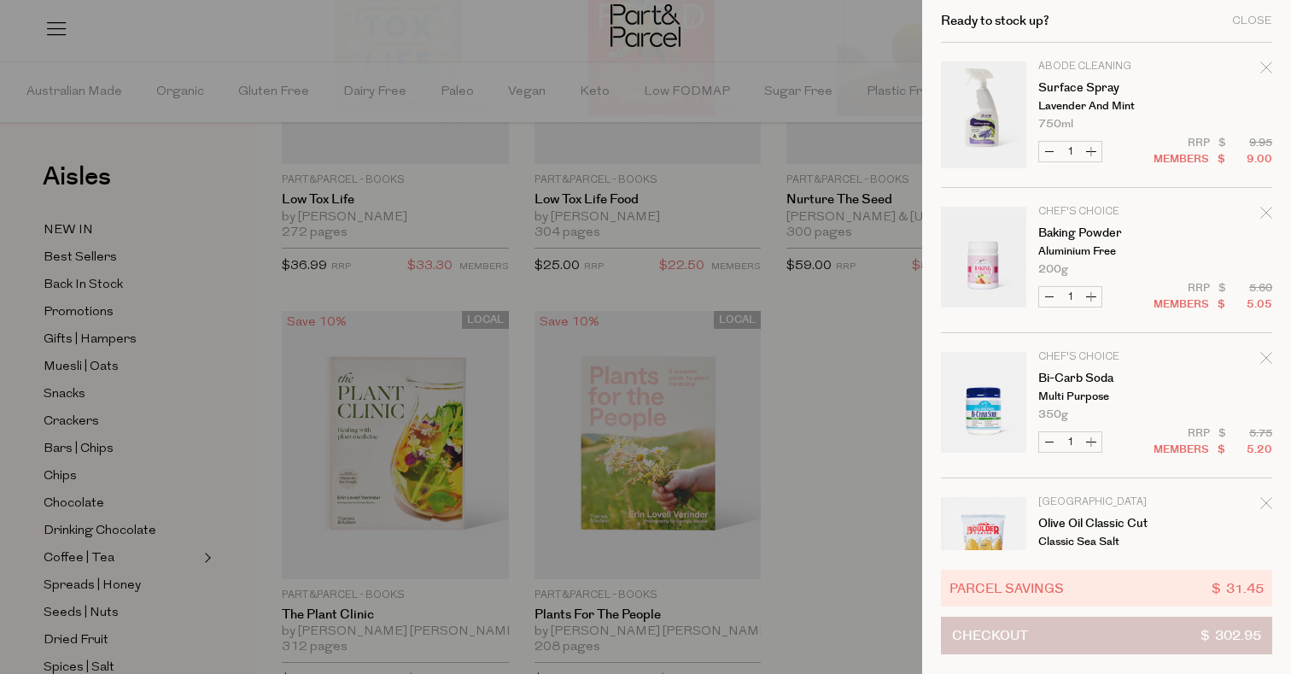
click at [1130, 631] on button "Checkout $ 302.95" at bounding box center [1106, 636] width 331 height 38
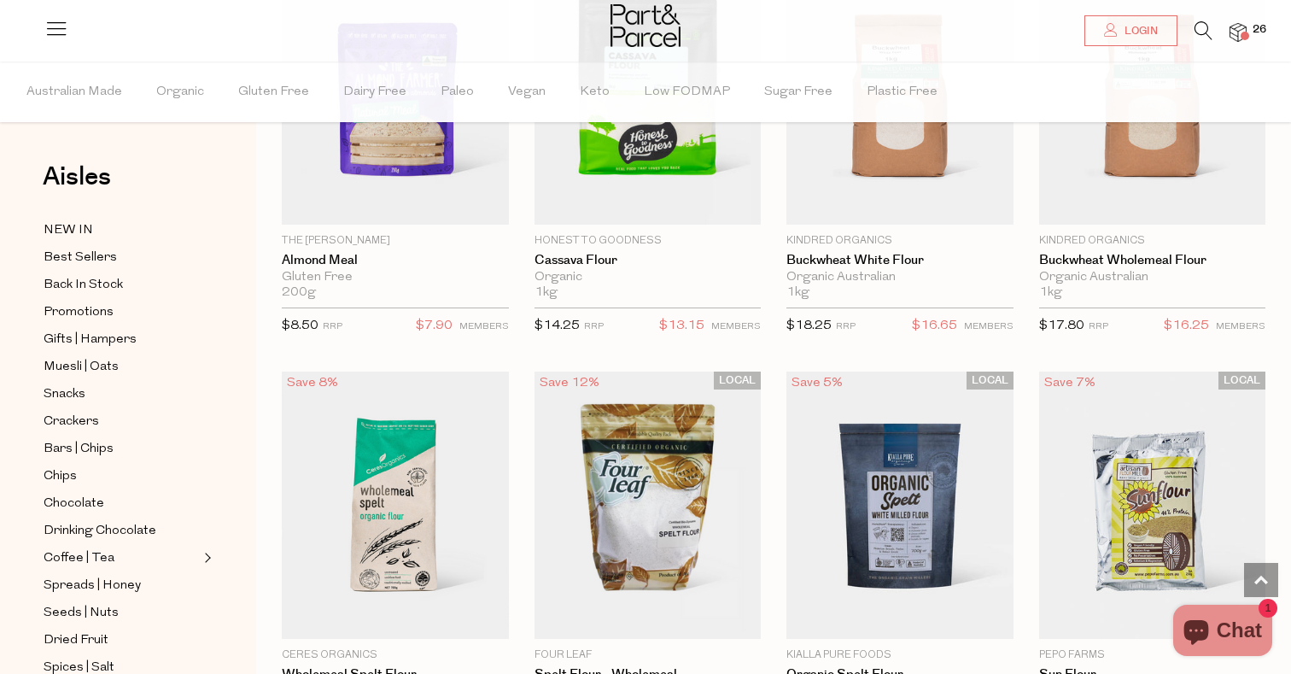
scroll to position [1092, 0]
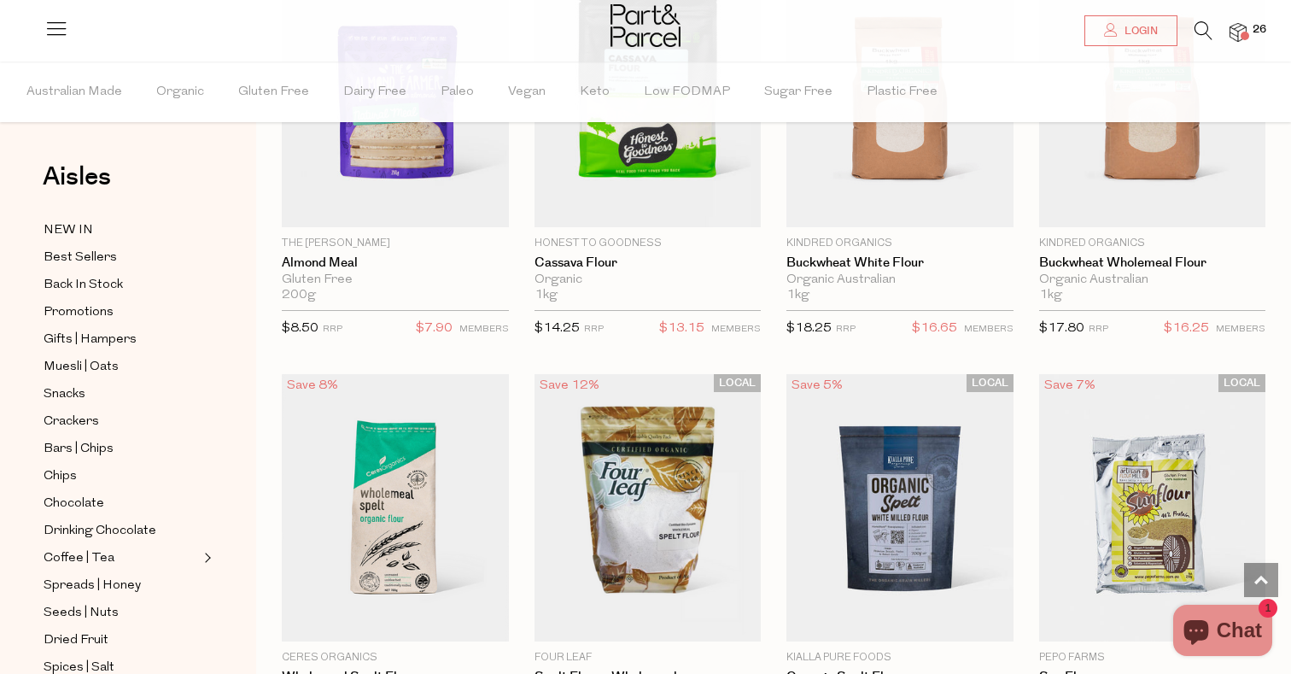
click at [1233, 32] on img at bounding box center [1238, 33] width 17 height 20
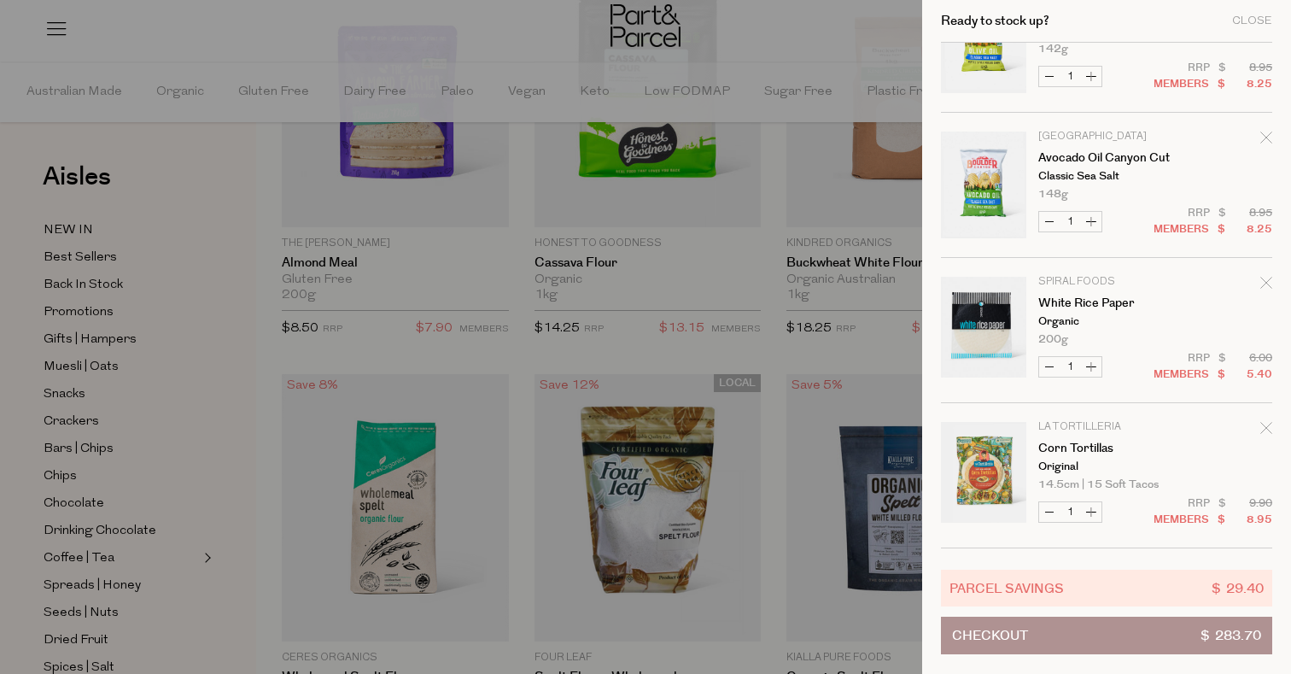
scroll to position [81, 0]
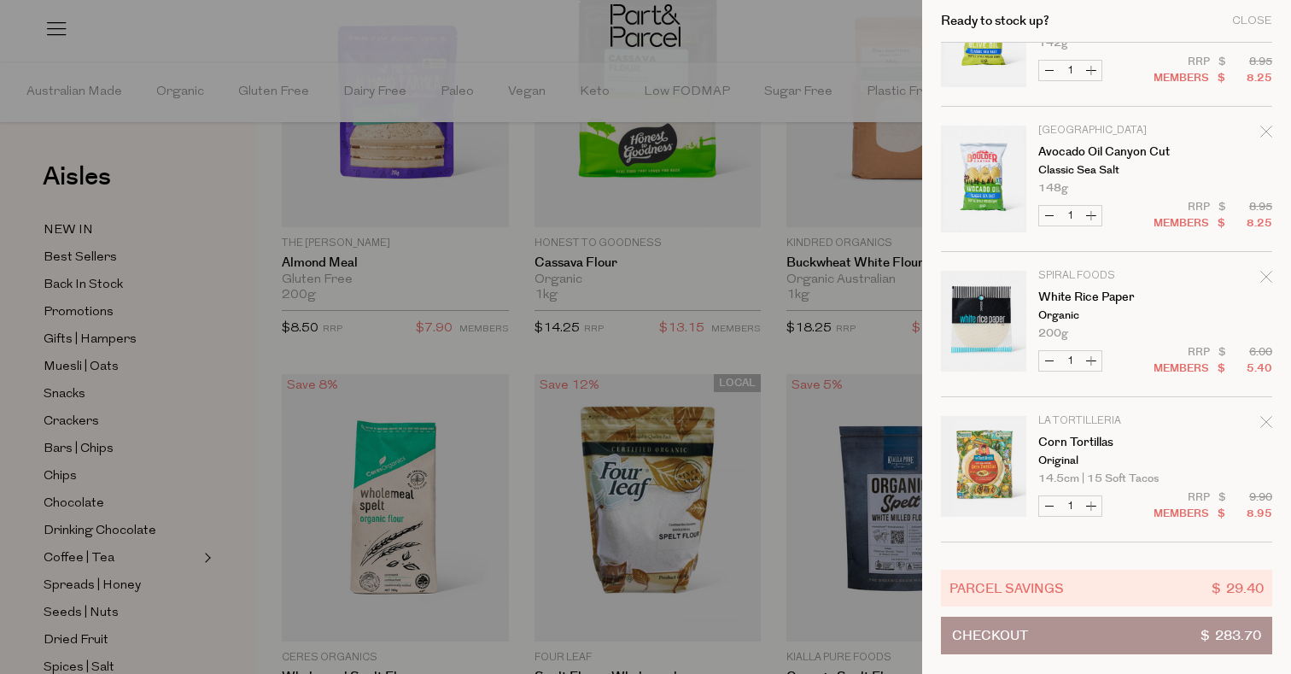
click at [673, 91] on div at bounding box center [645, 337] width 1291 height 674
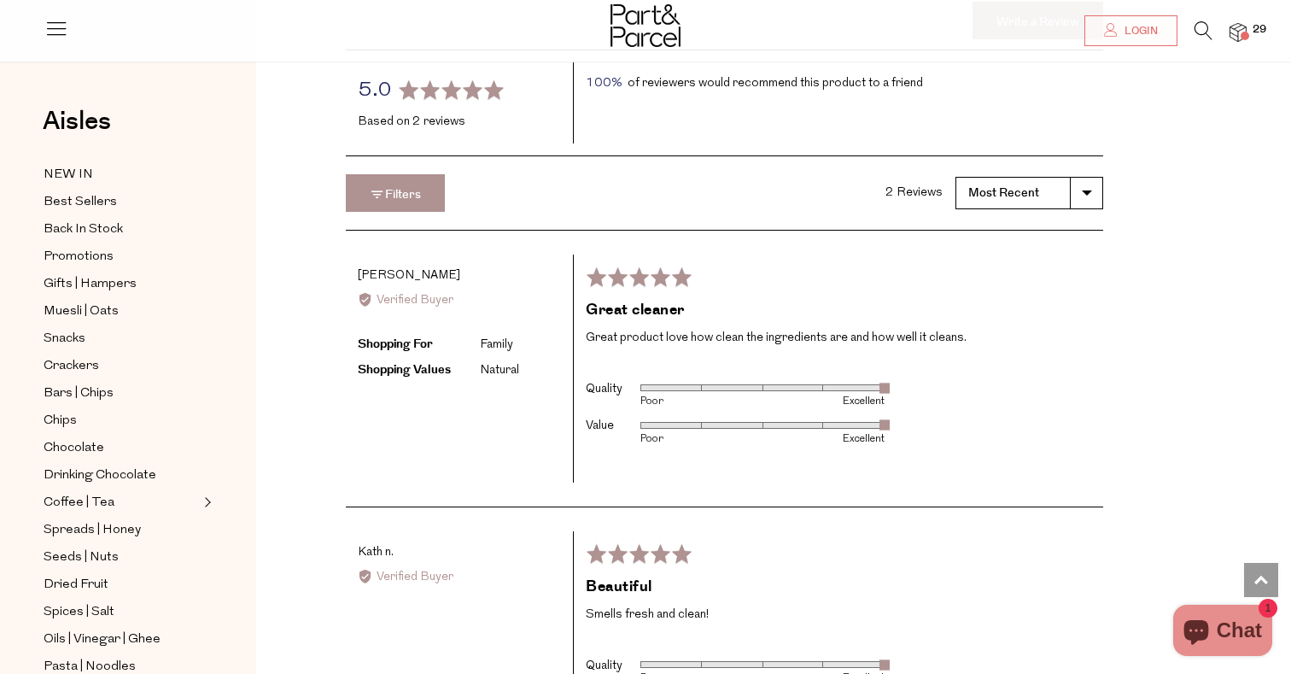
scroll to position [1211, 0]
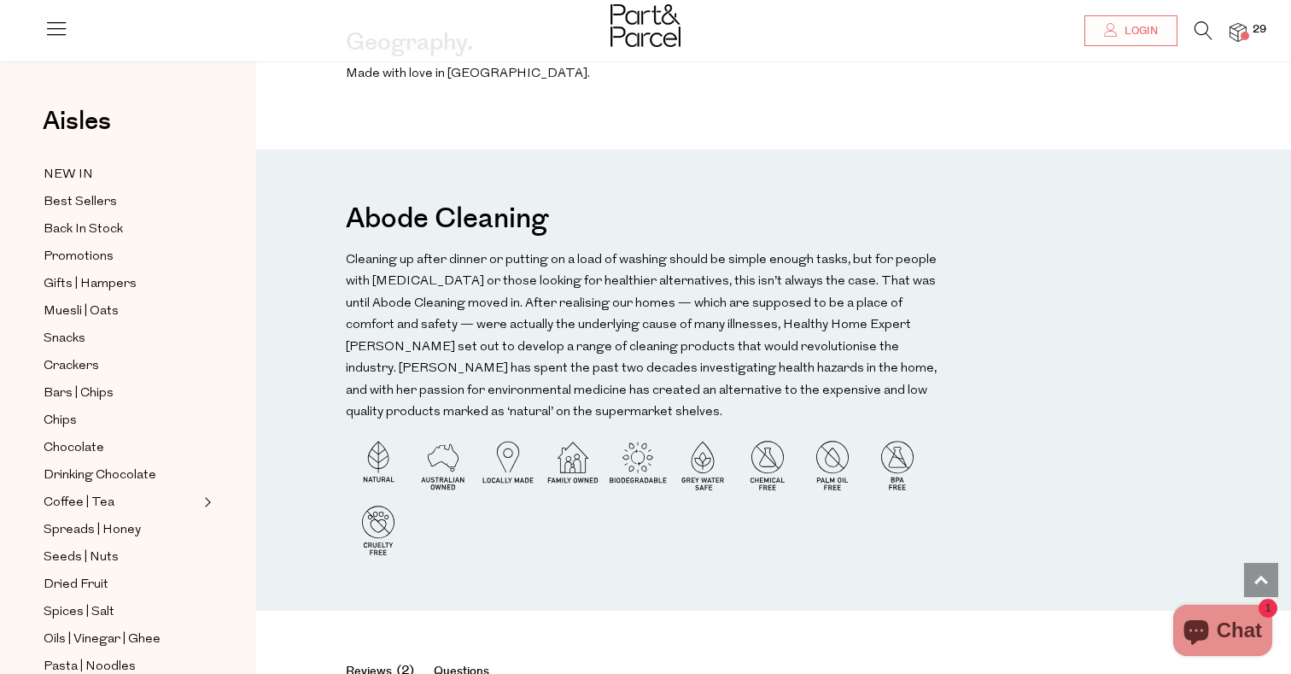
click at [258, 4] on div at bounding box center [645, 28] width 1291 height 56
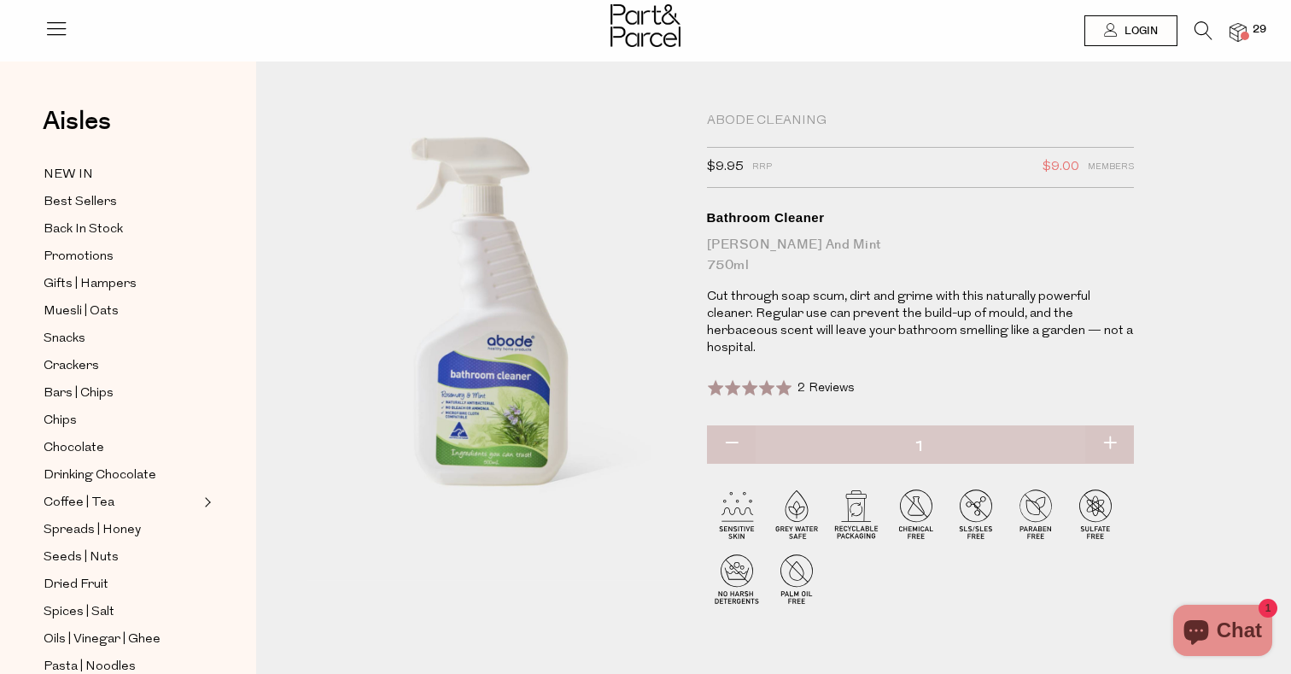
scroll to position [0, 0]
click at [1246, 37] on span at bounding box center [1245, 36] width 9 height 9
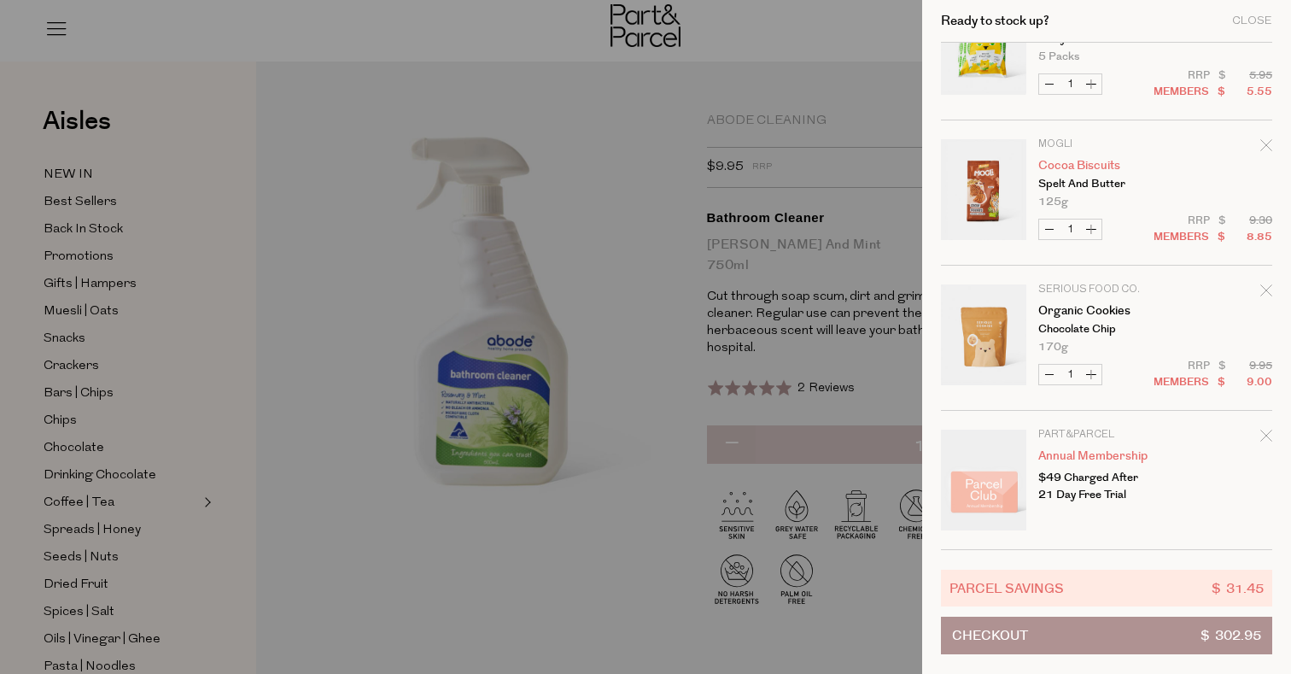
scroll to position [2971, 0]
click at [801, 225] on div at bounding box center [645, 337] width 1291 height 674
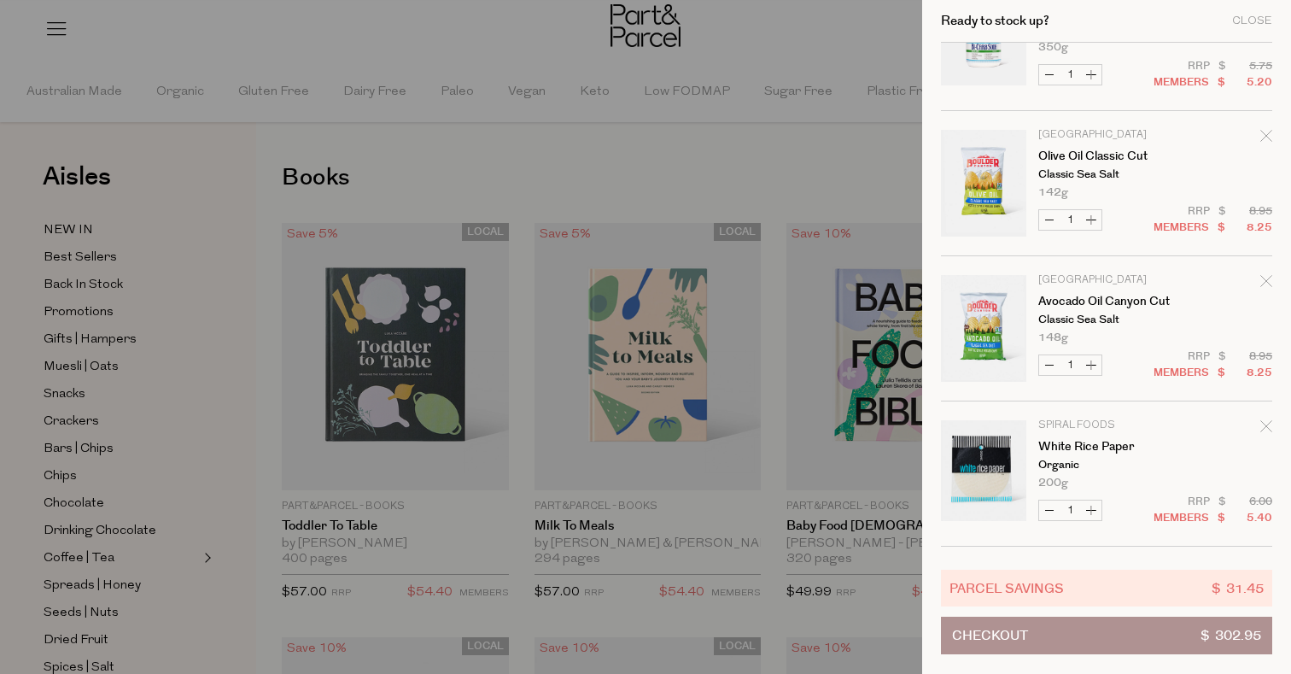
scroll to position [357, 0]
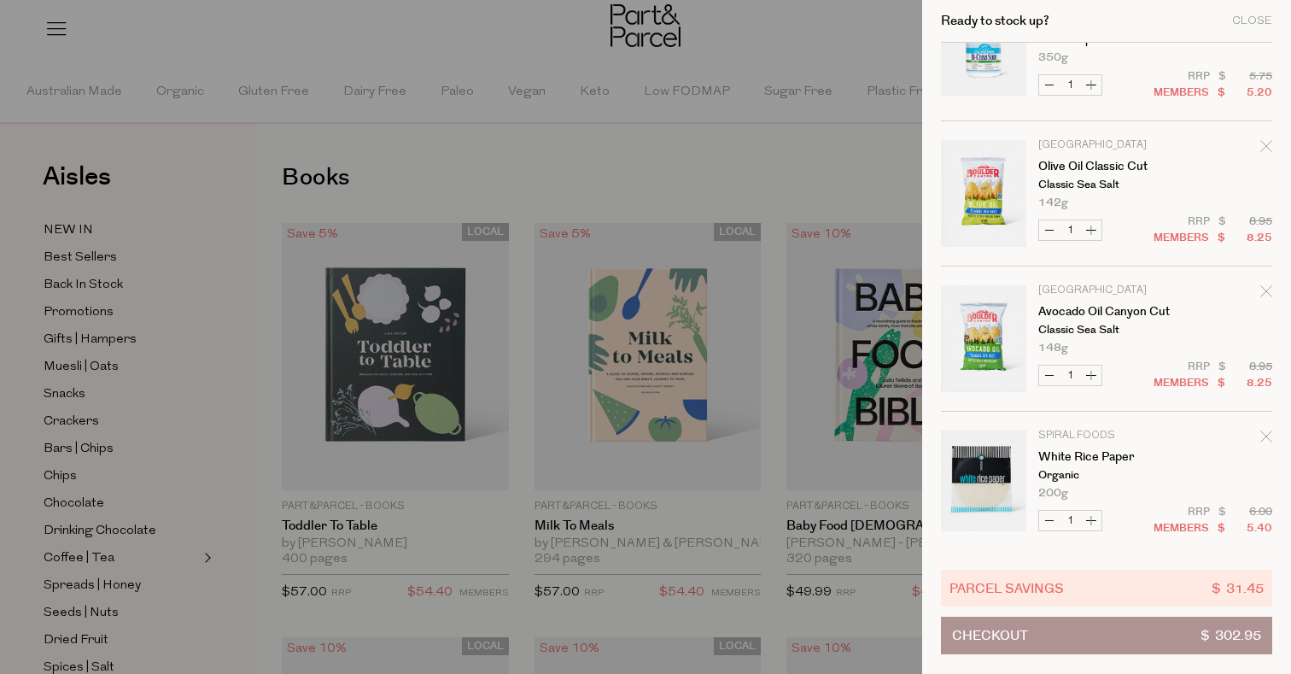
click at [1265, 287] on icon "Remove Avocado Oil Canyon Cut" at bounding box center [1266, 291] width 12 height 12
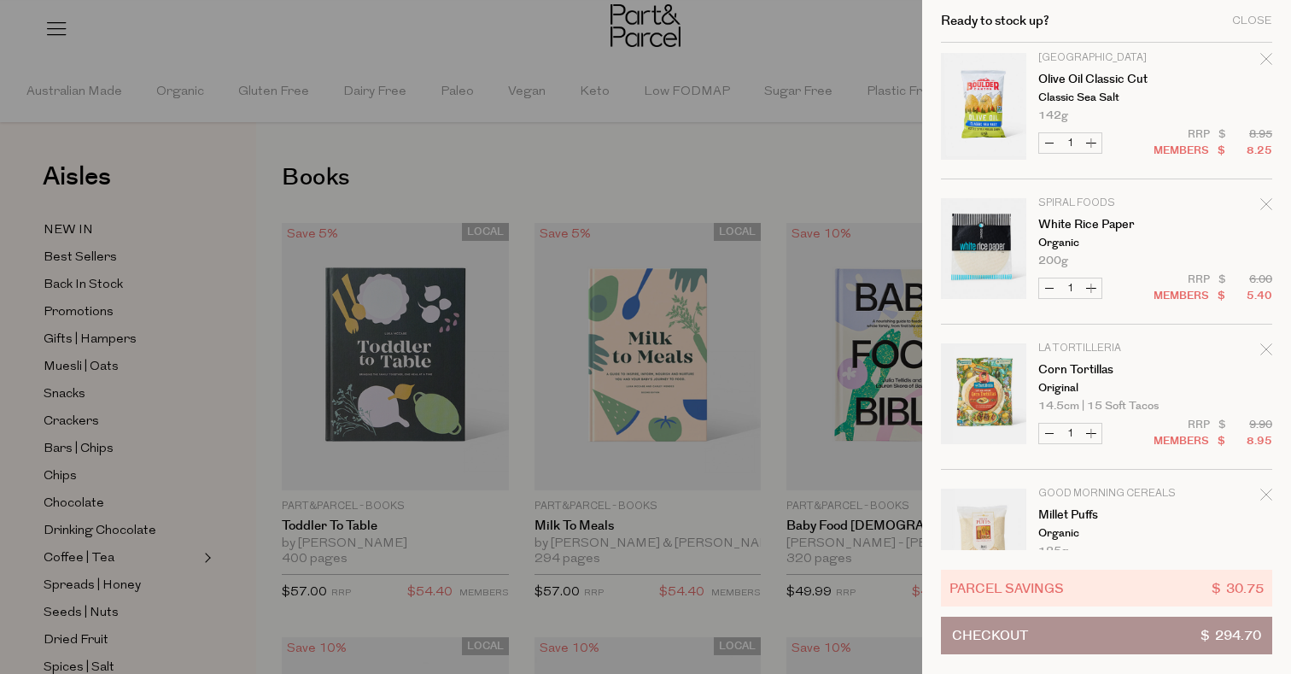
scroll to position [387, 0]
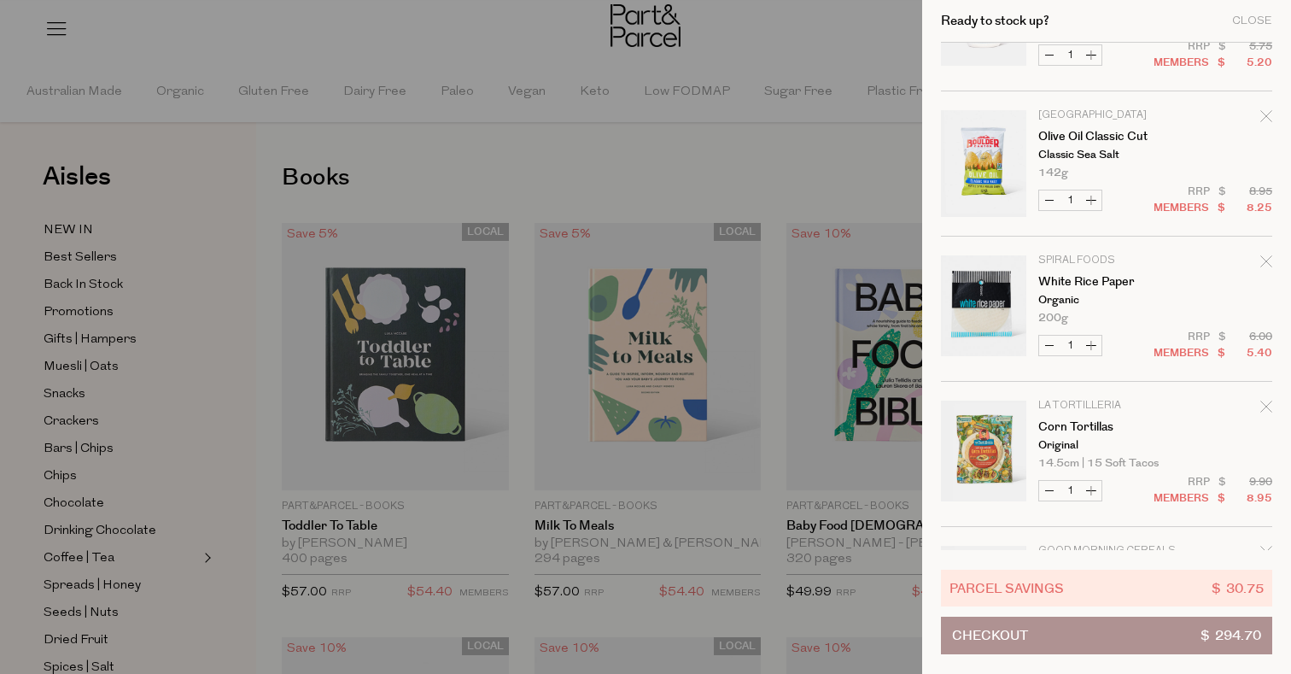
click at [1266, 115] on icon "Remove Olive Oil Classic Cut" at bounding box center [1266, 116] width 12 height 12
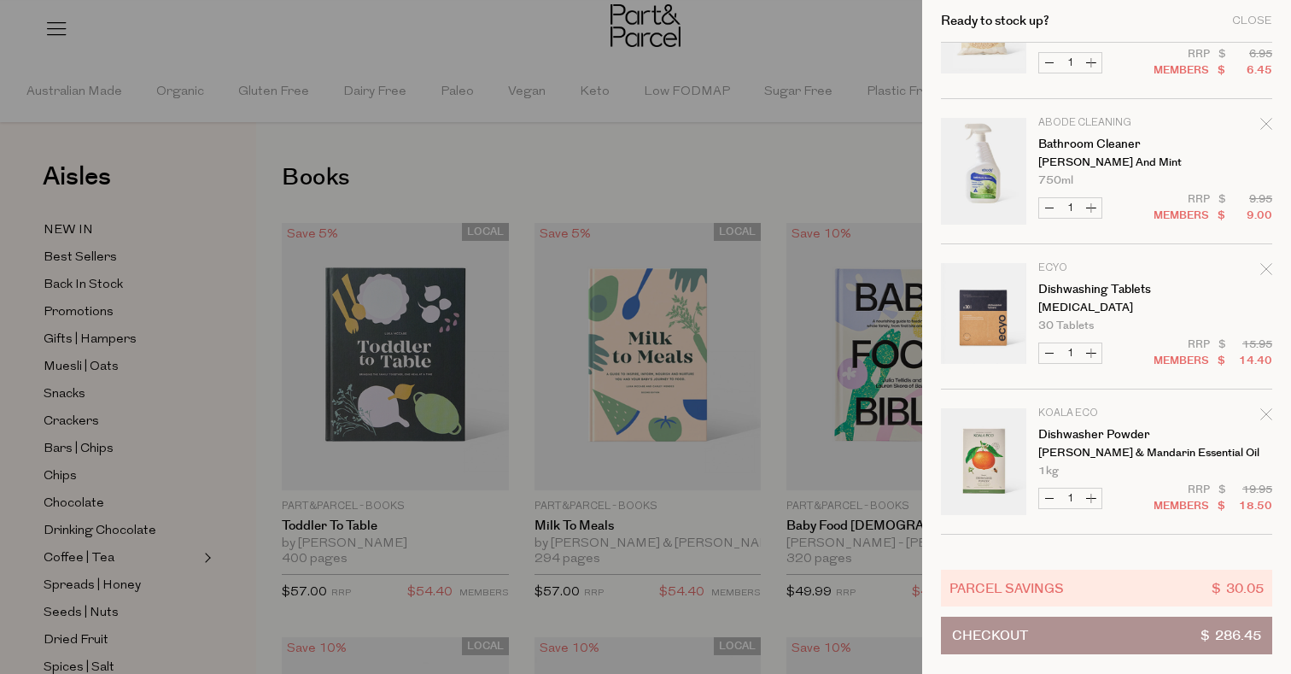
scroll to position [831, 0]
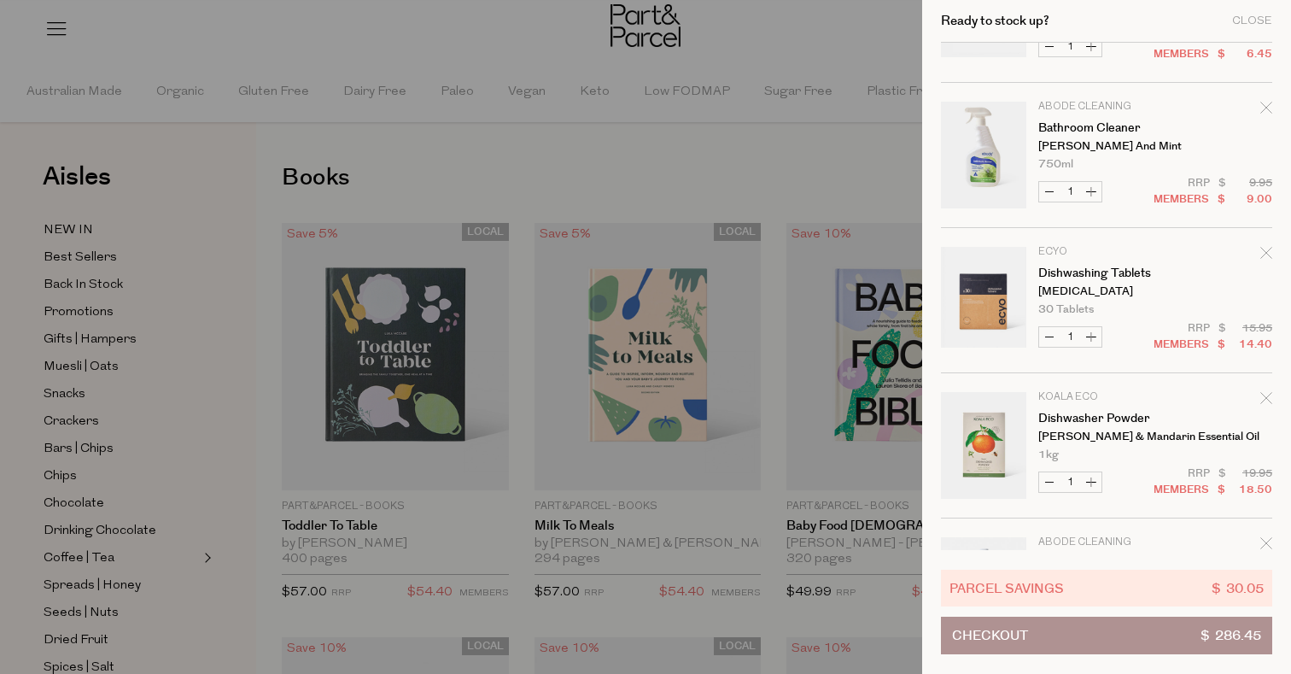
click at [1261, 251] on icon "Remove Dishwashing Tablets" at bounding box center [1265, 252] width 11 height 11
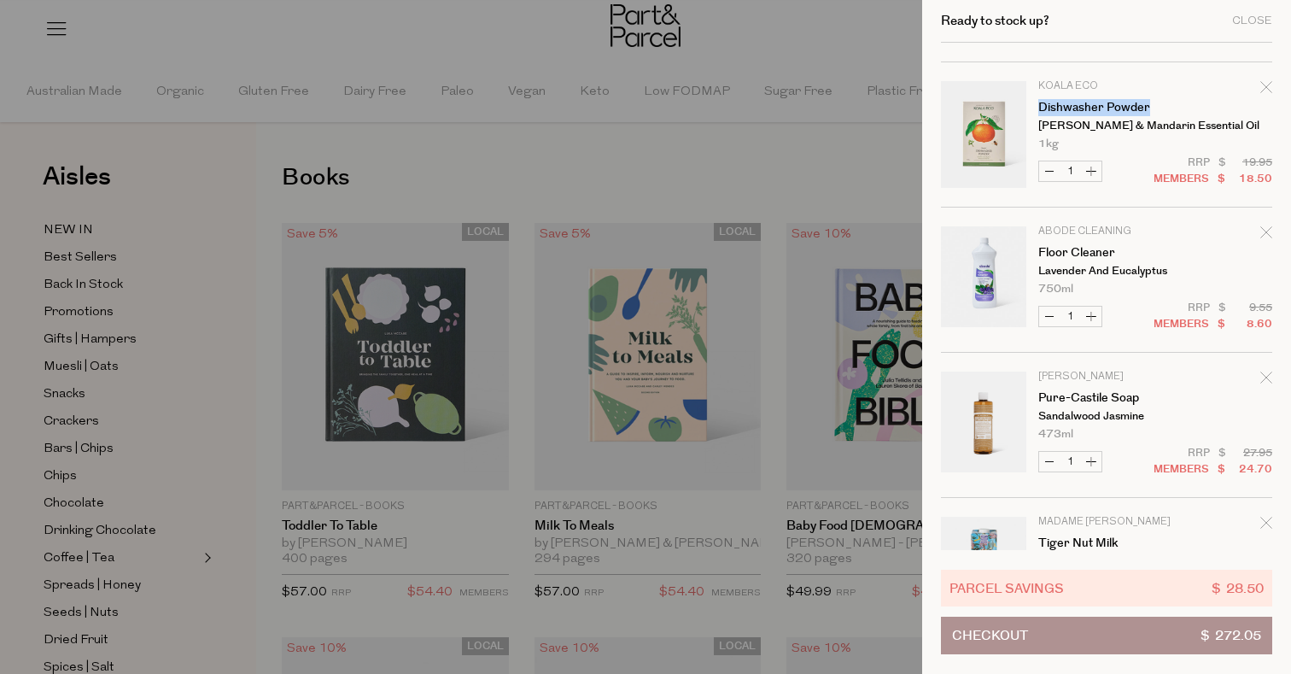
scroll to position [991, 0]
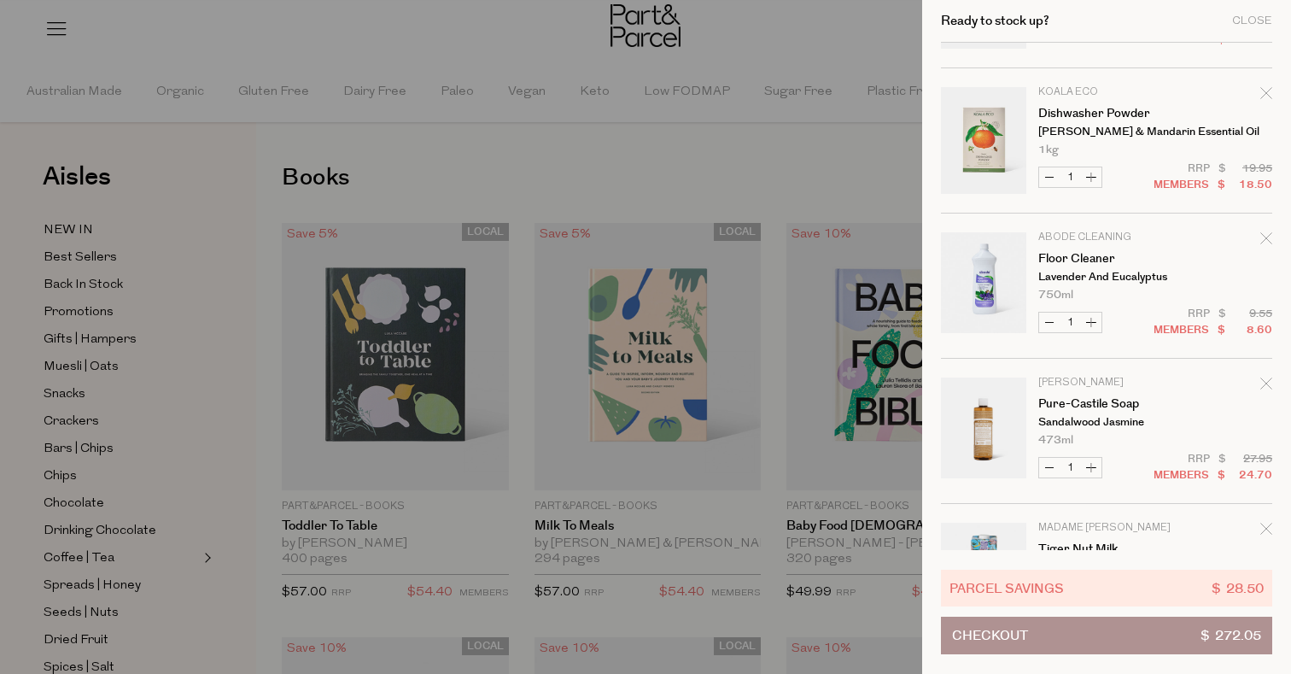
click at [1266, 93] on icon "Remove Dishwasher Powder" at bounding box center [1266, 93] width 12 height 12
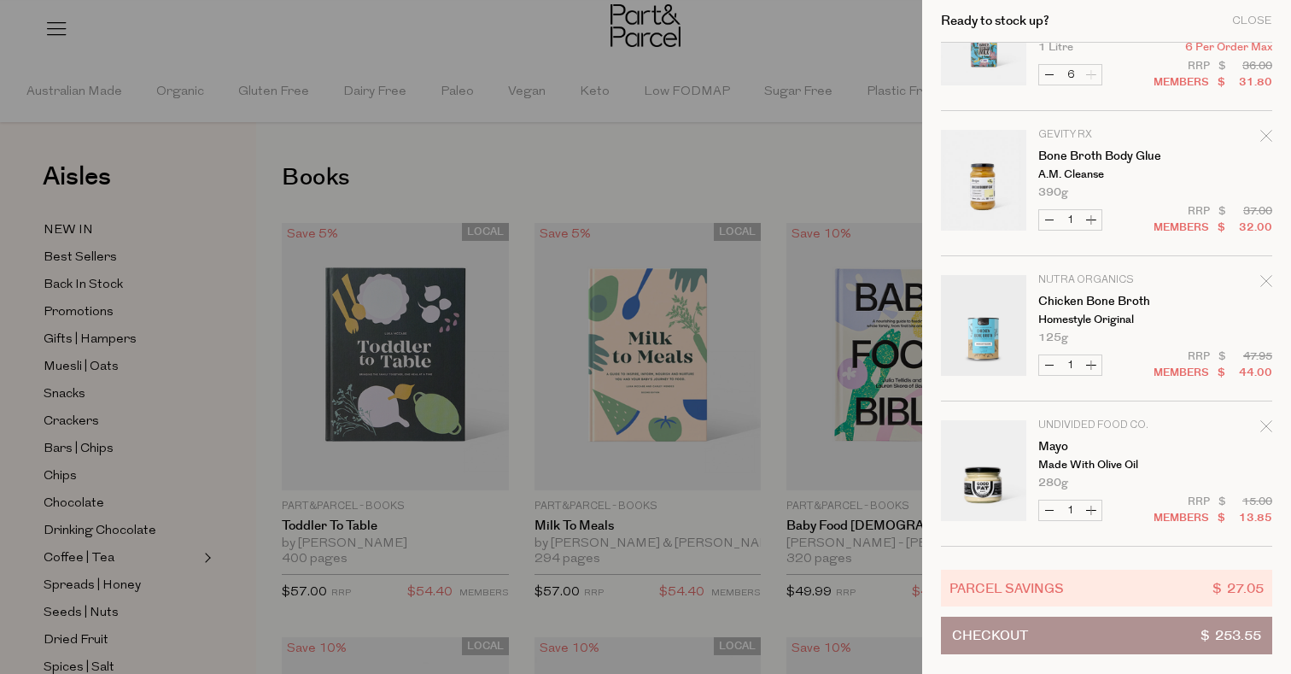
scroll to position [1384, 0]
click at [1263, 282] on icon "Remove Chicken Bone Broth" at bounding box center [1266, 280] width 12 height 12
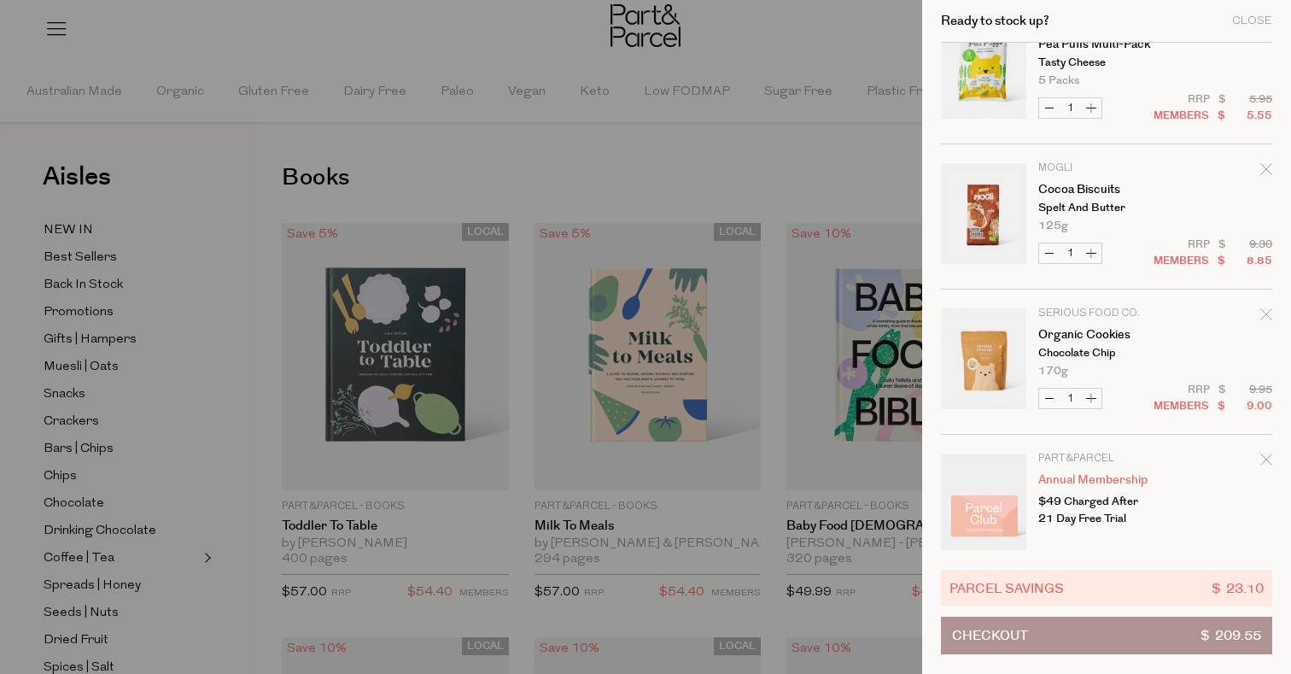
scroll to position [2231, 0]
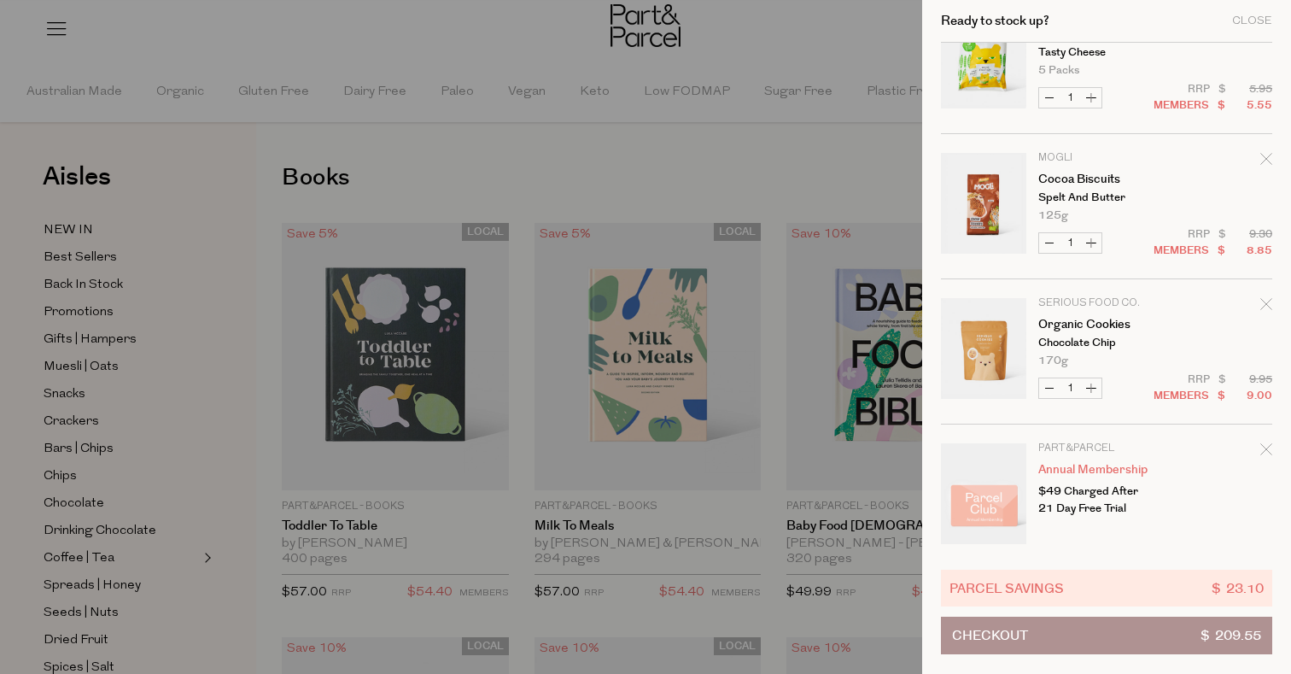
click at [1265, 302] on icon "Remove Organic Cookies" at bounding box center [1266, 304] width 12 height 12
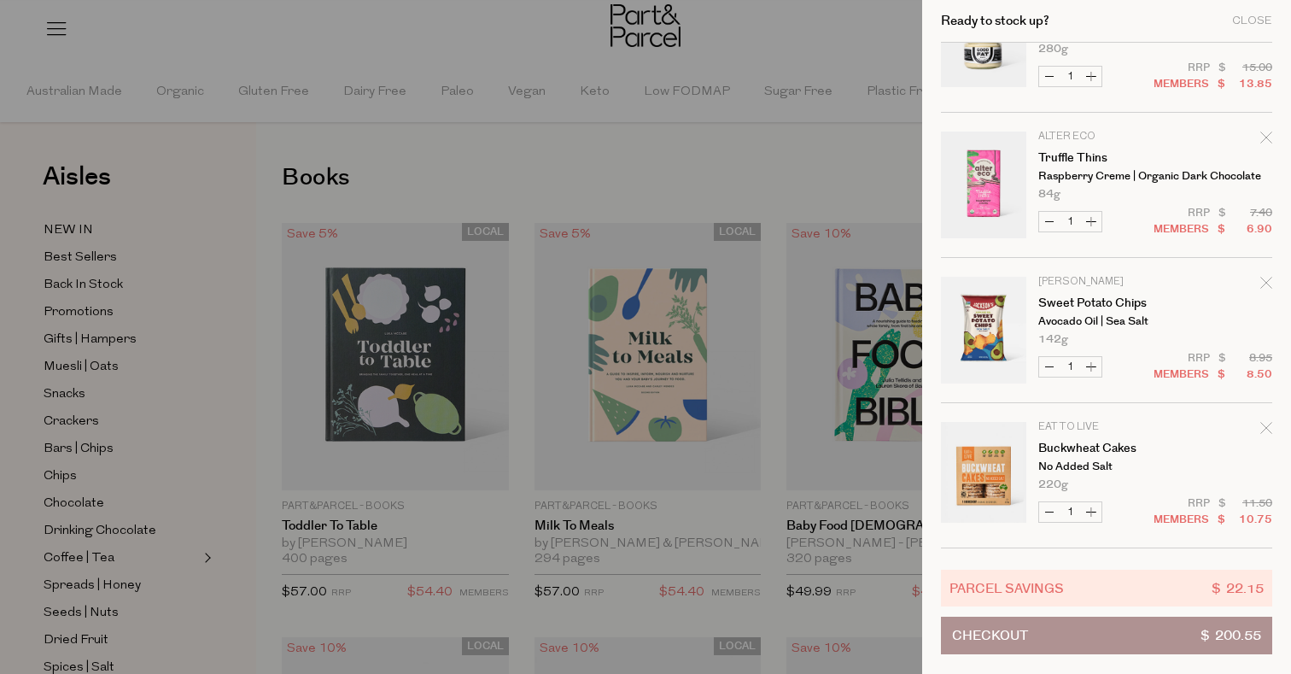
scroll to position [1659, 0]
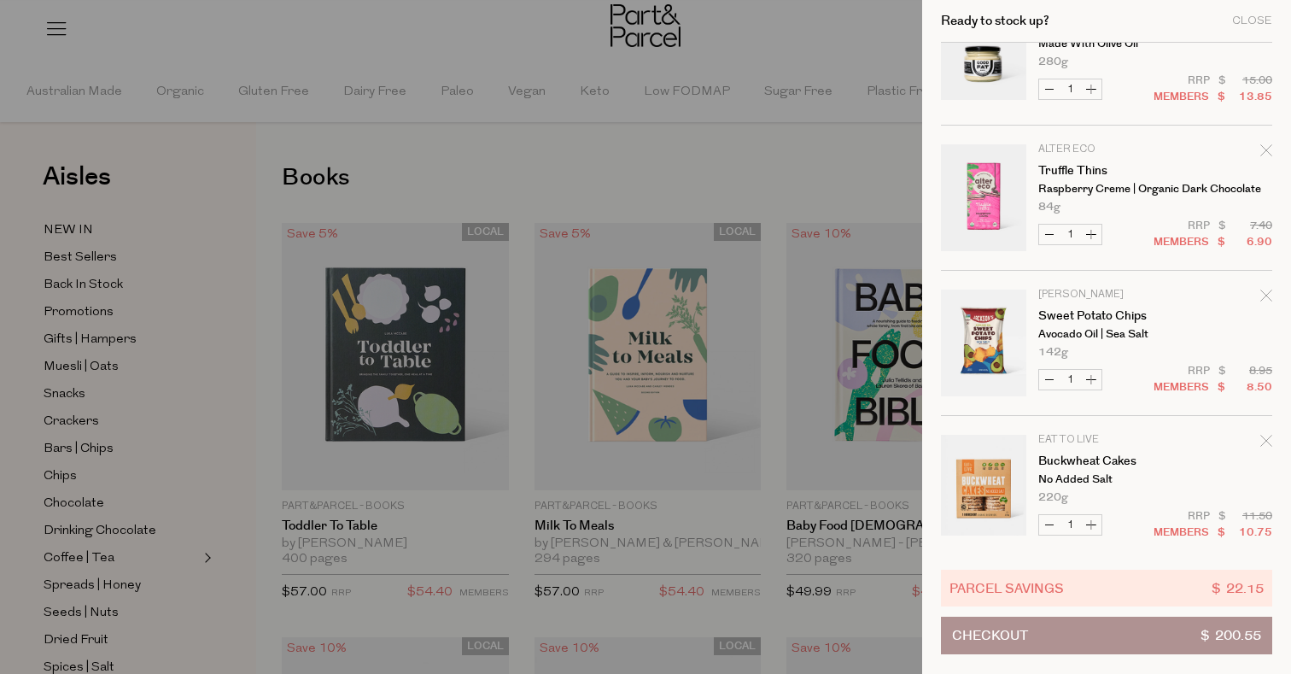
click at [1260, 155] on icon "Remove Truffle Thins" at bounding box center [1265, 149] width 11 height 11
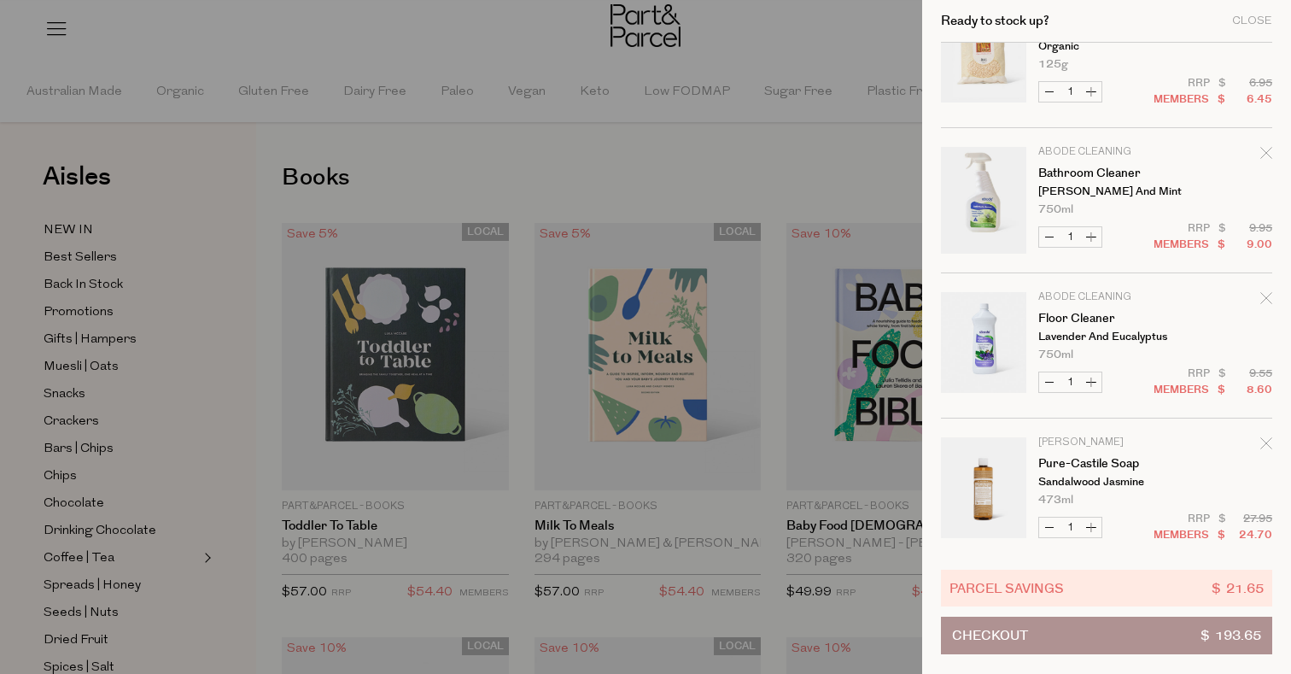
scroll to position [791, 0]
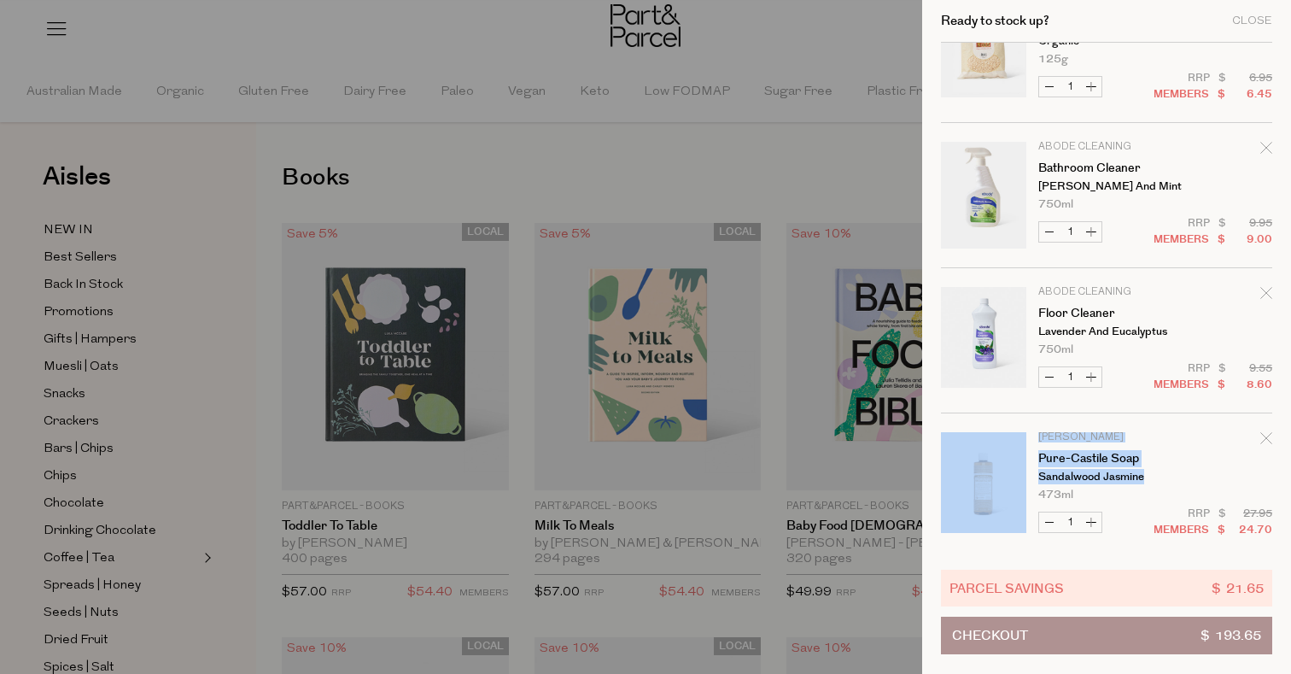
drag, startPoint x: 1038, startPoint y: 429, endPoint x: 1157, endPoint y: 468, distance: 125.8
click at [1157, 468] on tbody "Abode Cleaning Surface Spray Lavender and Mint 750ml Only 6 Available Decrease …" at bounding box center [1106, 483] width 331 height 2462
copy tr "Dr Bronner's Pure-Castile Soap"
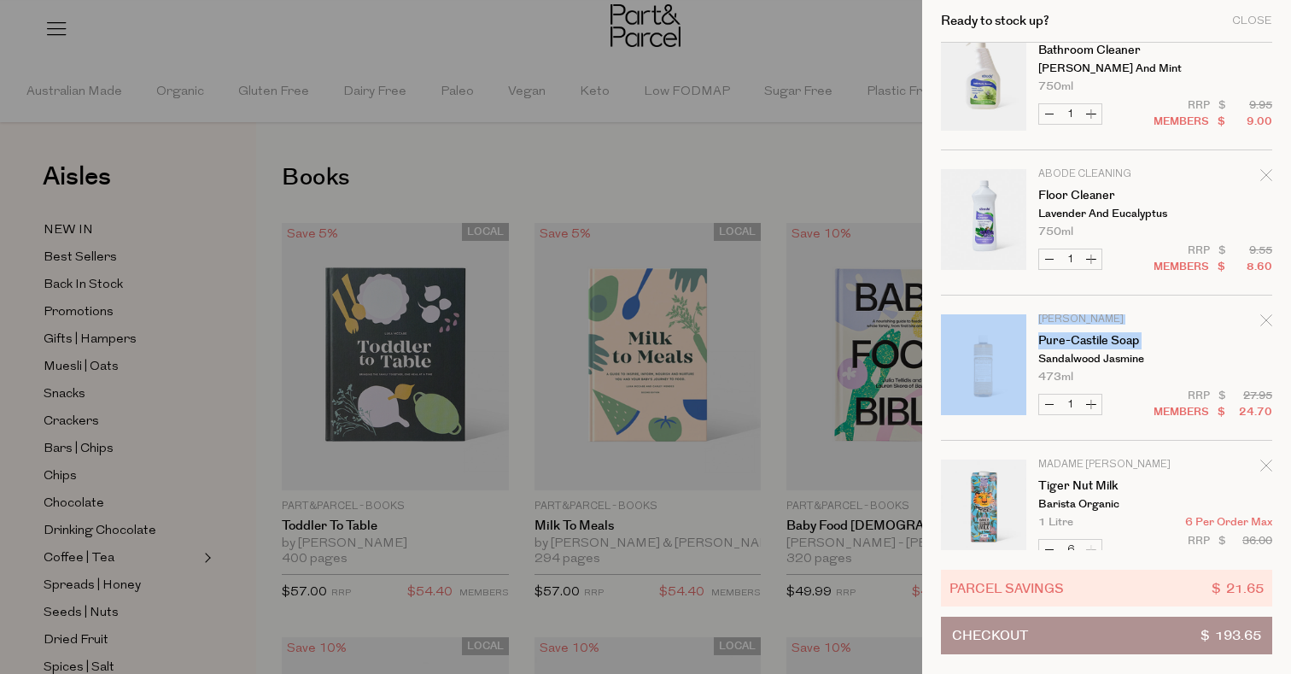
scroll to position [917, 0]
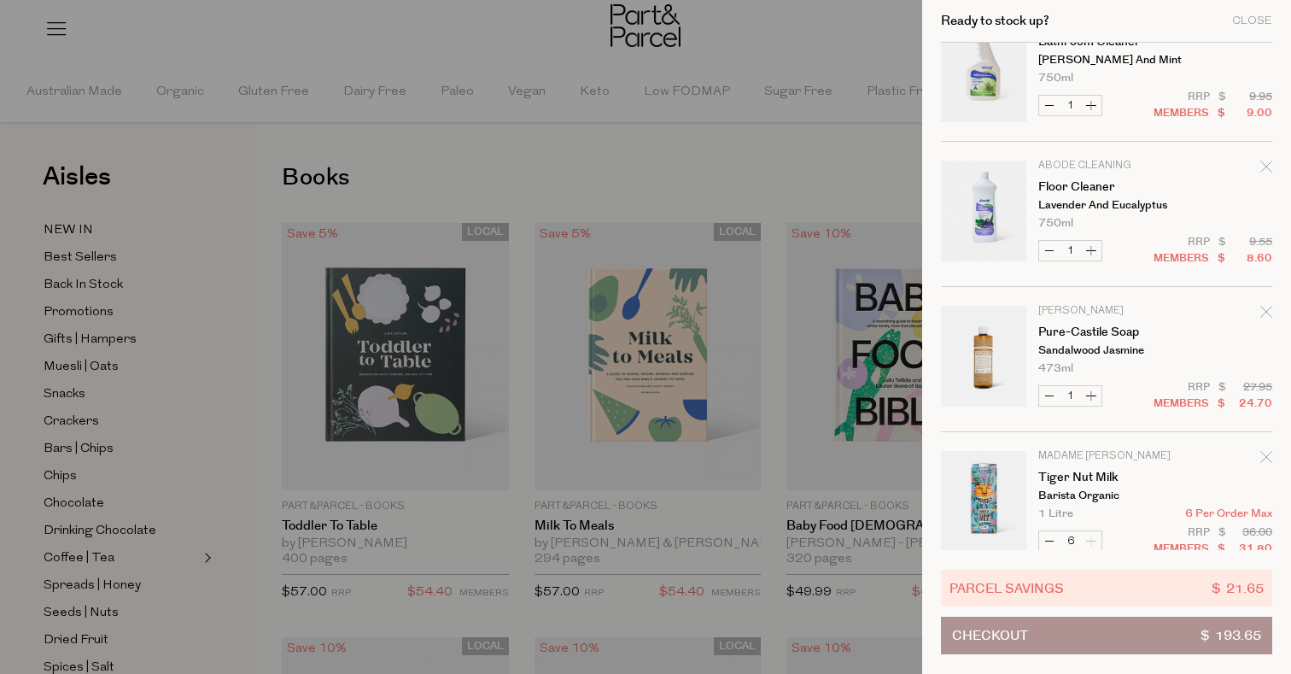
click at [1184, 366] on p "473ml Only 7 Available" at bounding box center [1155, 368] width 234 height 11
click at [1112, 0] on div "Ready to stock up? Close" at bounding box center [1106, 21] width 331 height 43
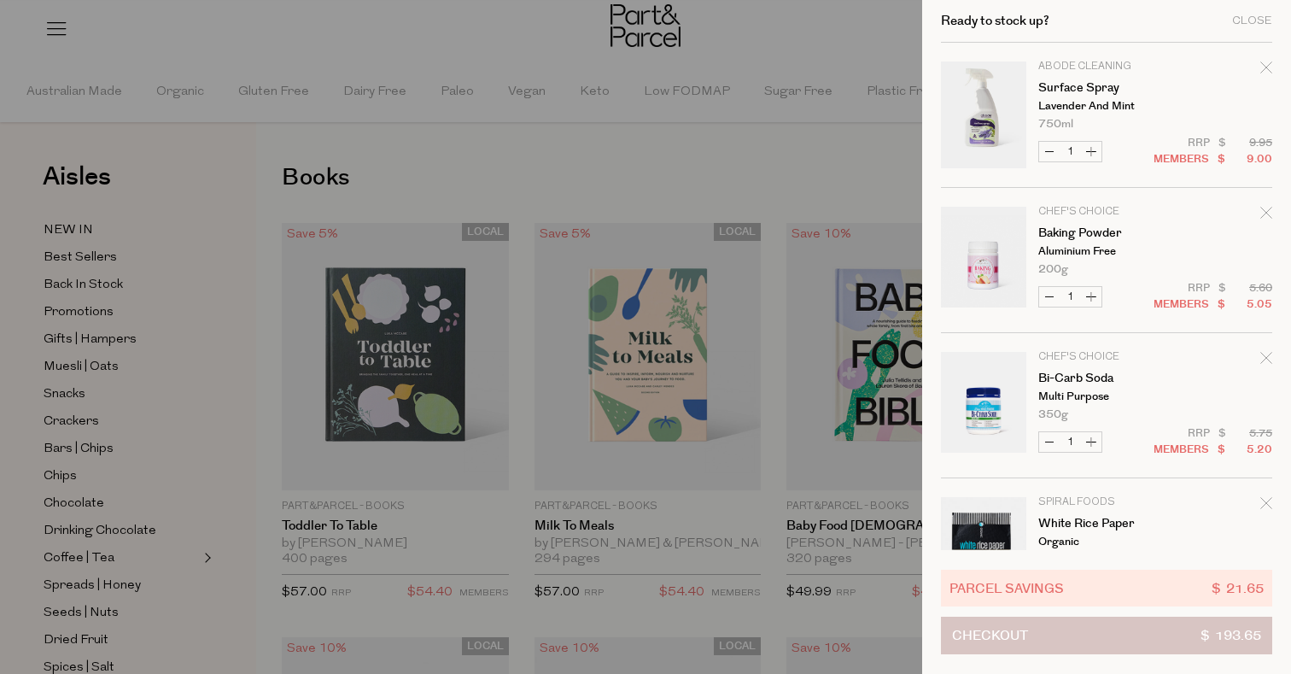
scroll to position [0, 0]
click at [1065, 638] on button "Checkout $ 193.65" at bounding box center [1106, 636] width 331 height 38
